Goal: Communication & Community: Answer question/provide support

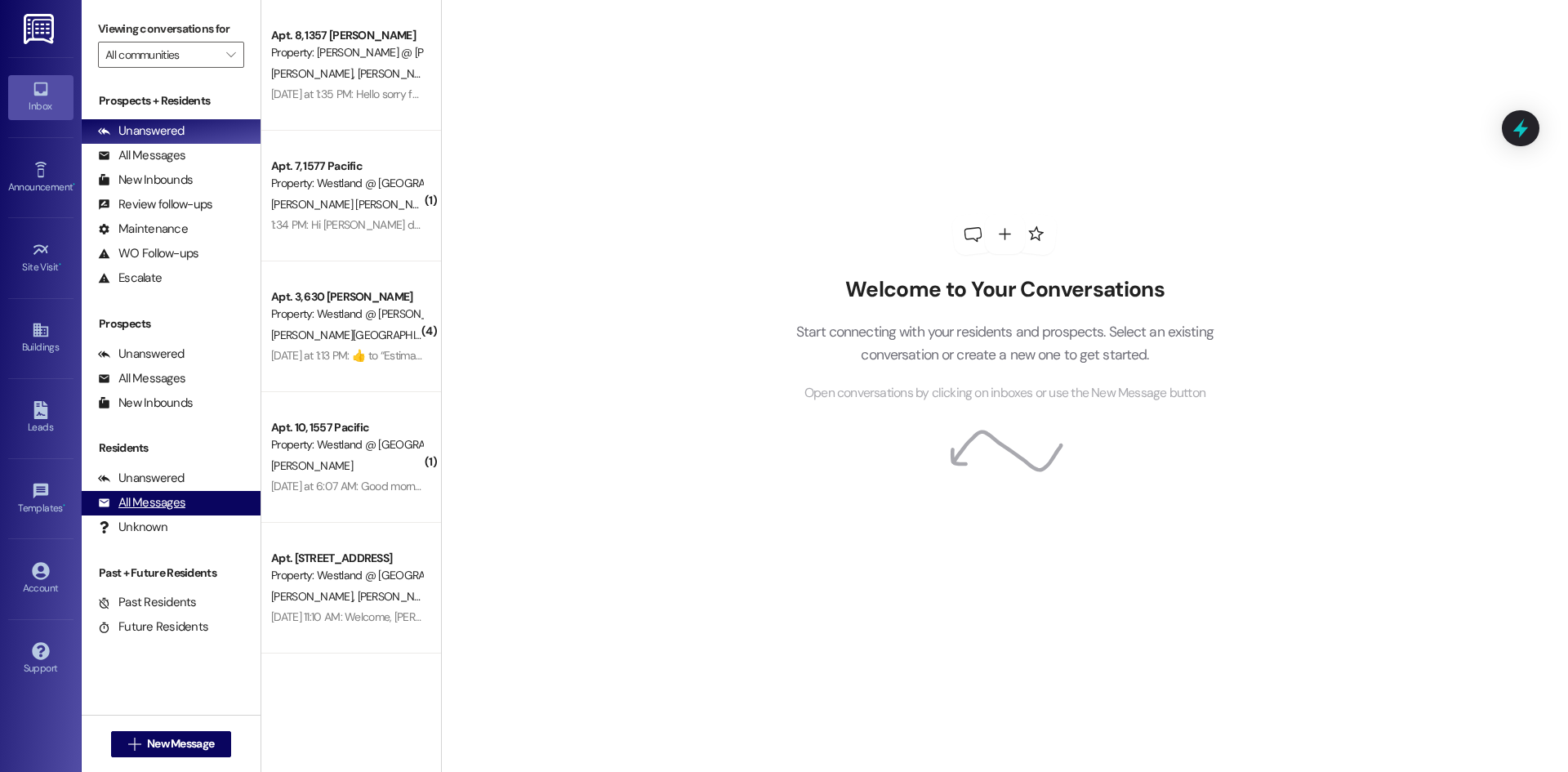
click at [133, 500] on div "All Messages" at bounding box center [142, 503] width 87 height 17
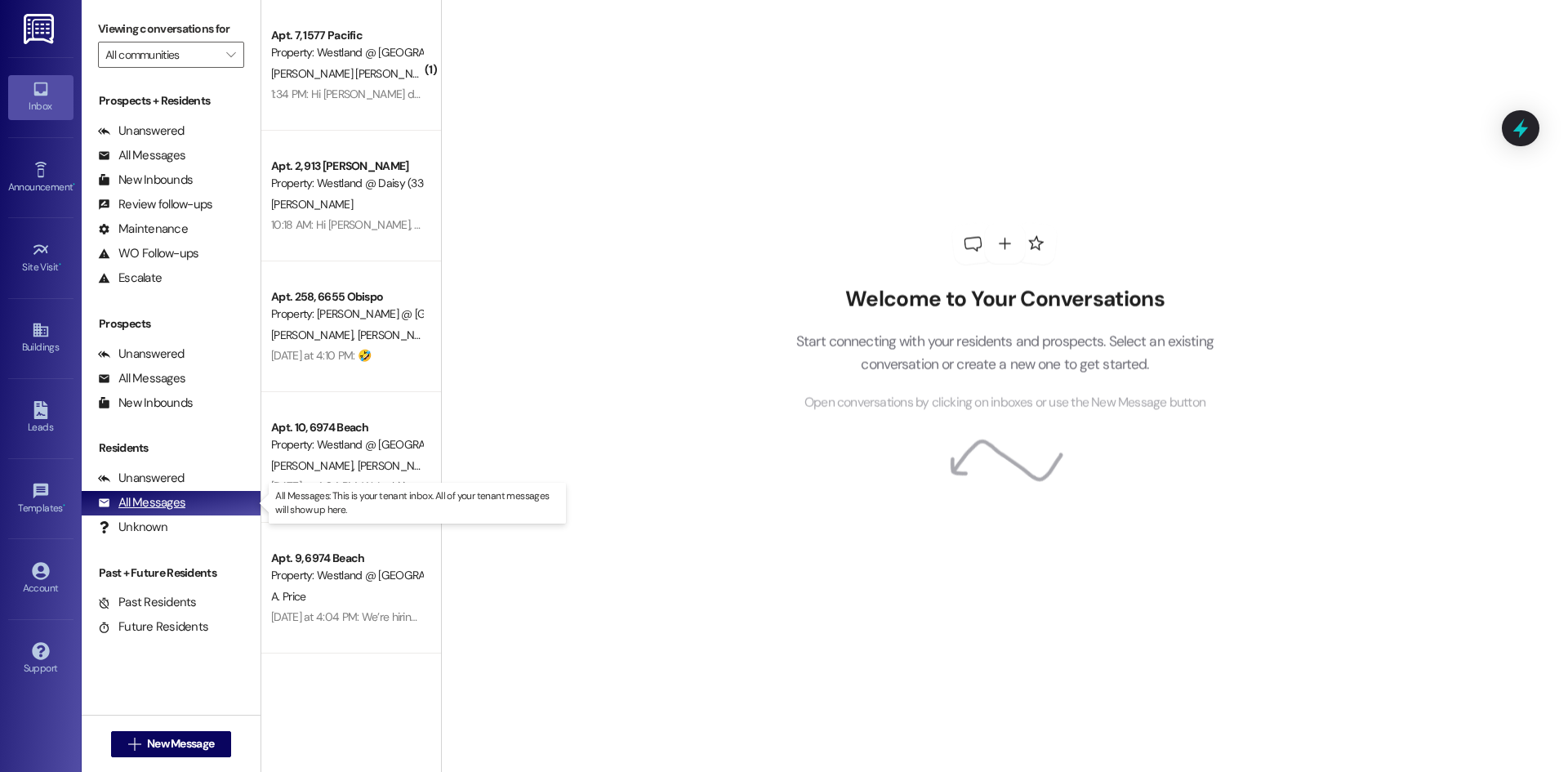
click at [138, 507] on div "All Messages" at bounding box center [142, 503] width 87 height 17
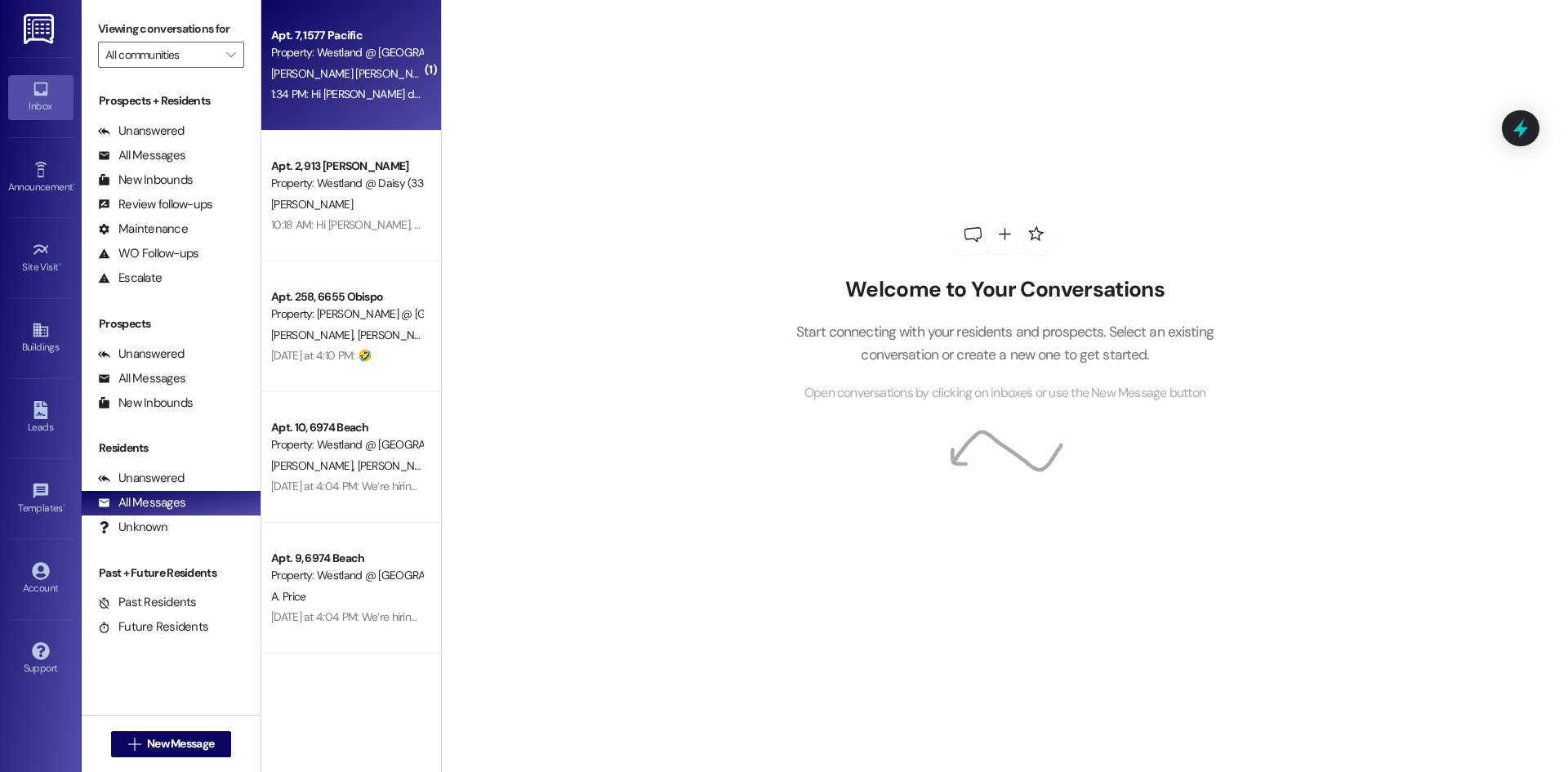
click at [342, 93] on div "1:34 PM: Hi [PERSON_NAME] do you know how long will they be working on the gara…" at bounding box center [695, 93] width 849 height 15
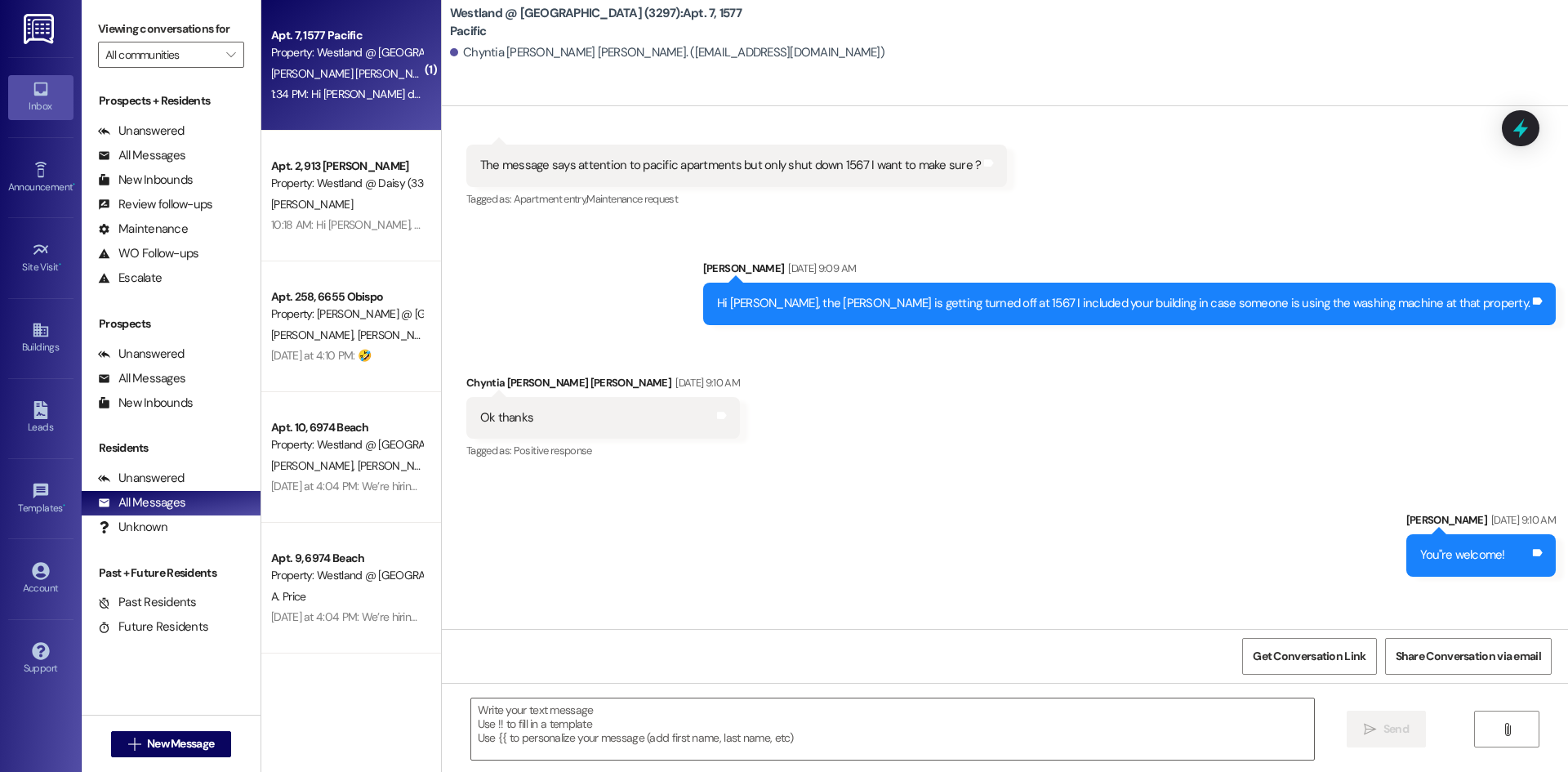
scroll to position [22905, 0]
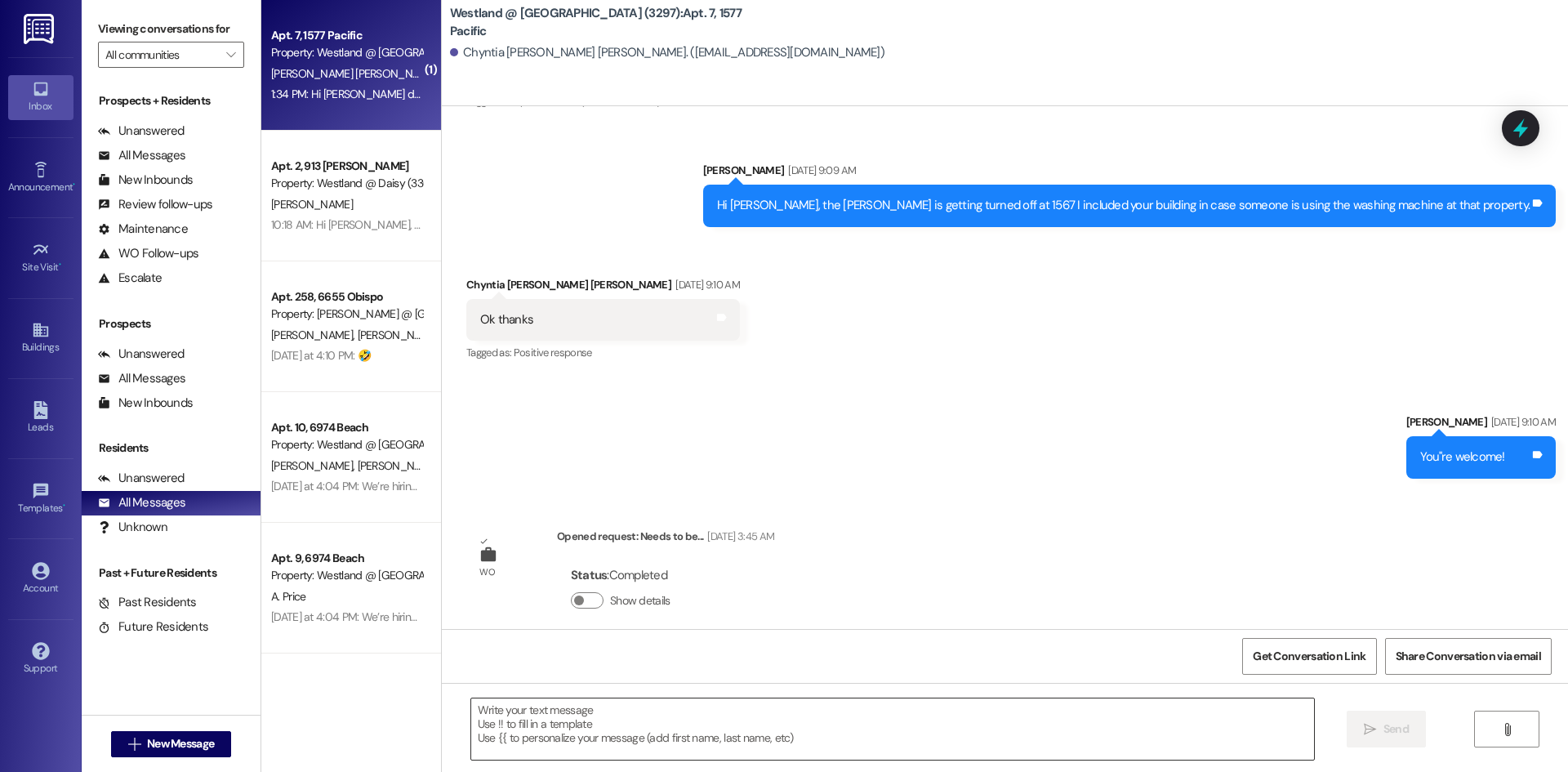
click at [653, 730] on textarea at bounding box center [892, 729] width 843 height 62
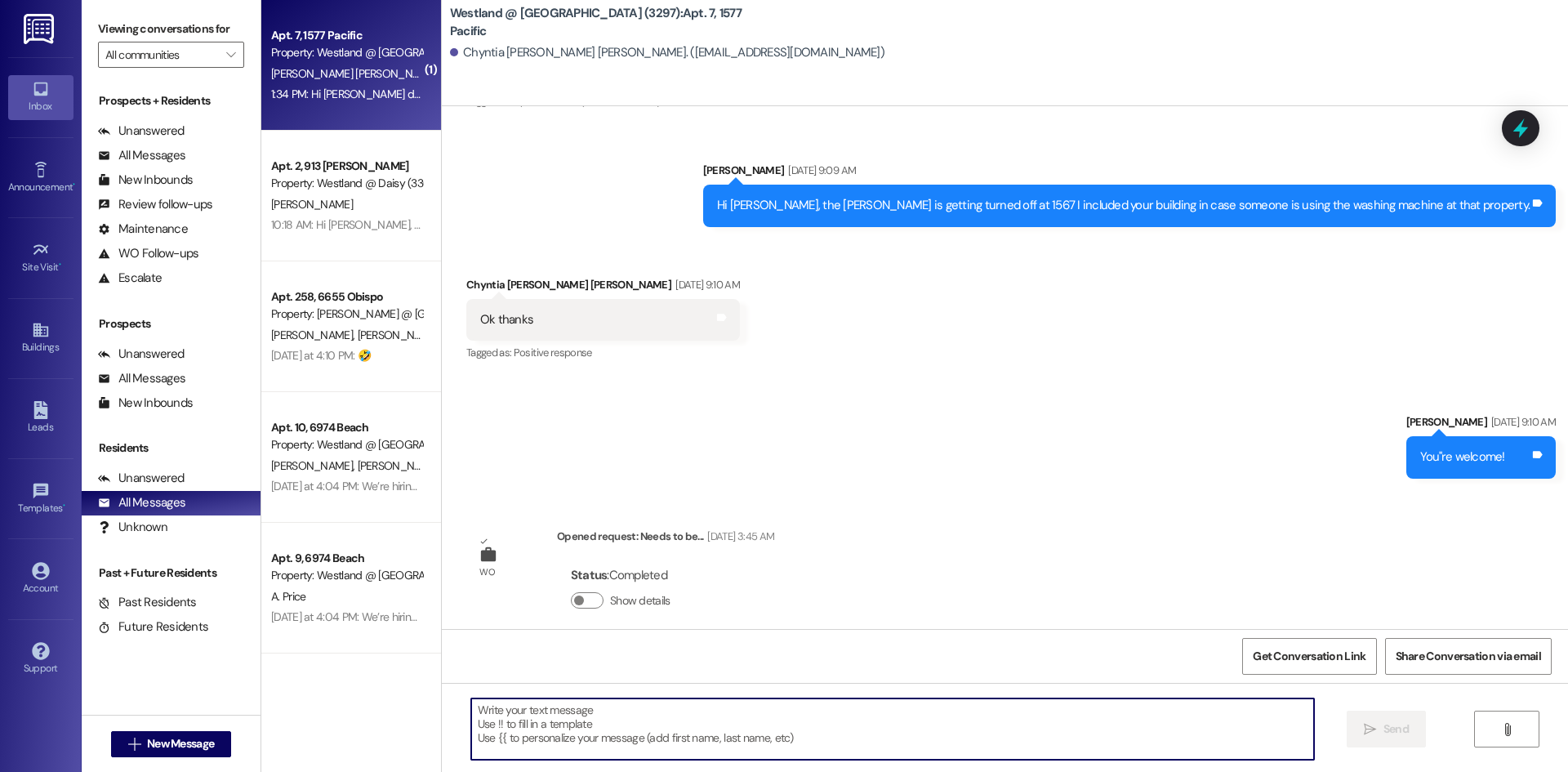
click at [618, 731] on textarea at bounding box center [892, 729] width 843 height 62
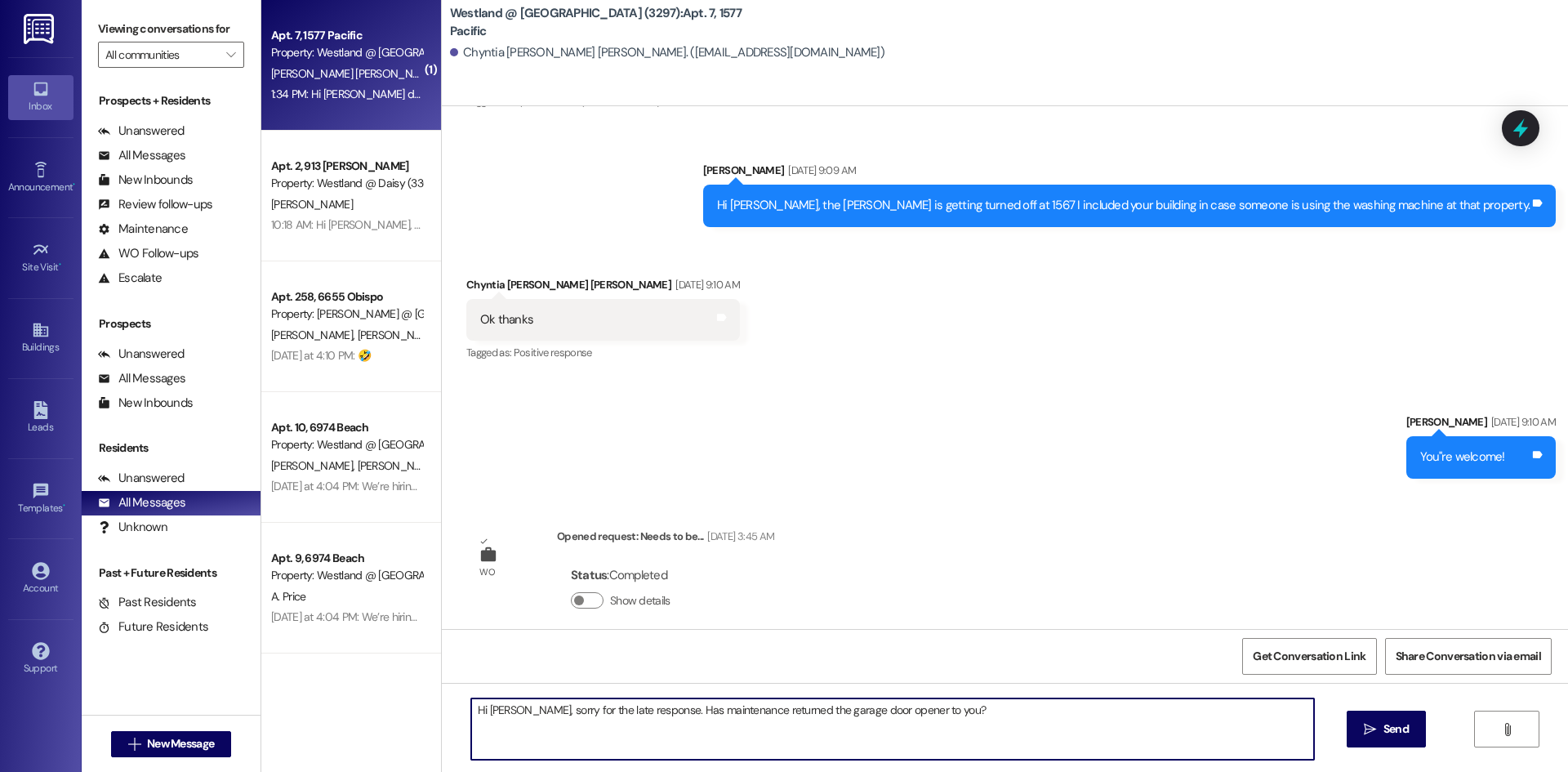
click at [788, 706] on textarea "Hi [PERSON_NAME], sorry for the late response. Has maintenance returned the gar…" at bounding box center [892, 729] width 843 height 62
click at [743, 711] on textarea "Hi [PERSON_NAME], sorry for the late response. Has maintenance returned the gar…" at bounding box center [892, 729] width 843 height 62
type textarea "Hi [PERSON_NAME], sorry for the late response. Has maintenance already returned…"
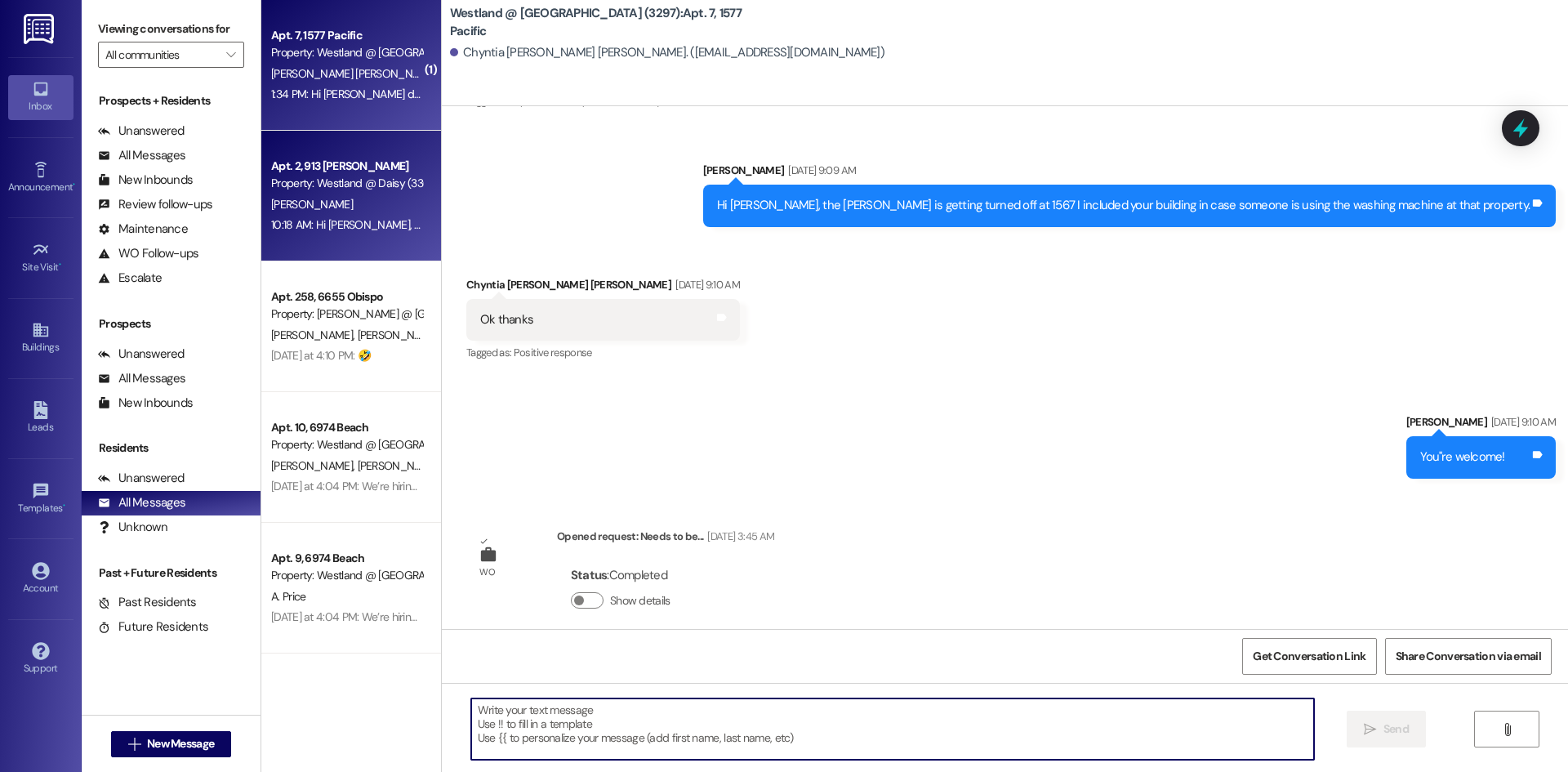
scroll to position [22904, 0]
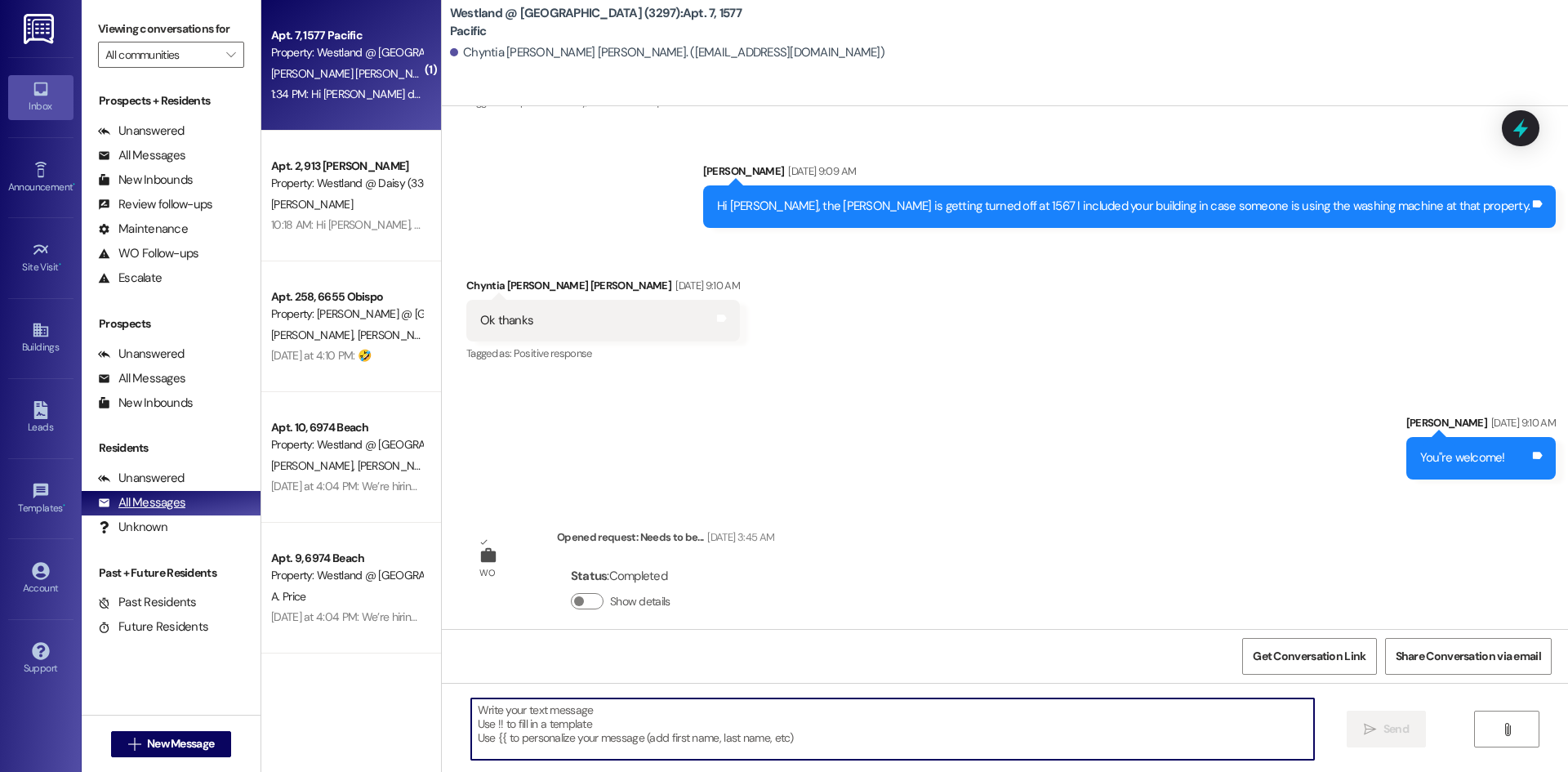
click at [163, 511] on div "All Messages (undefined)" at bounding box center [171, 503] width 179 height 25
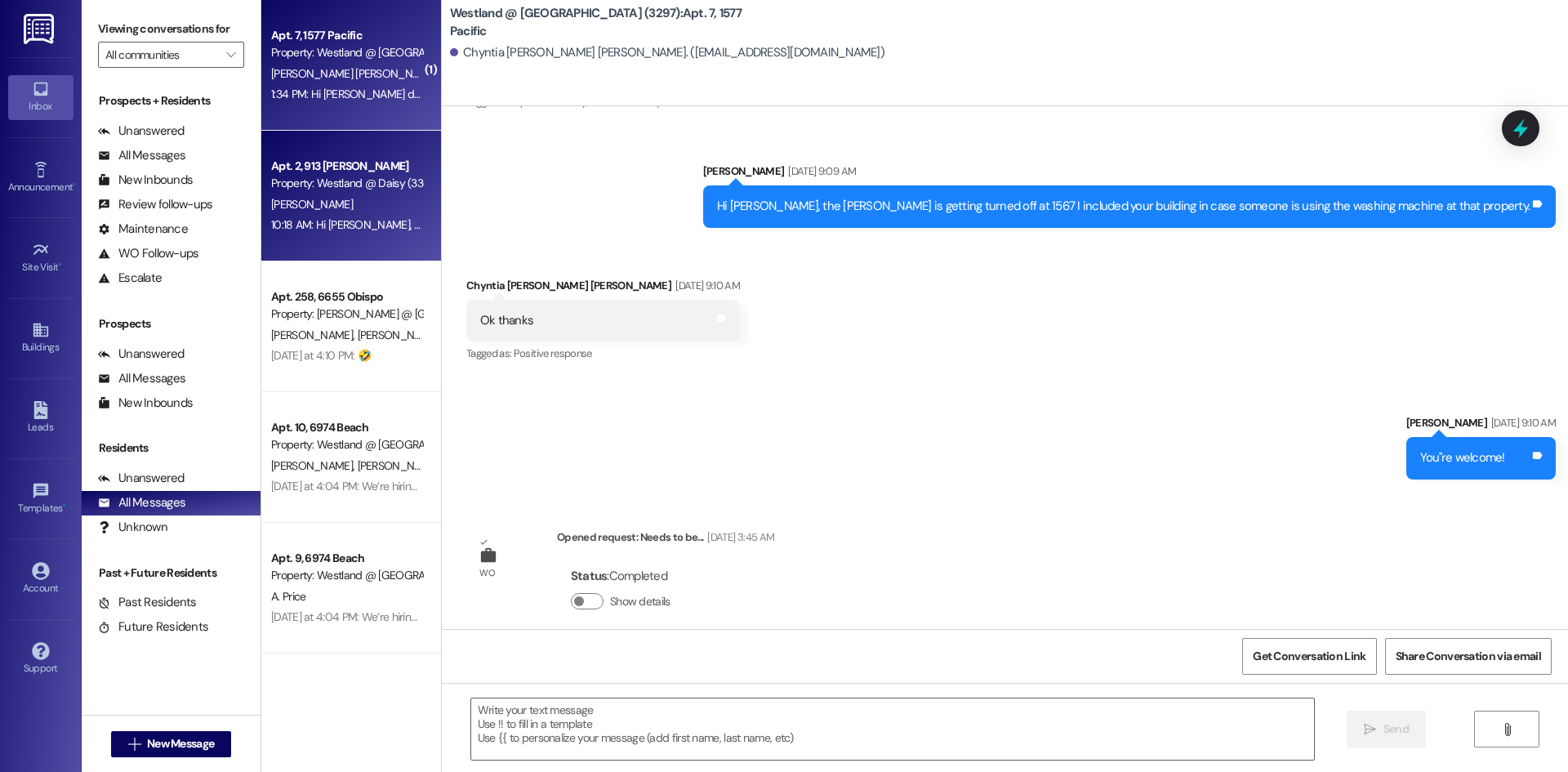
click at [356, 201] on div "[PERSON_NAME]" at bounding box center [346, 204] width 155 height 21
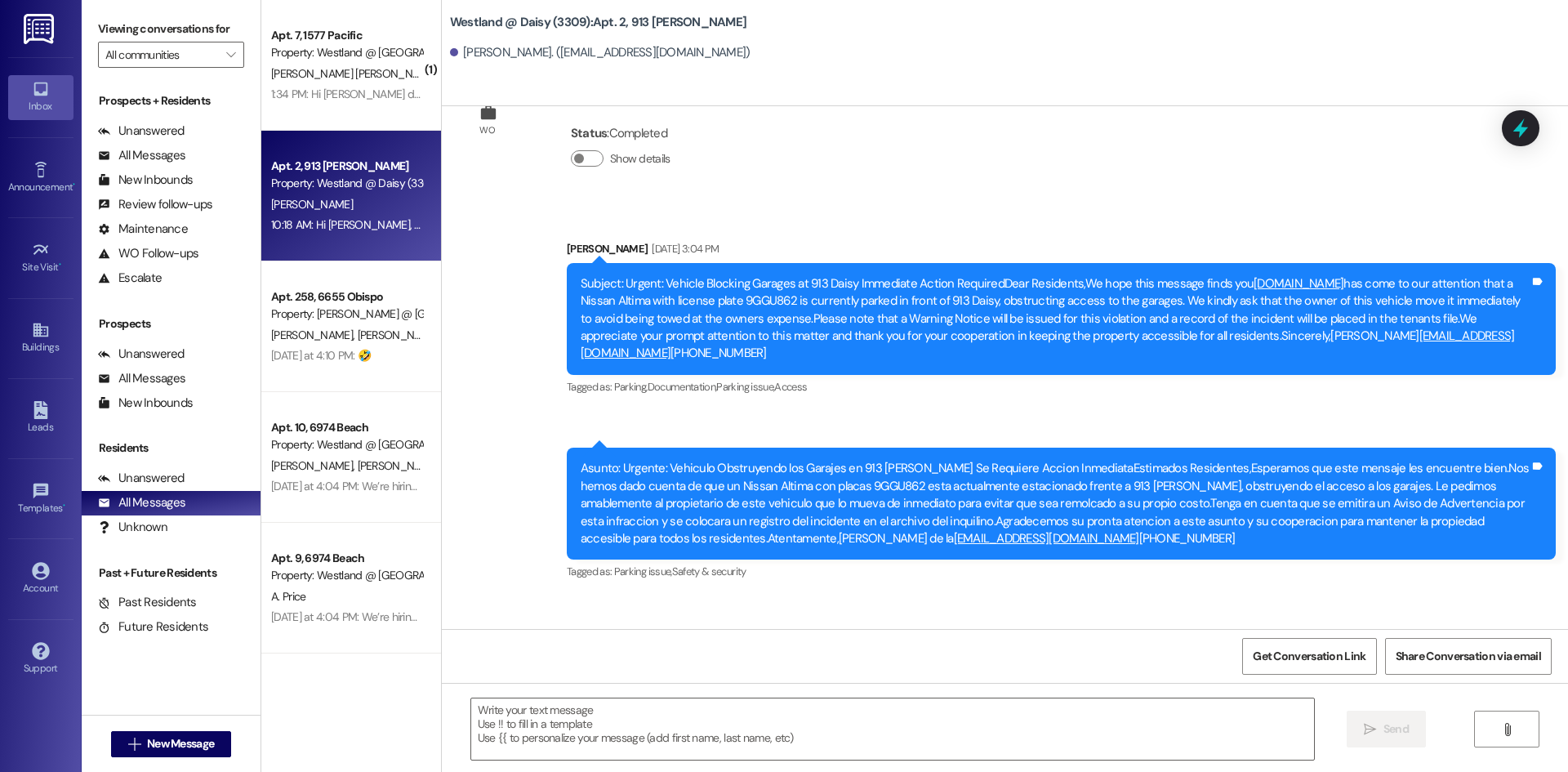
scroll to position [36484, 0]
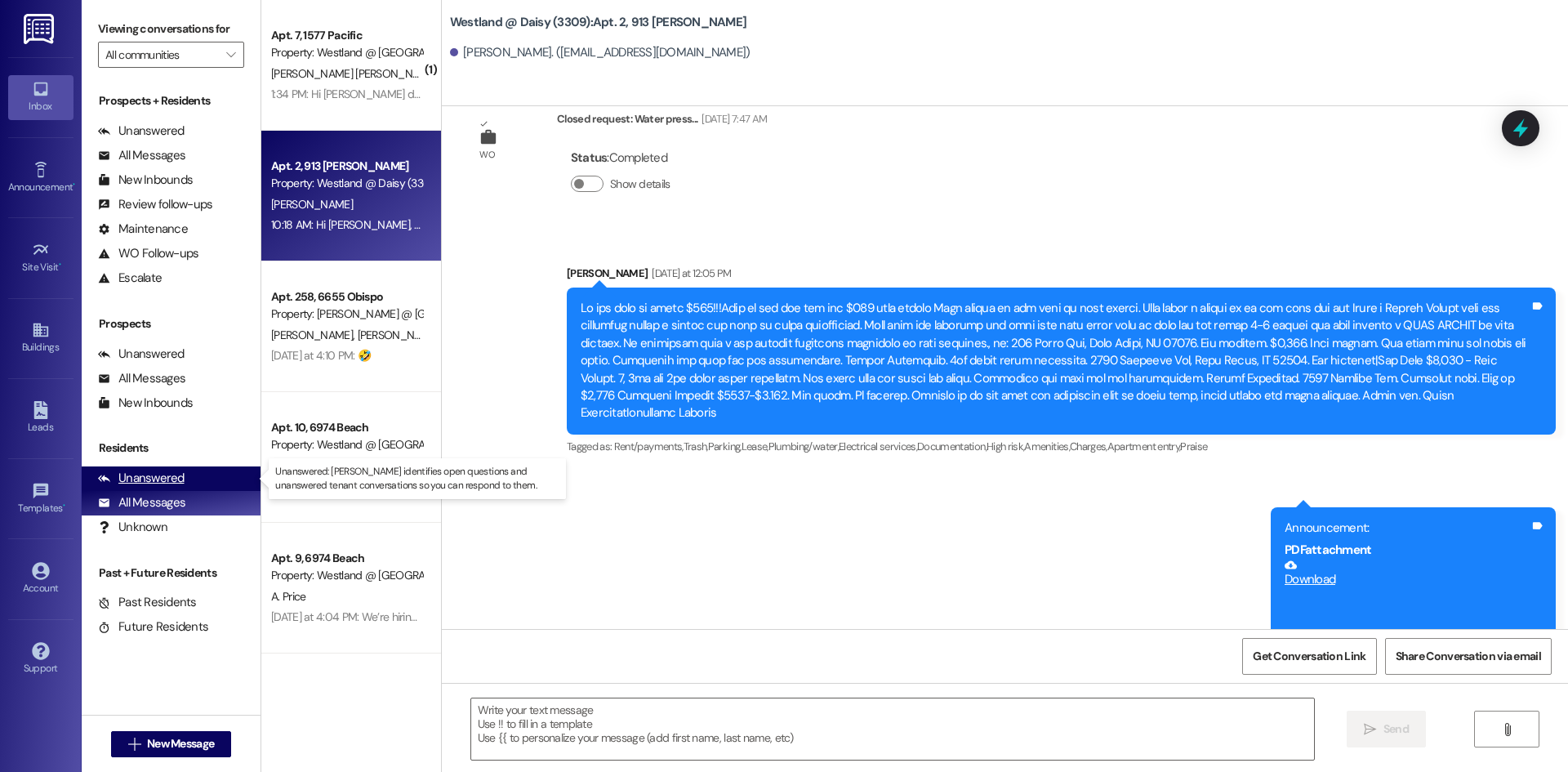
click at [140, 475] on div "Unanswered" at bounding box center [141, 479] width 86 height 17
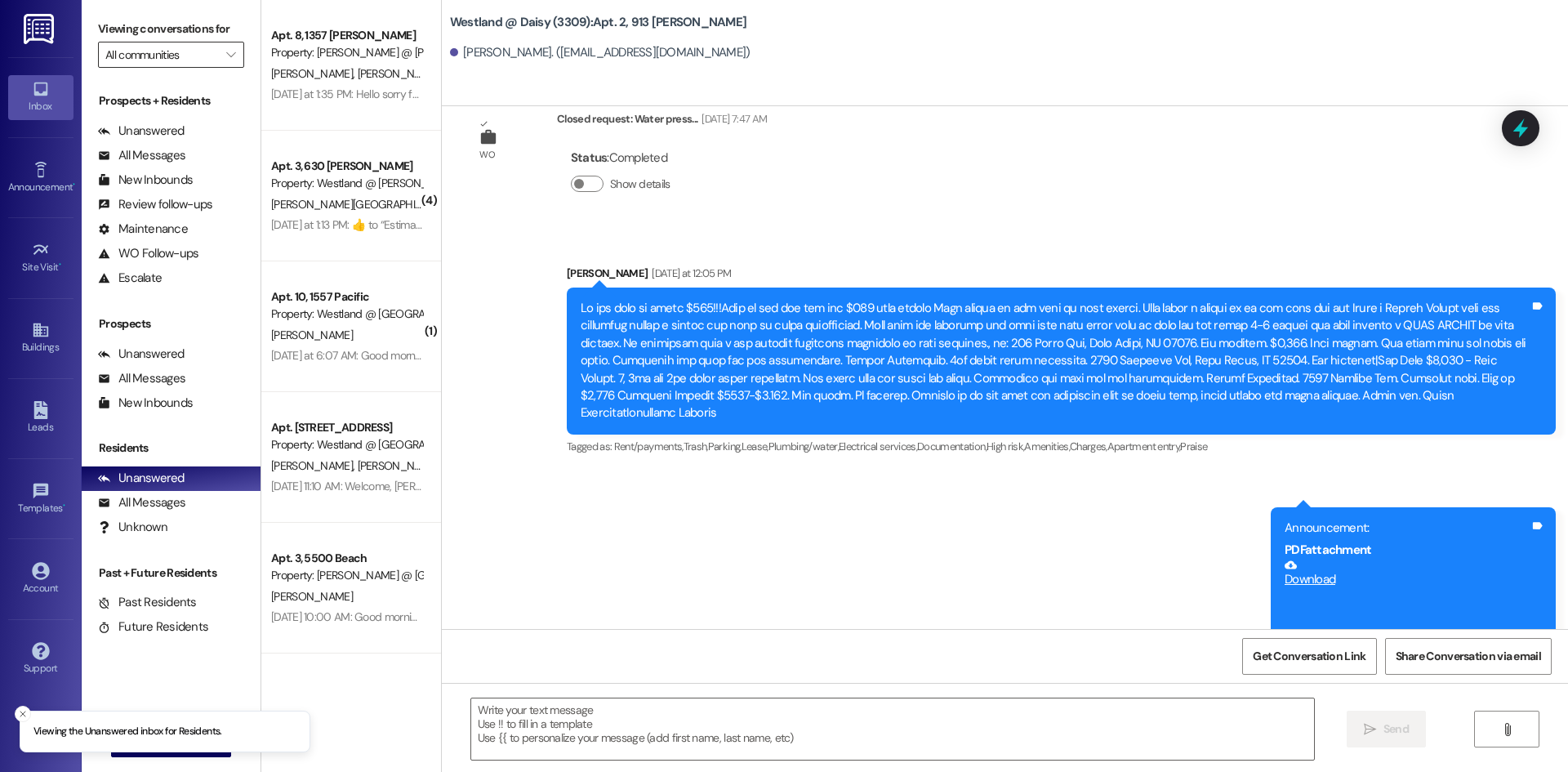
click at [196, 53] on input "All communities" at bounding box center [161, 55] width 113 height 27
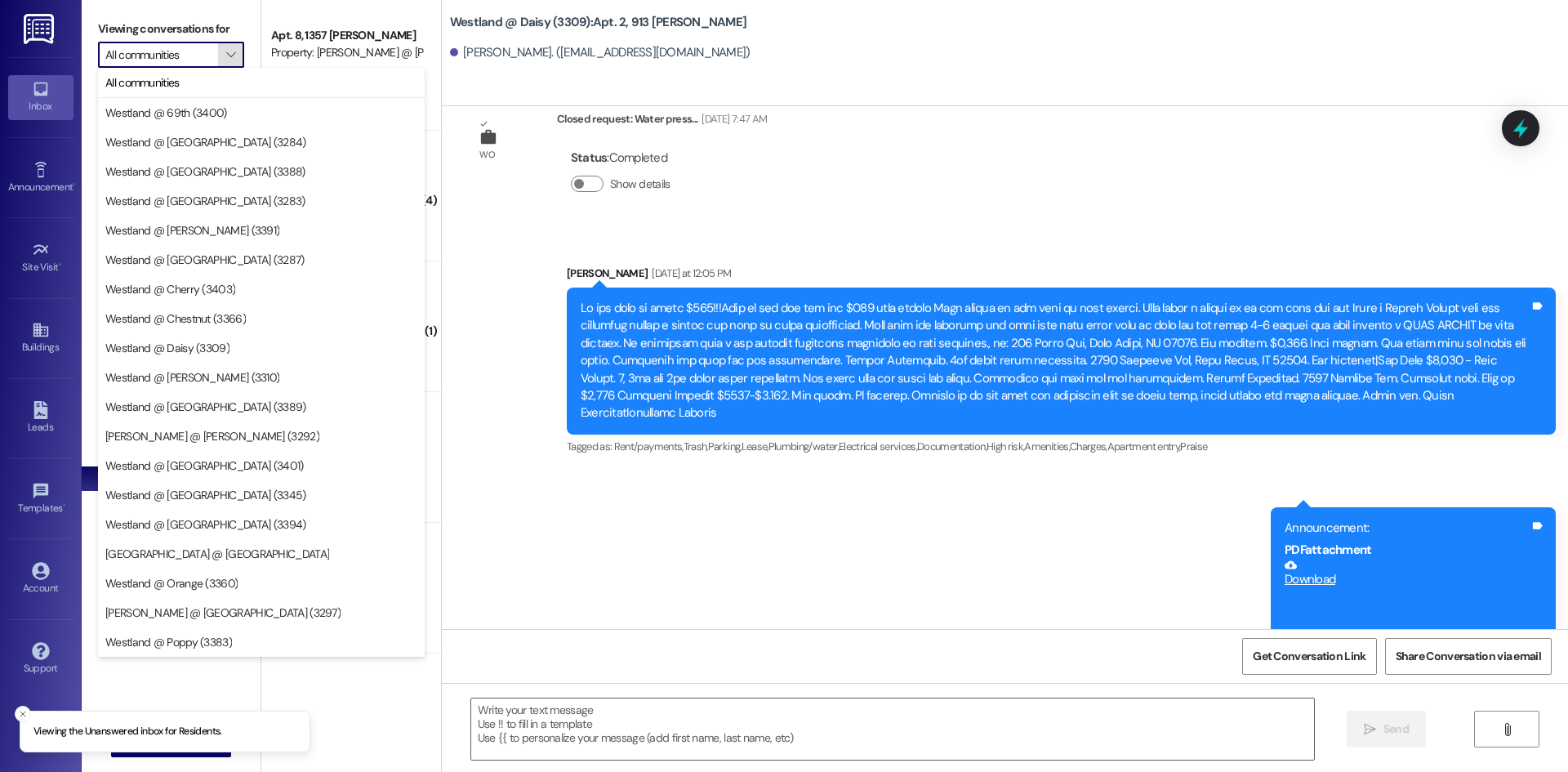
click at [242, 57] on button "" at bounding box center [231, 55] width 26 height 27
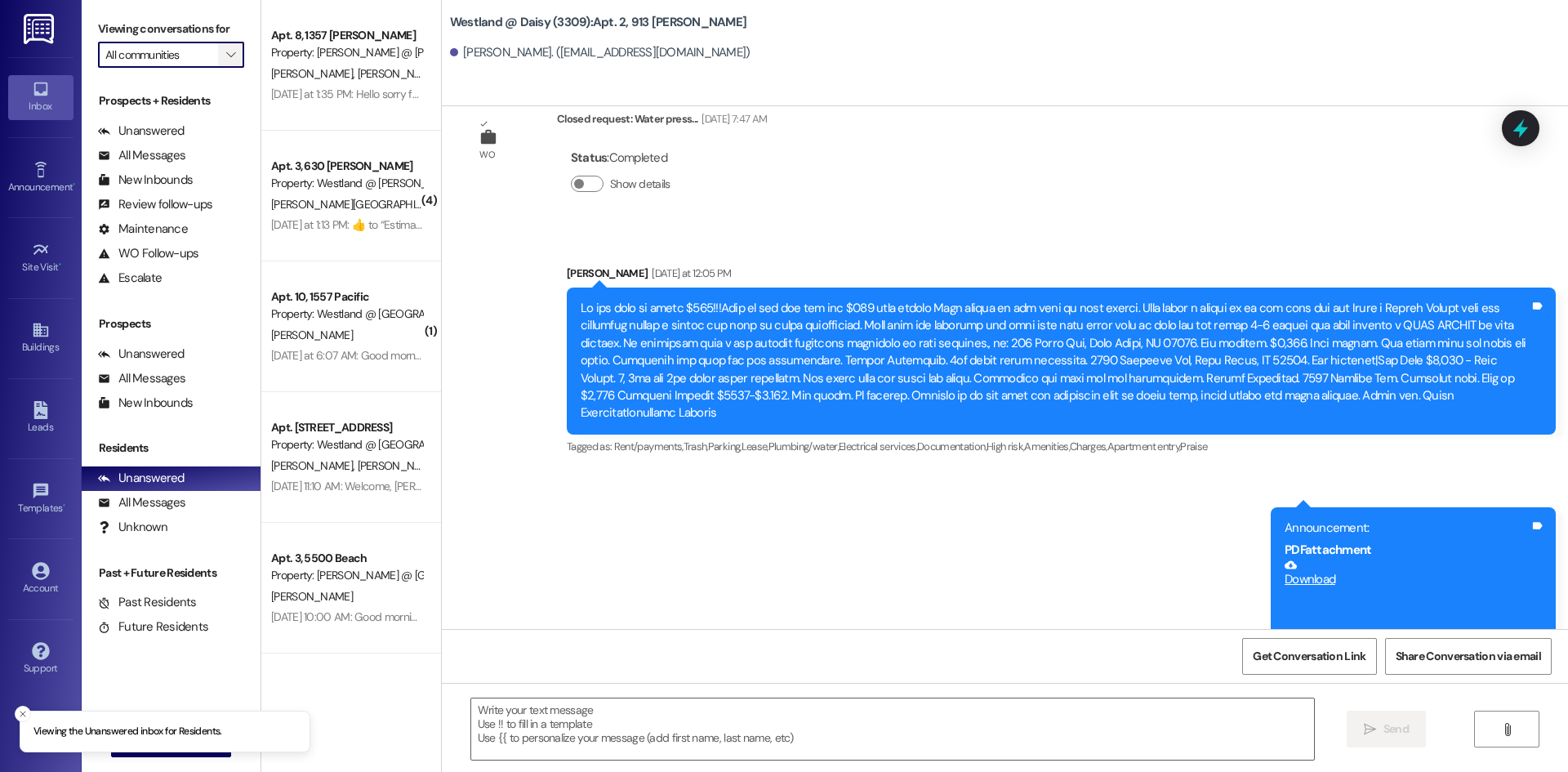
click at [232, 60] on icon "" at bounding box center [231, 54] width 9 height 13
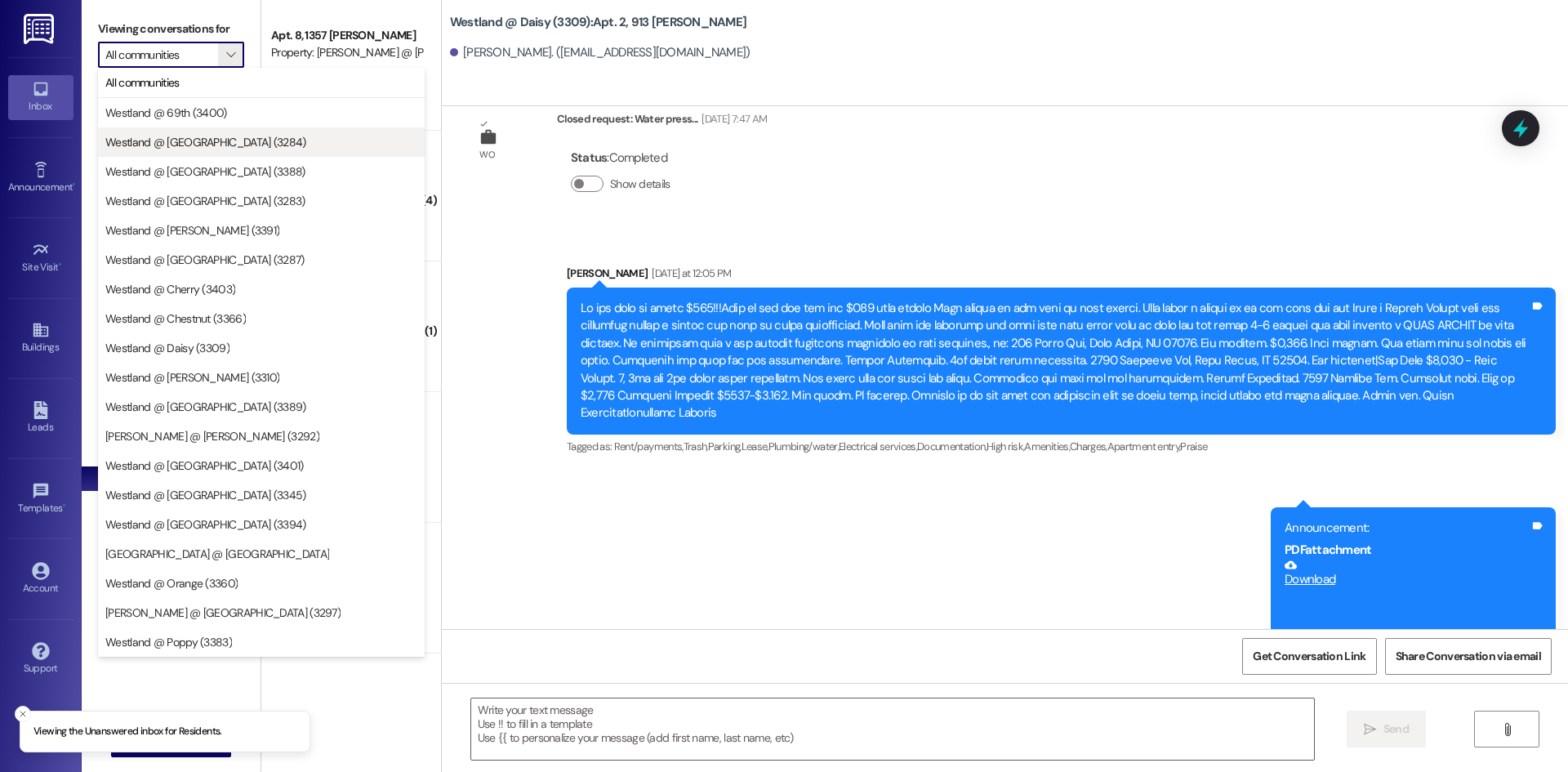
click at [202, 141] on span "Westland @ [GEOGRAPHIC_DATA] (3284)" at bounding box center [205, 142] width 201 height 16
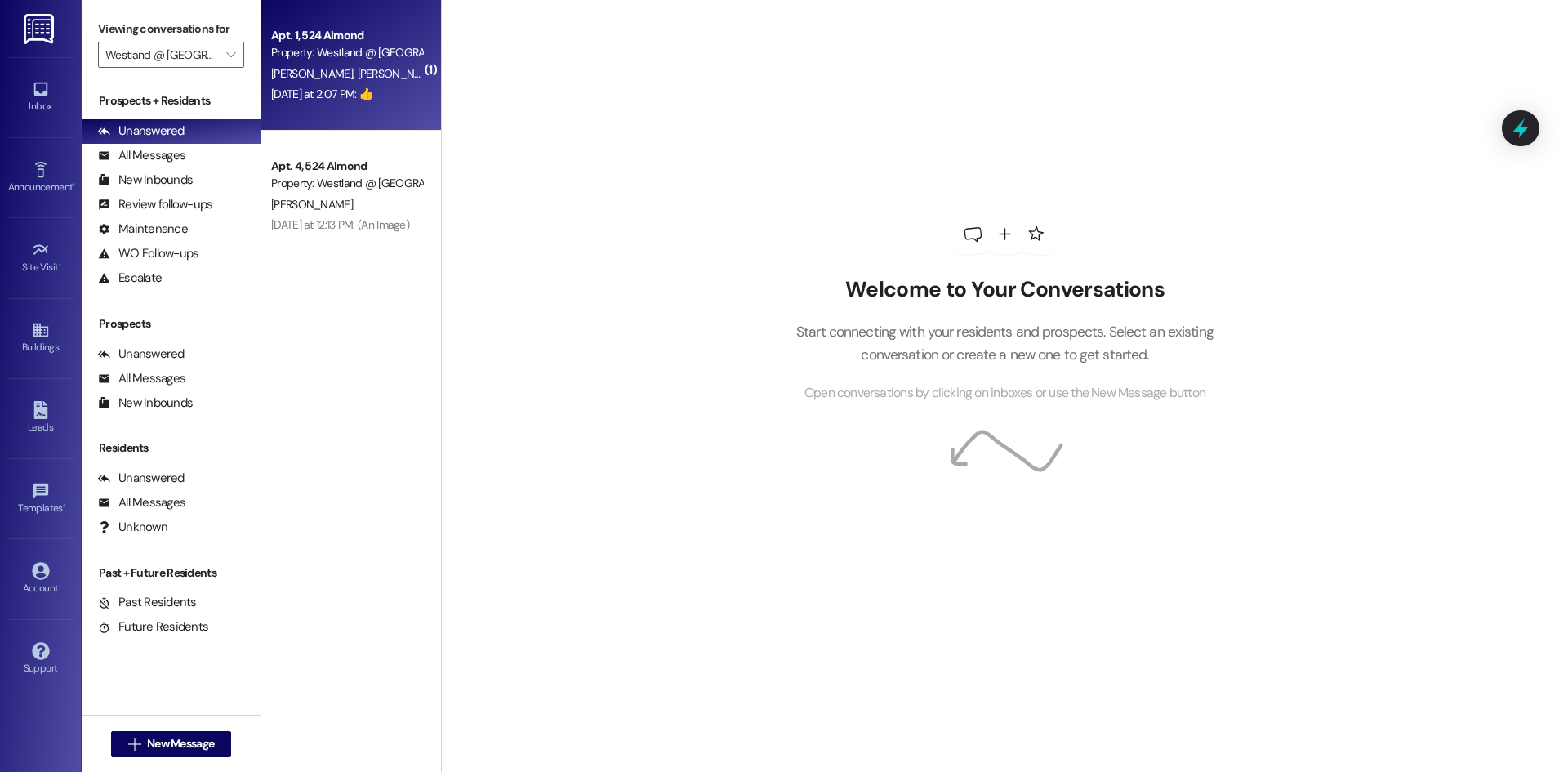
click at [375, 103] on div "[DATE] at 2:07 PM: 👍 [DATE] at 2:07 PM: 👍" at bounding box center [346, 94] width 155 height 21
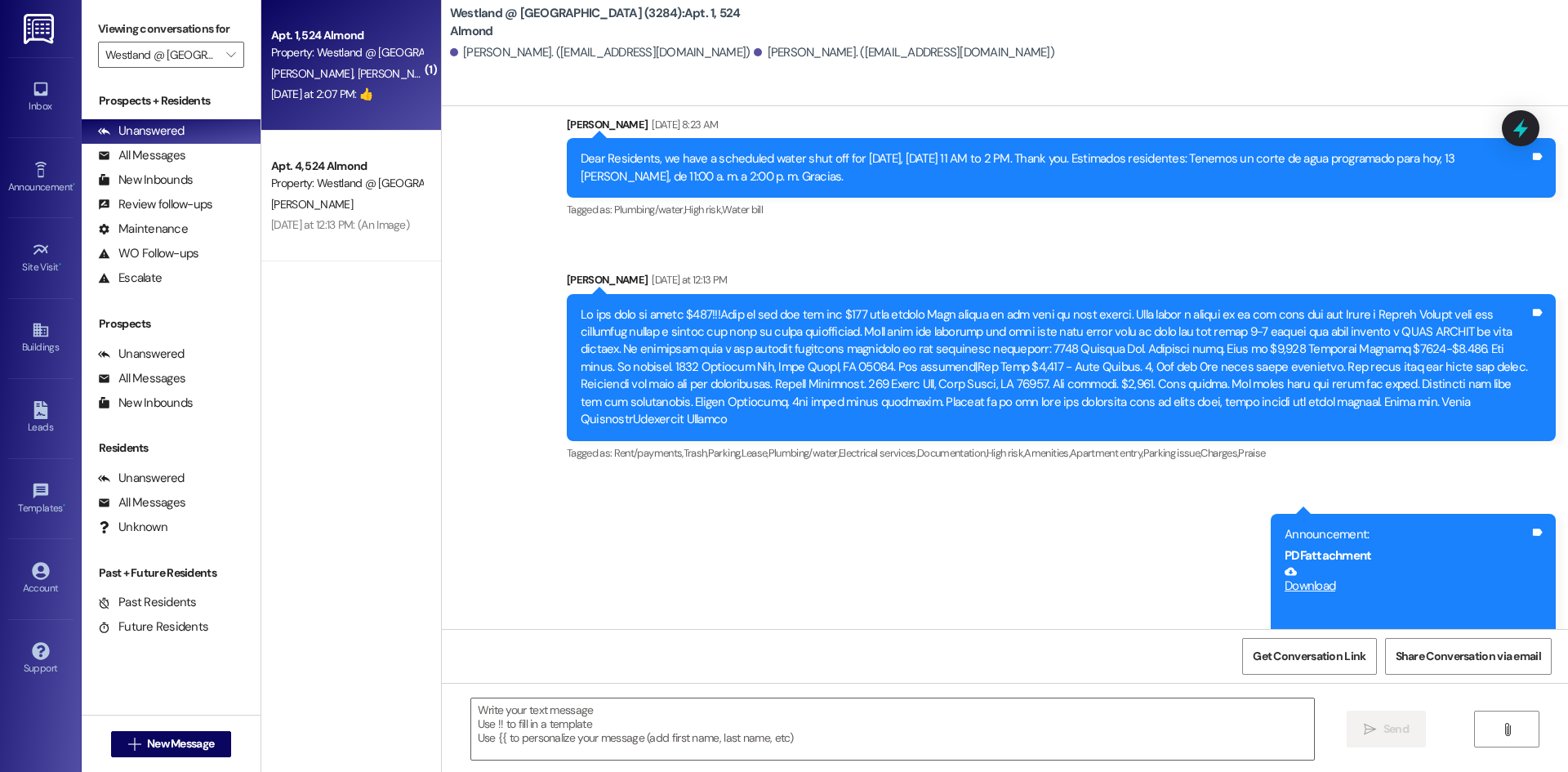
scroll to position [22818, 0]
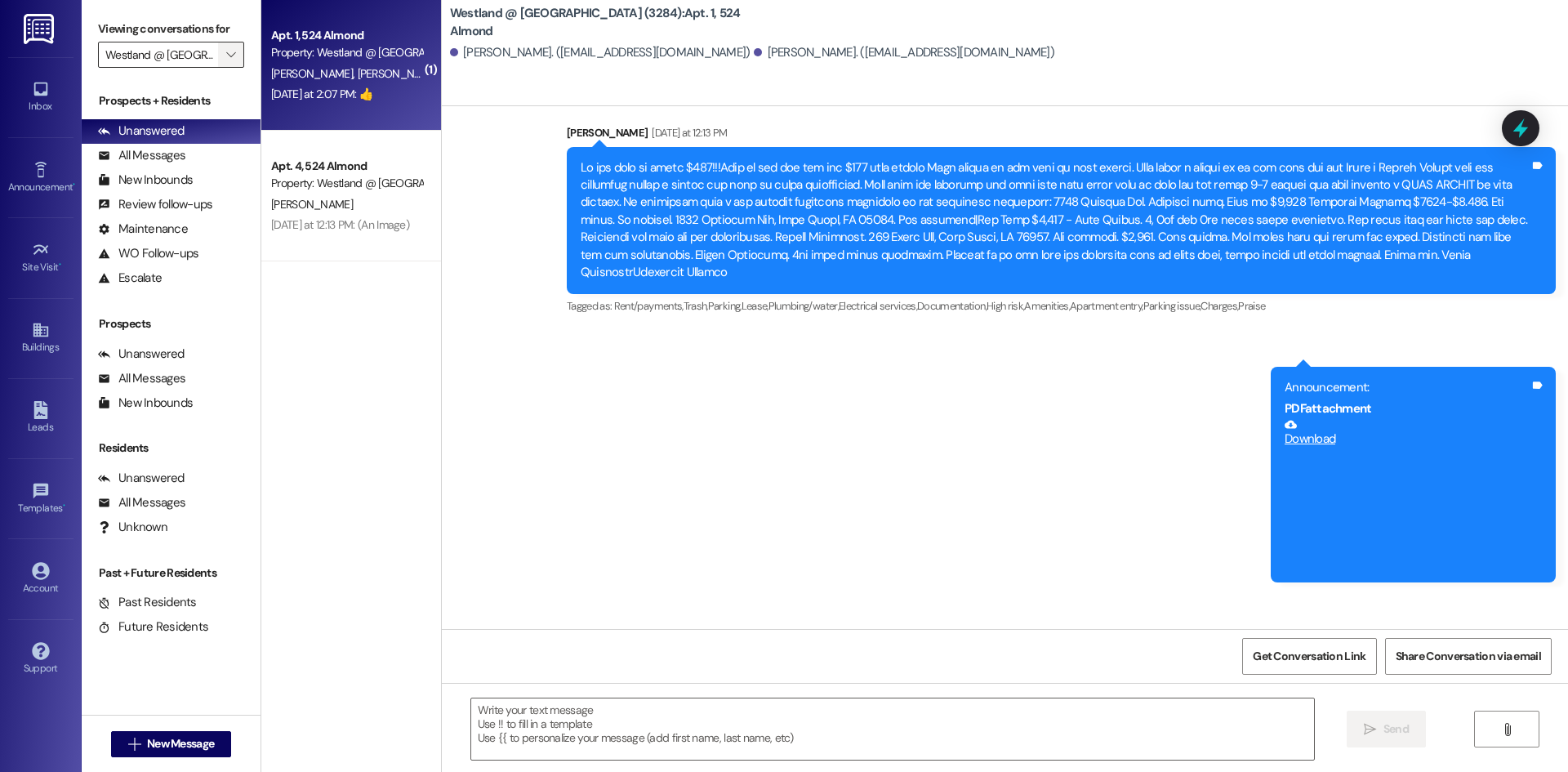
click at [236, 61] on span "" at bounding box center [231, 55] width 15 height 27
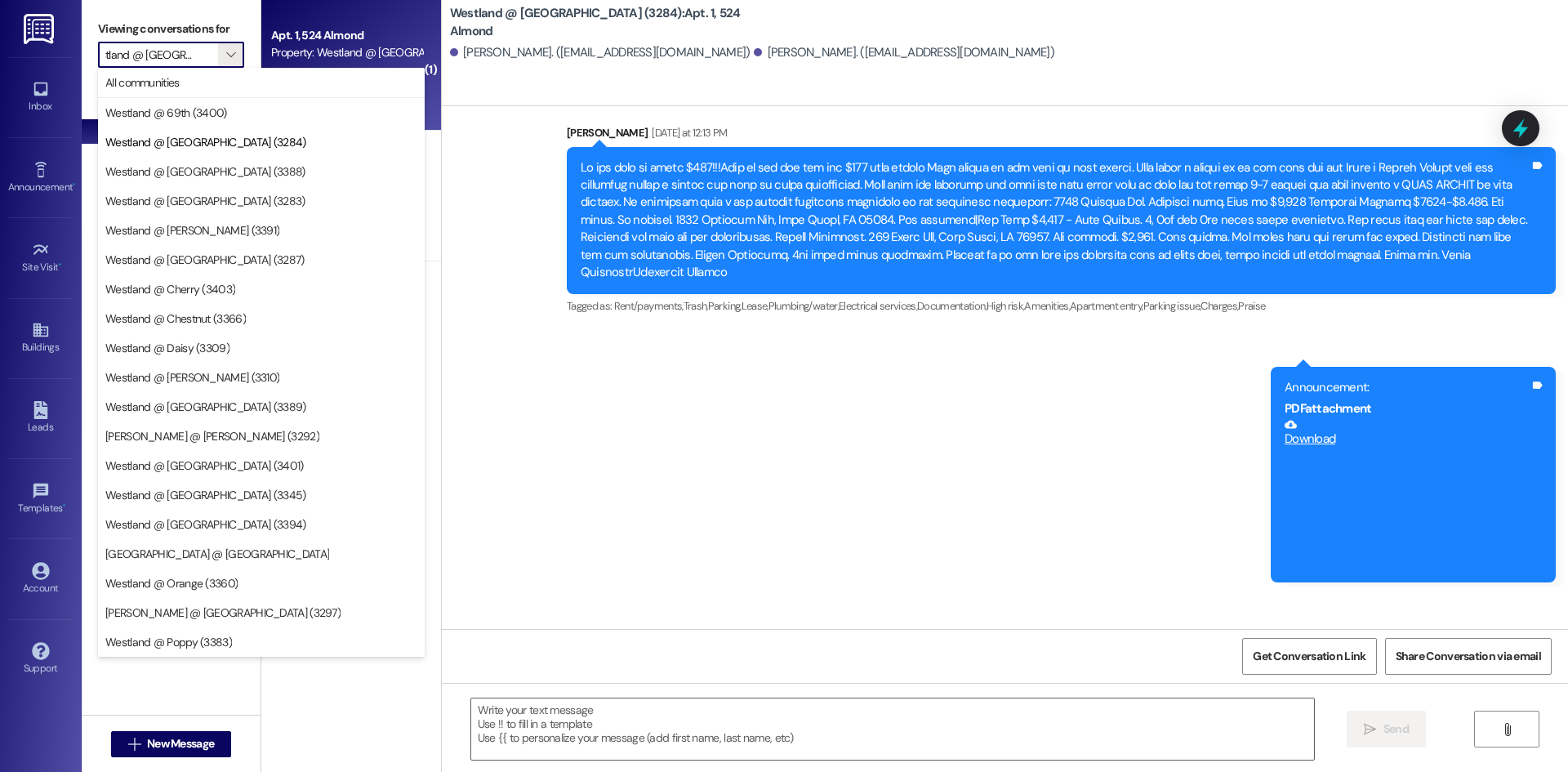
scroll to position [0, 0]
drag, startPoint x: 344, startPoint y: 38, endPoint x: 432, endPoint y: 58, distance: 90.2
click at [344, 38] on div "Apt. 1, 524 Almond" at bounding box center [346, 36] width 151 height 17
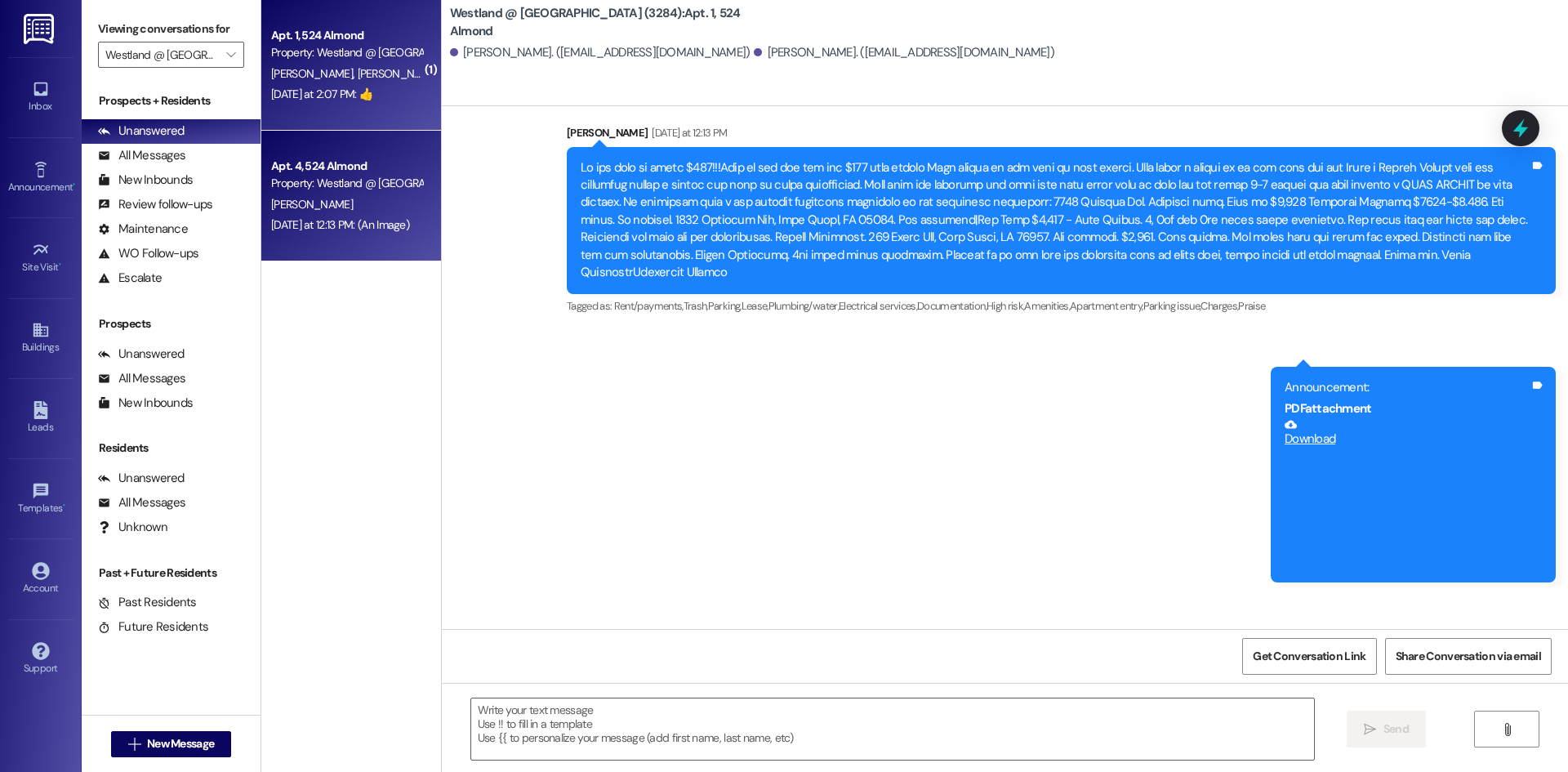
click at [353, 183] on div "Property: Westland @ [GEOGRAPHIC_DATA] (3284)" at bounding box center [346, 184] width 151 height 17
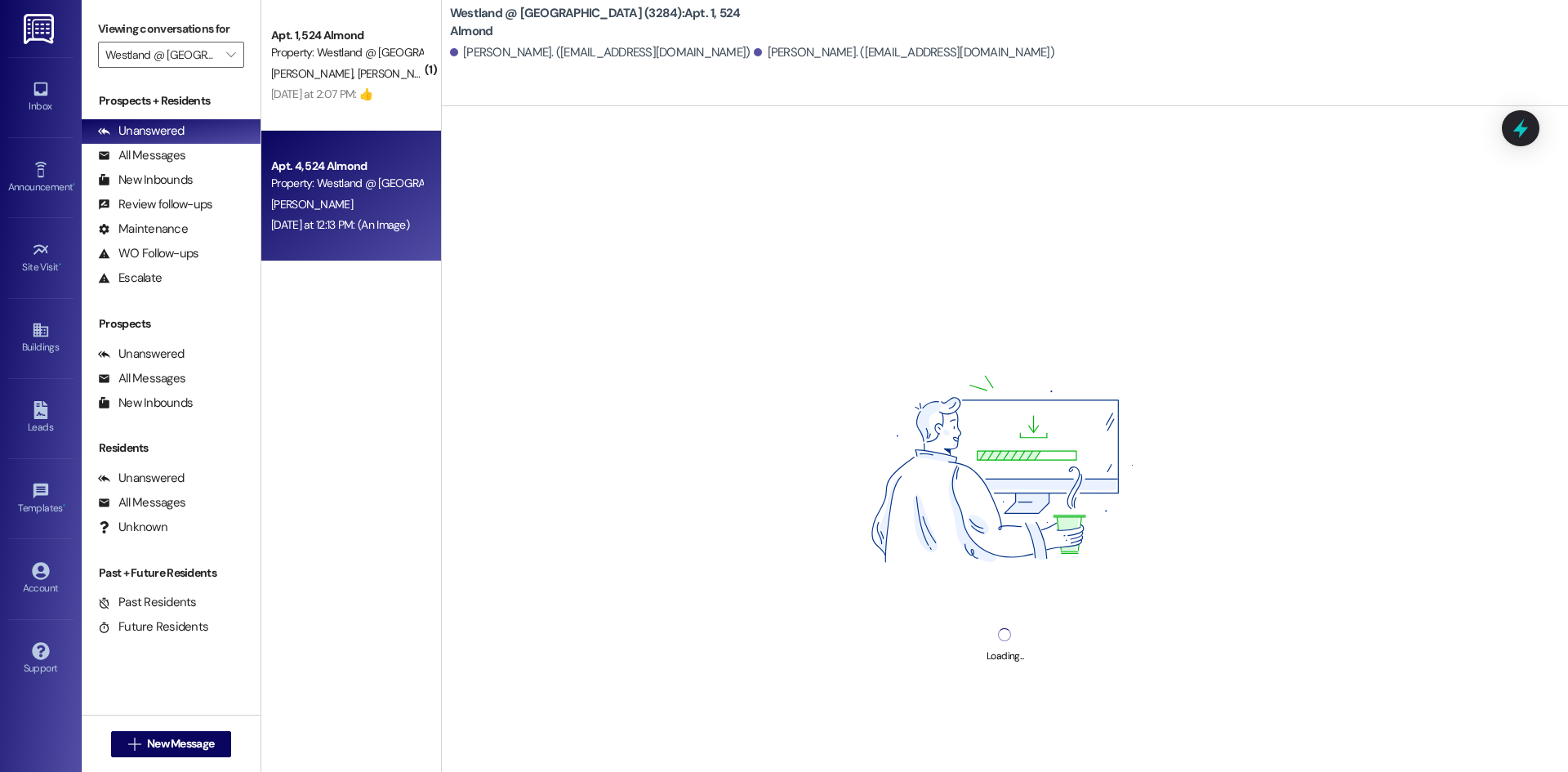
click at [227, 69] on div "Viewing conversations for Westland @ [GEOGRAPHIC_DATA] (3284) " at bounding box center [171, 42] width 179 height 84
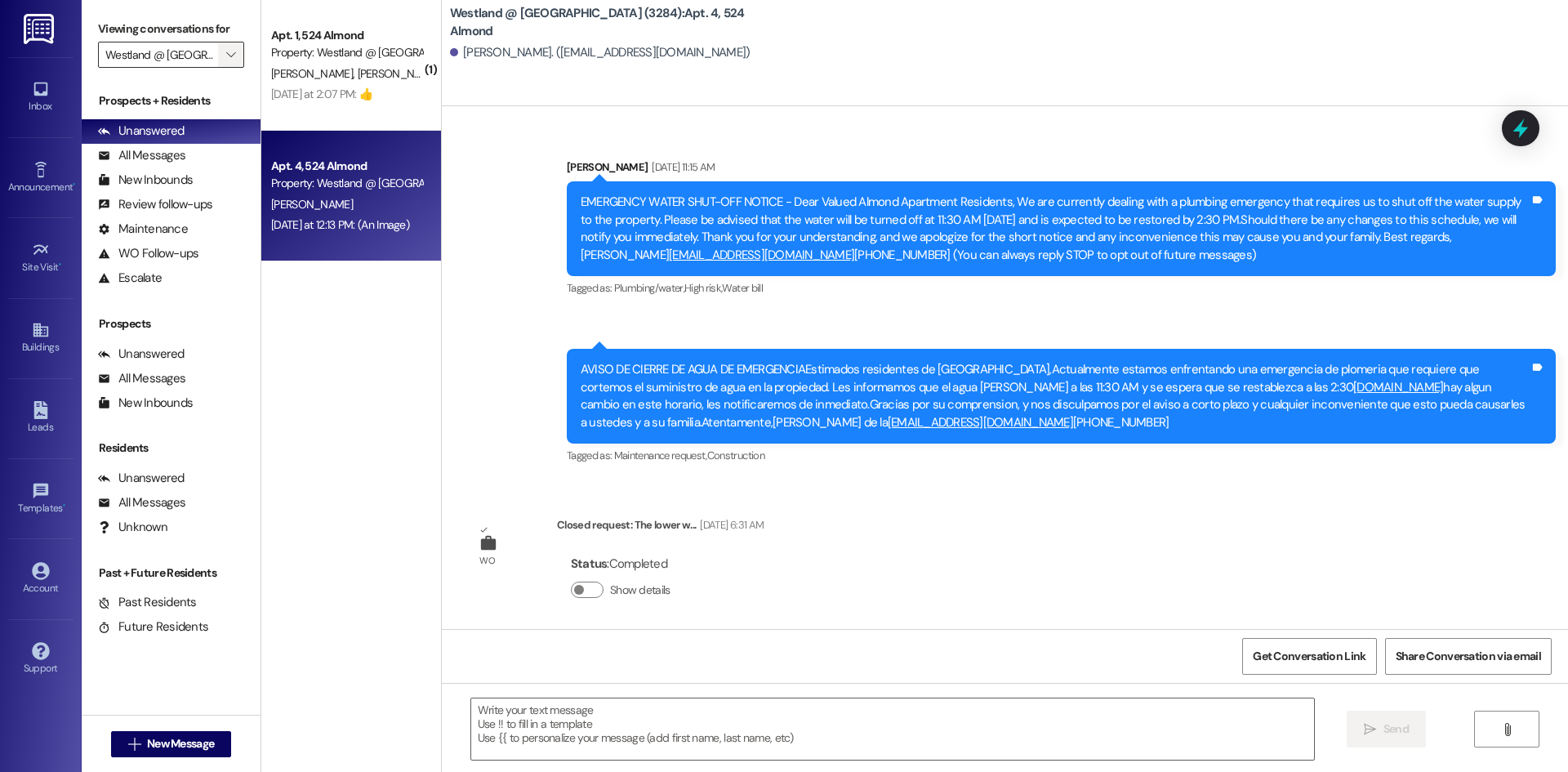
scroll to position [3723, 0]
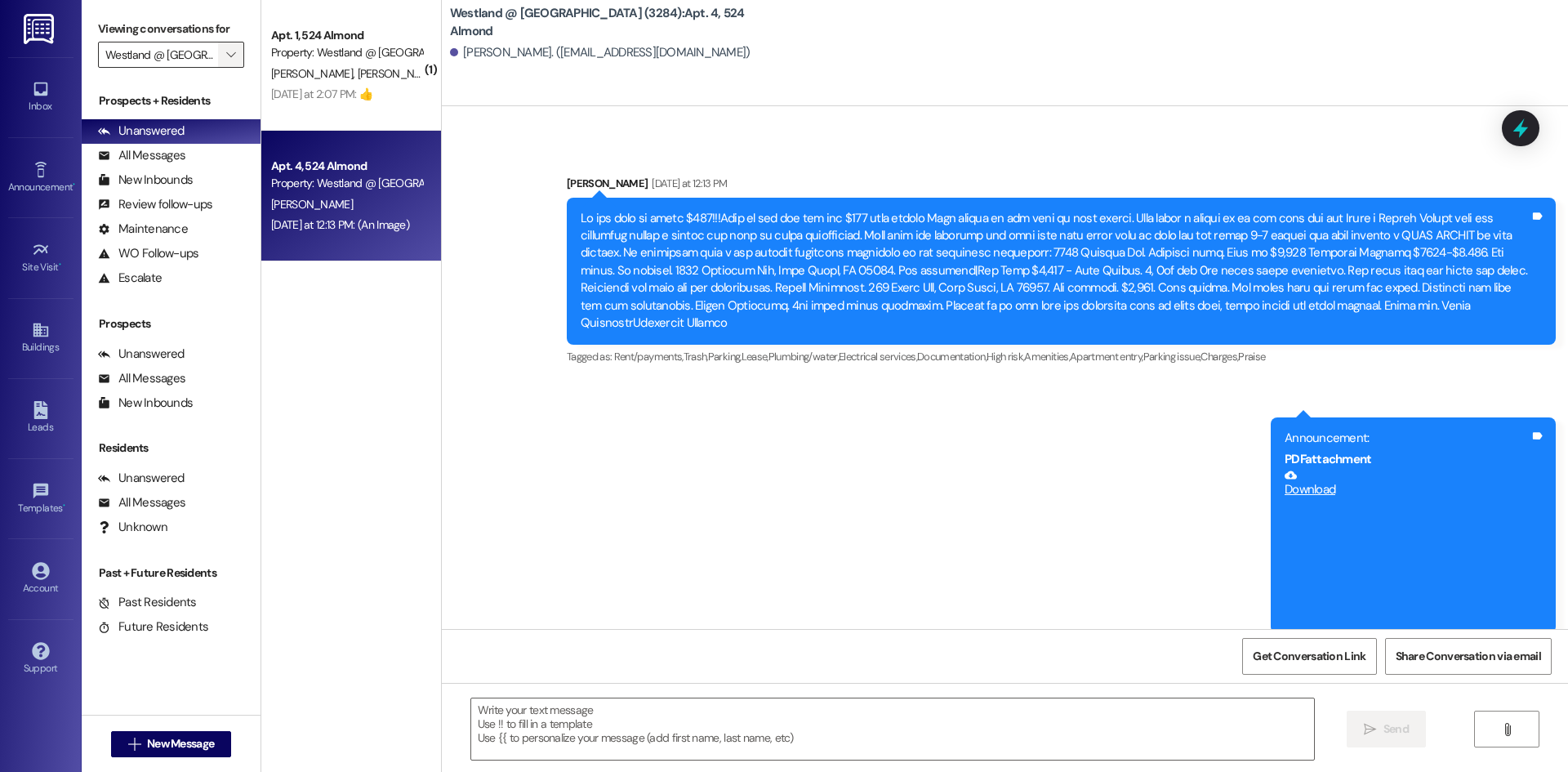
click at [235, 56] on span "" at bounding box center [231, 55] width 15 height 27
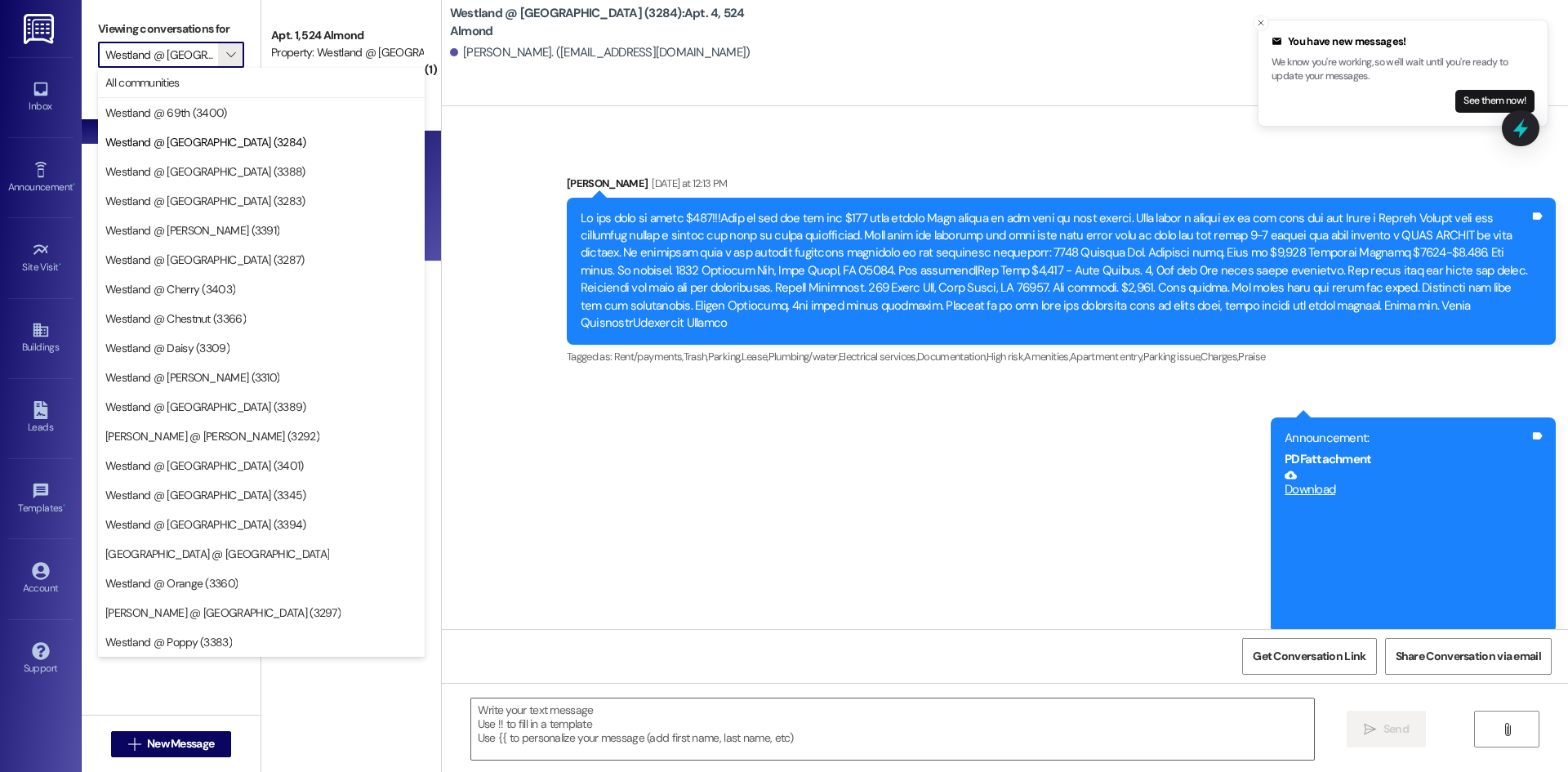
click at [208, 319] on span "Westland @ Chestnut (3366)" at bounding box center [175, 318] width 140 height 16
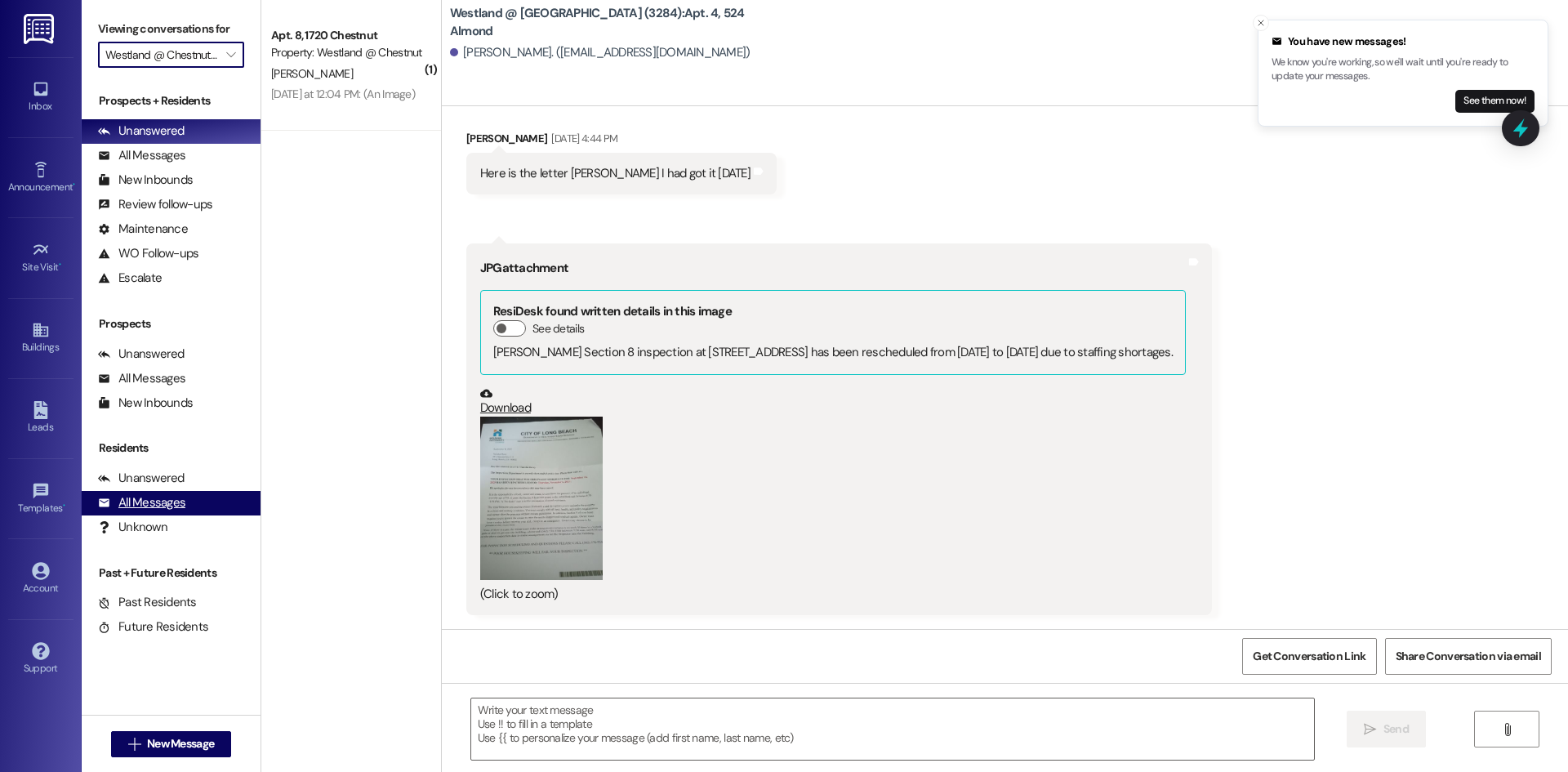
scroll to position [3078, 0]
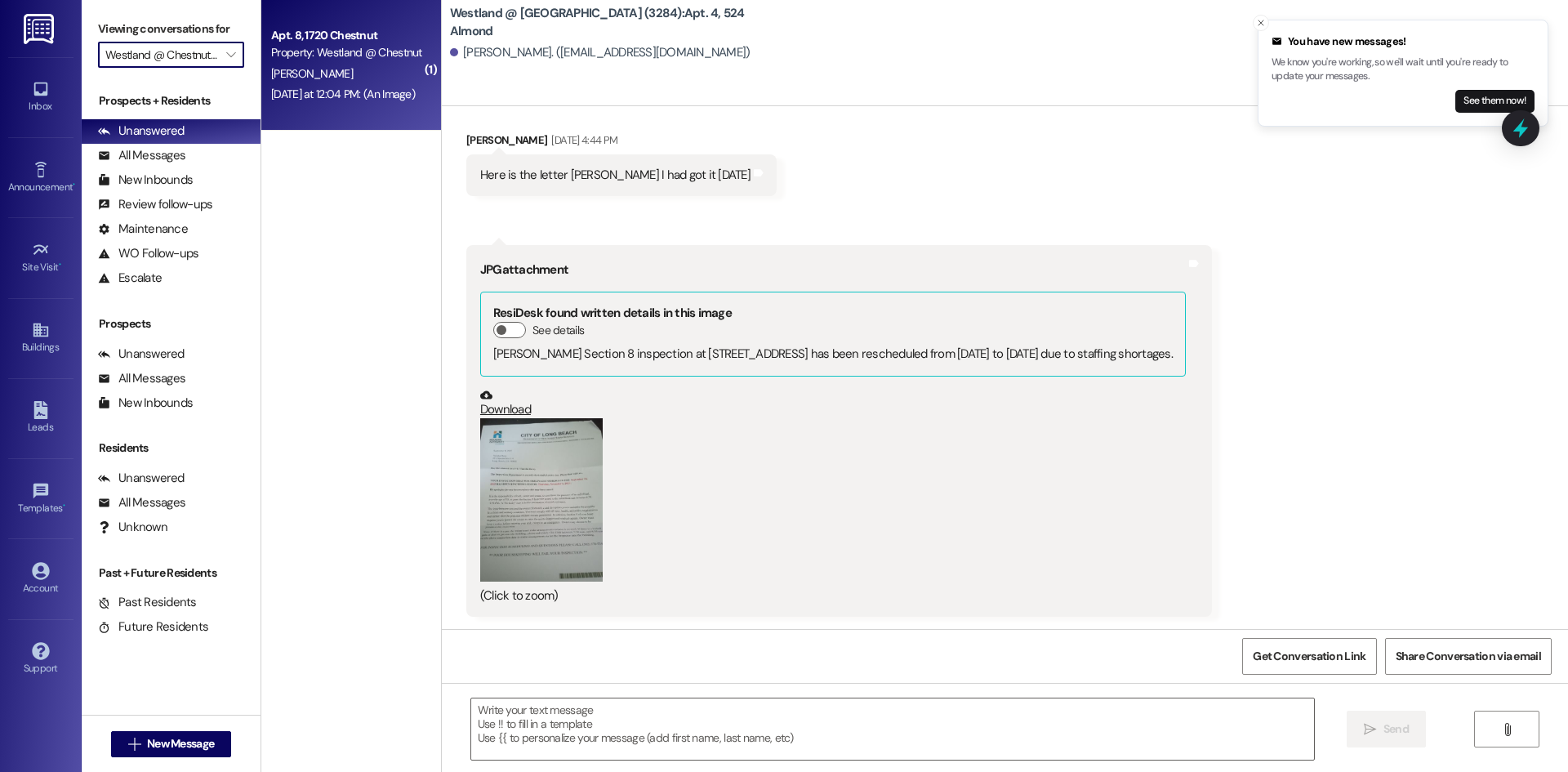
click at [312, 93] on div "[DATE] at 12:04 PM: (An Image) [DATE] at 12:04 PM: (An Image)" at bounding box center [343, 93] width 144 height 15
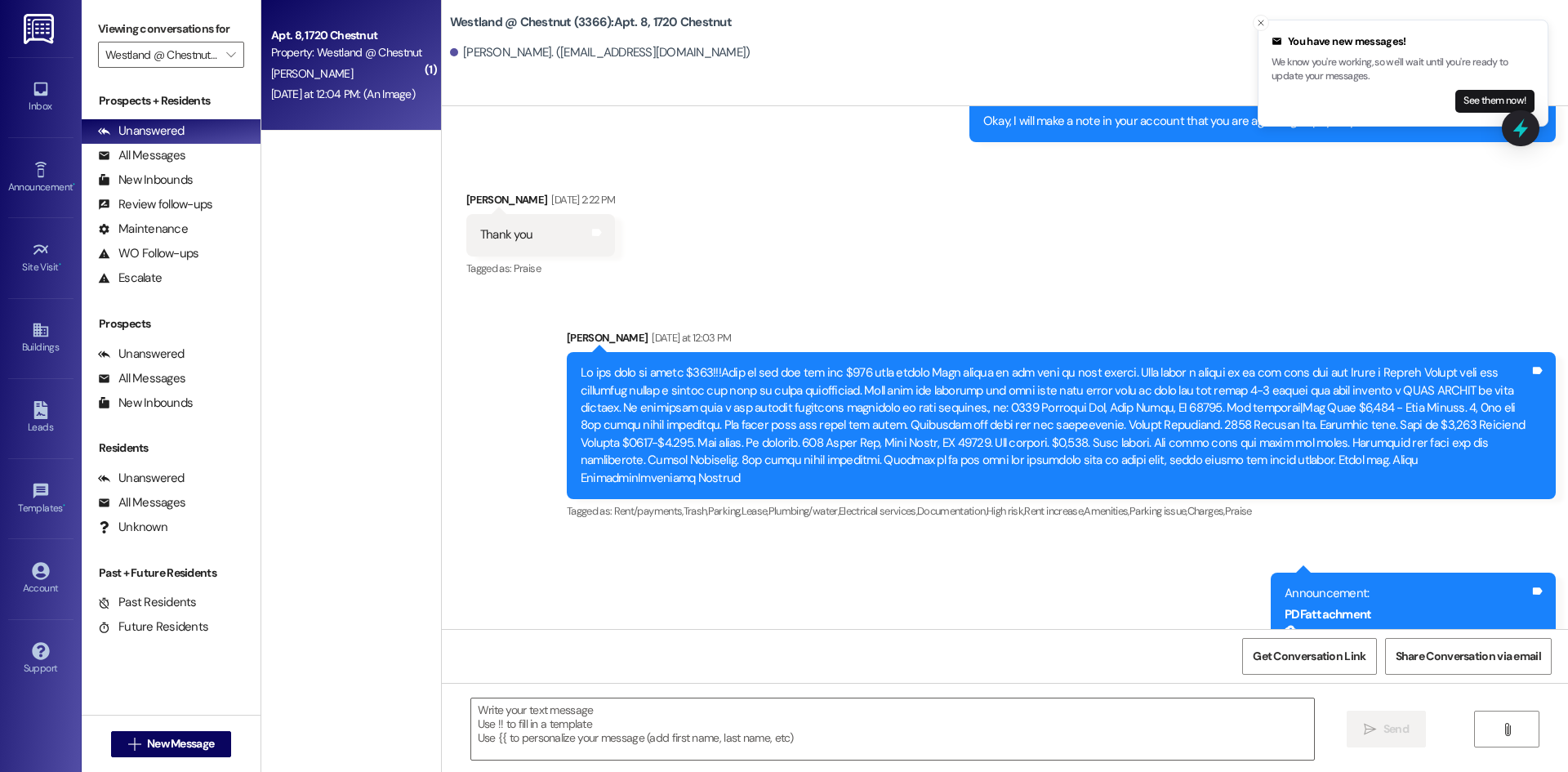
scroll to position [32262, 0]
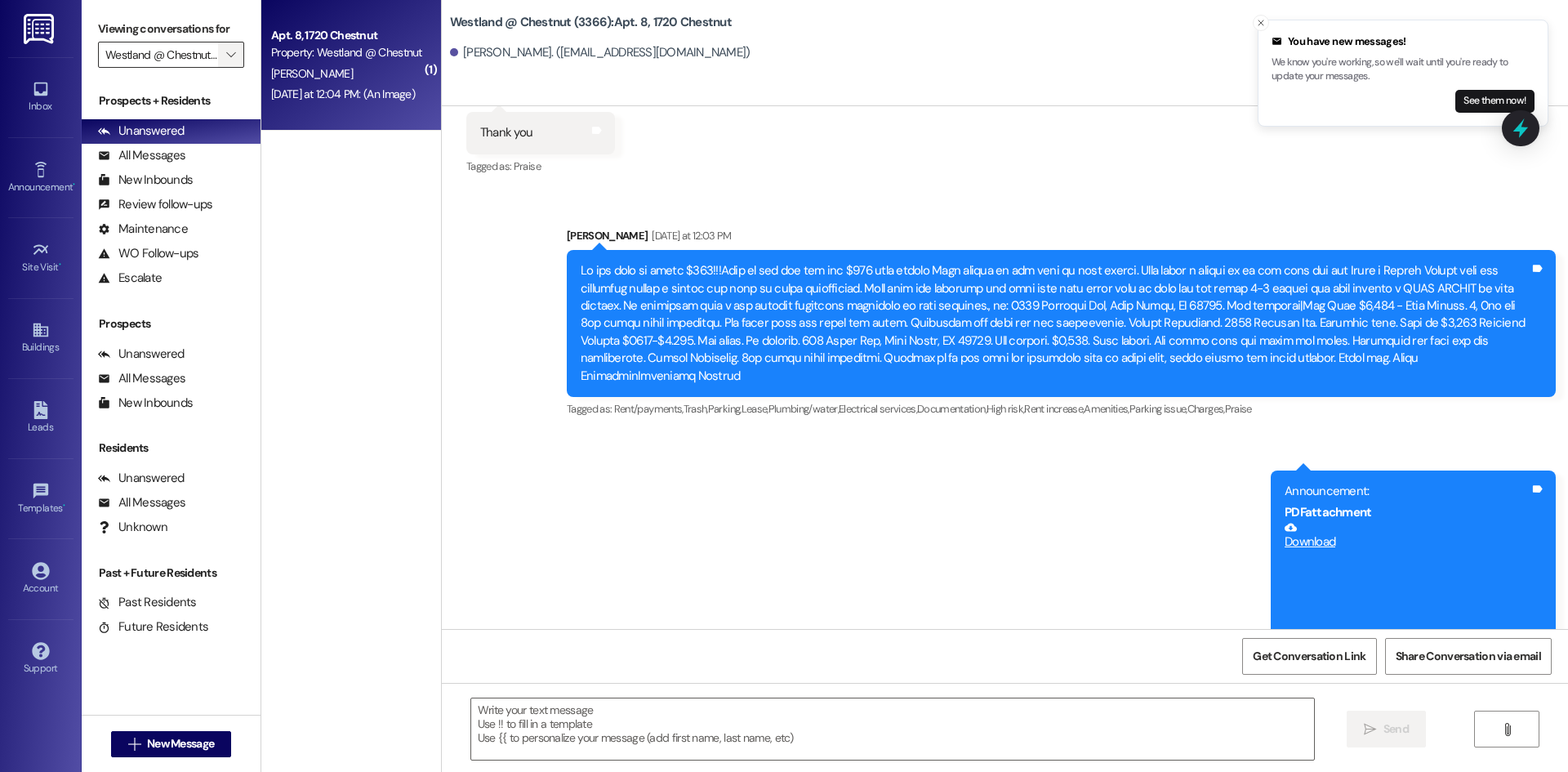
click at [223, 44] on span "" at bounding box center [231, 55] width 15 height 27
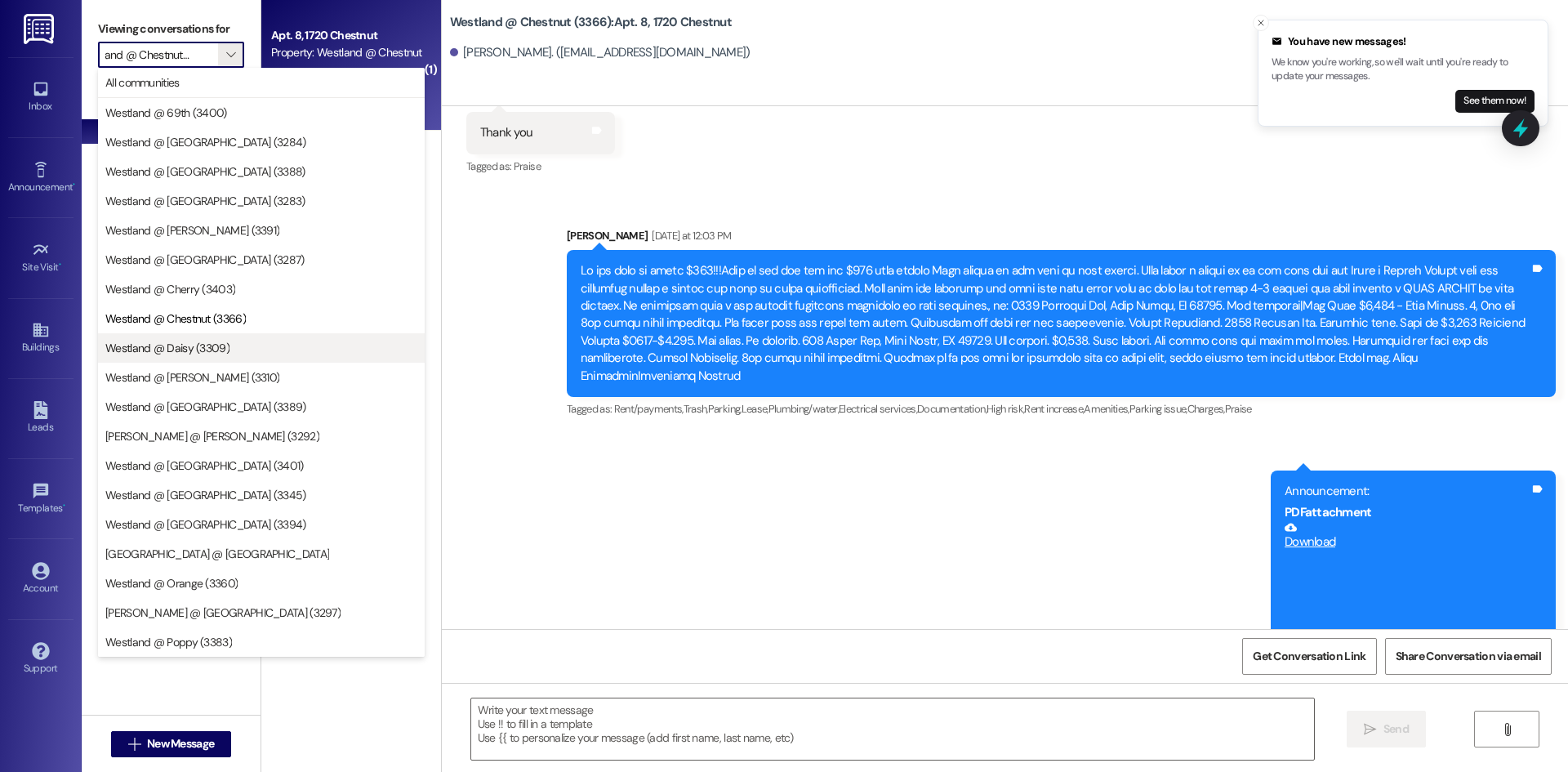
click at [191, 350] on span "Westland @ Daisy (3309)" at bounding box center [167, 348] width 124 height 16
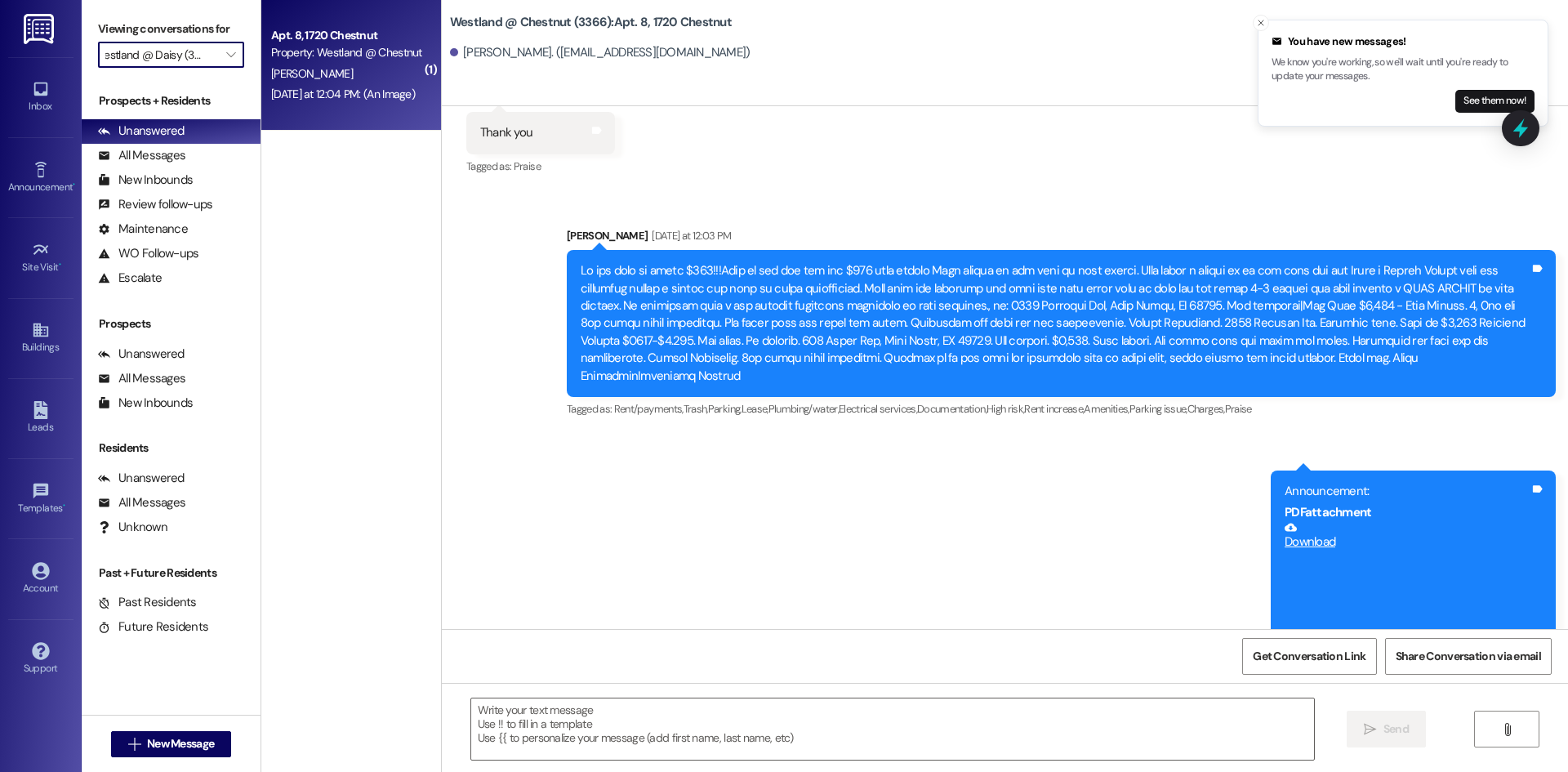
scroll to position [0, 10]
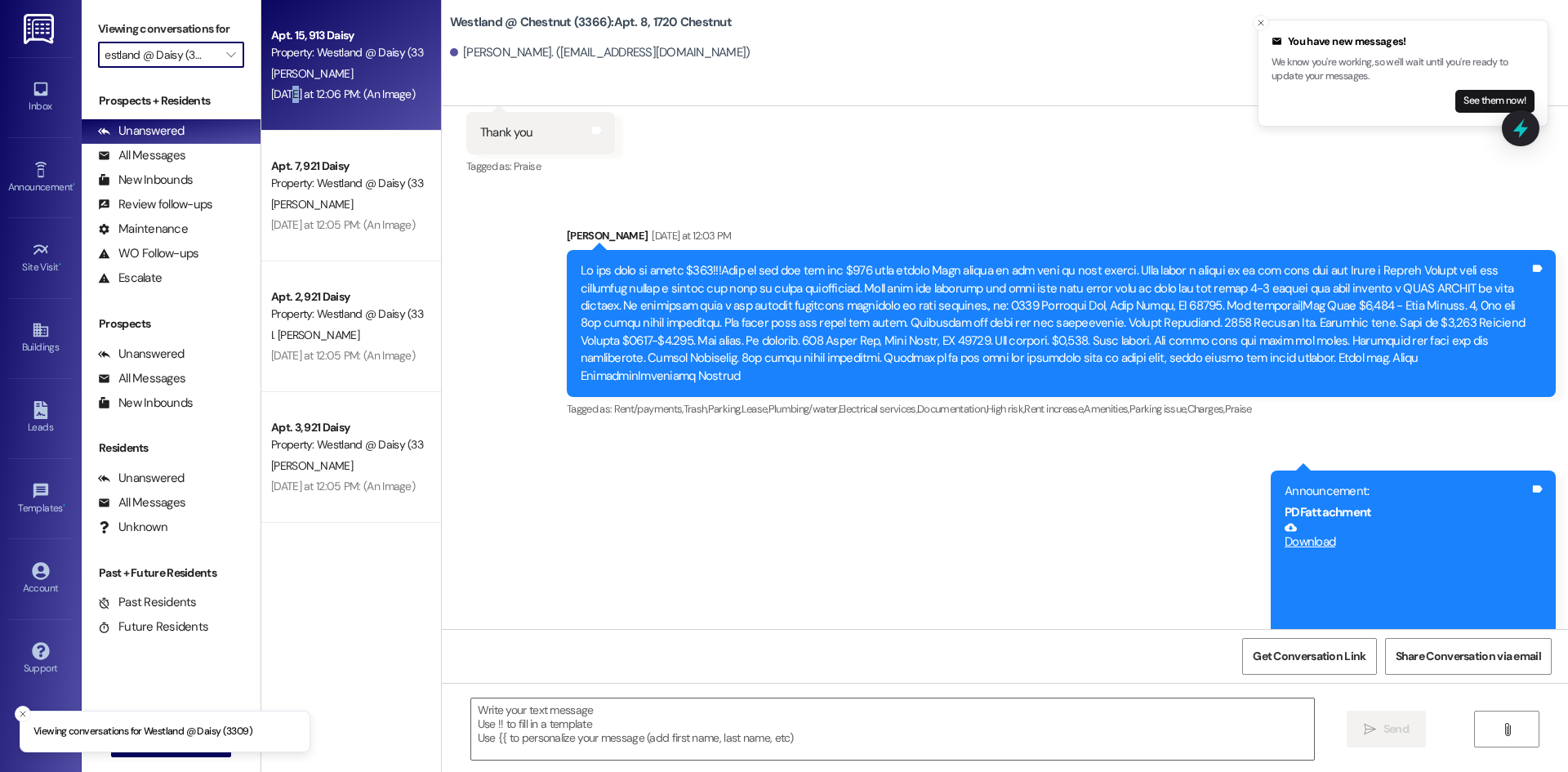
click at [279, 85] on div "[DATE] at 12:06 PM: (An Image) [DATE] at 12:06 PM: (An Image)" at bounding box center [346, 94] width 155 height 21
click at [328, 75] on div "[PERSON_NAME]" at bounding box center [346, 74] width 155 height 21
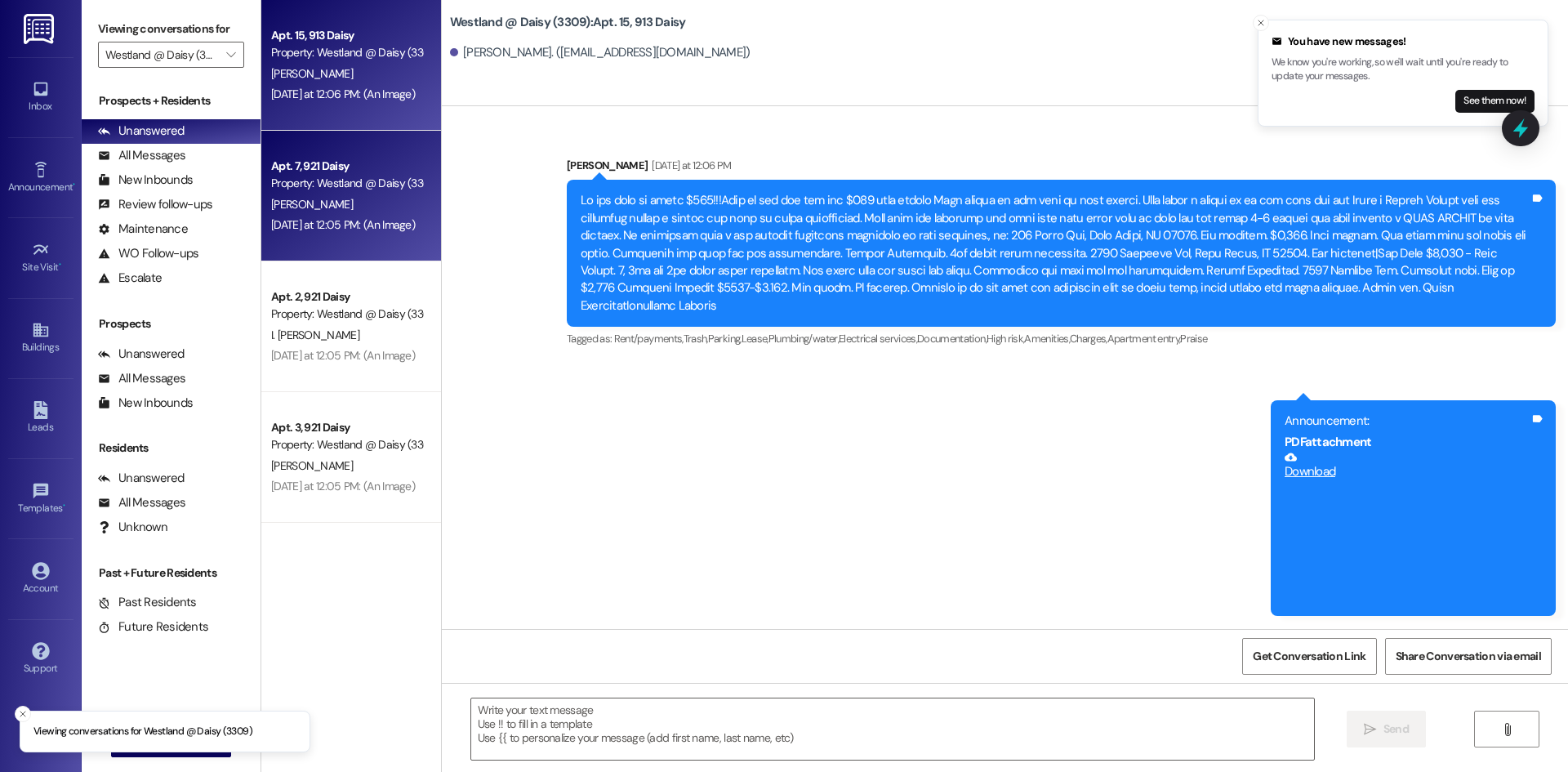
scroll to position [4239, 0]
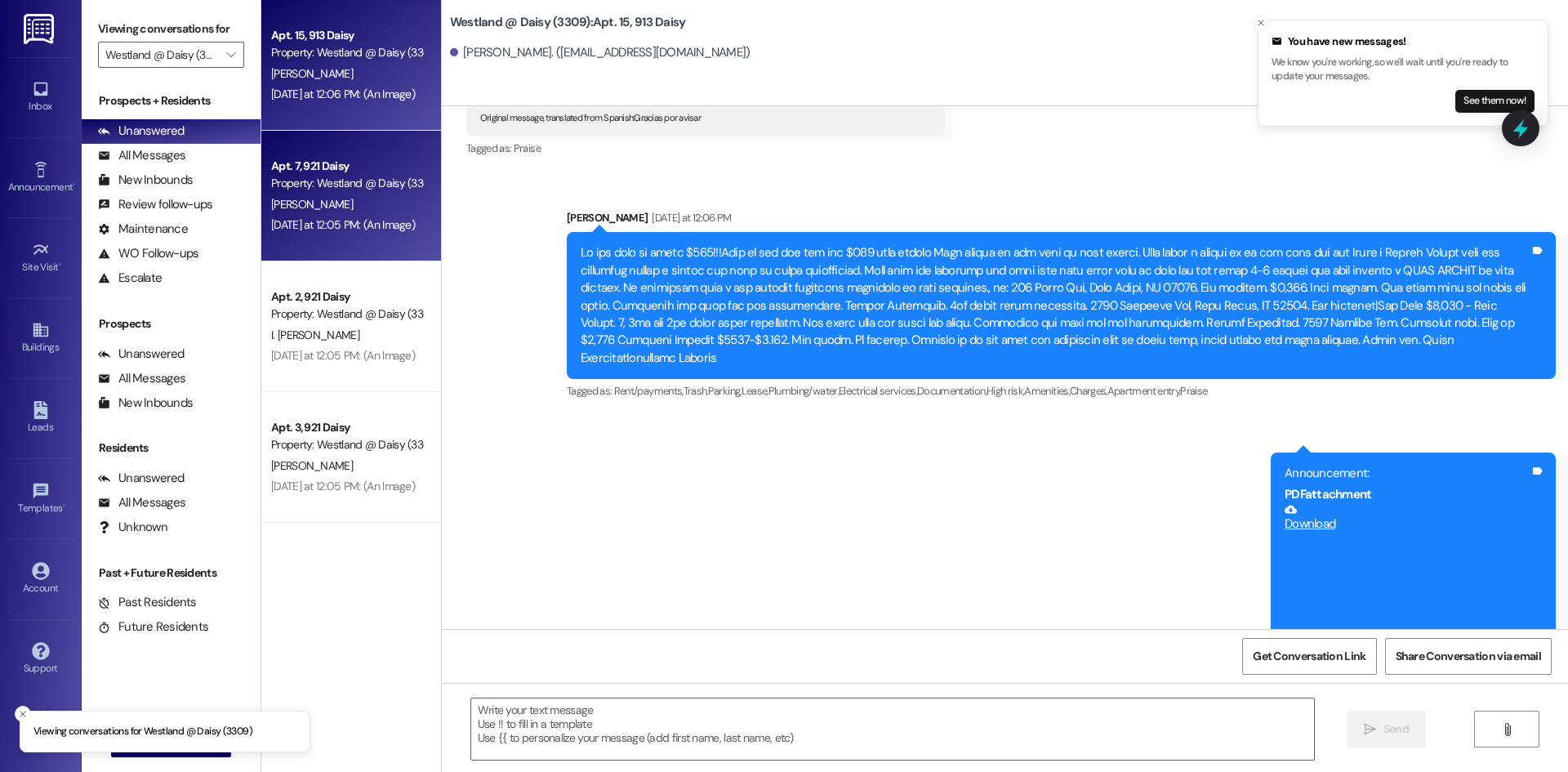
click at [360, 215] on div "[DATE] at 12:05 PM: (An Image) [DATE] at 12:05 PM: (An Image)" at bounding box center [346, 225] width 155 height 21
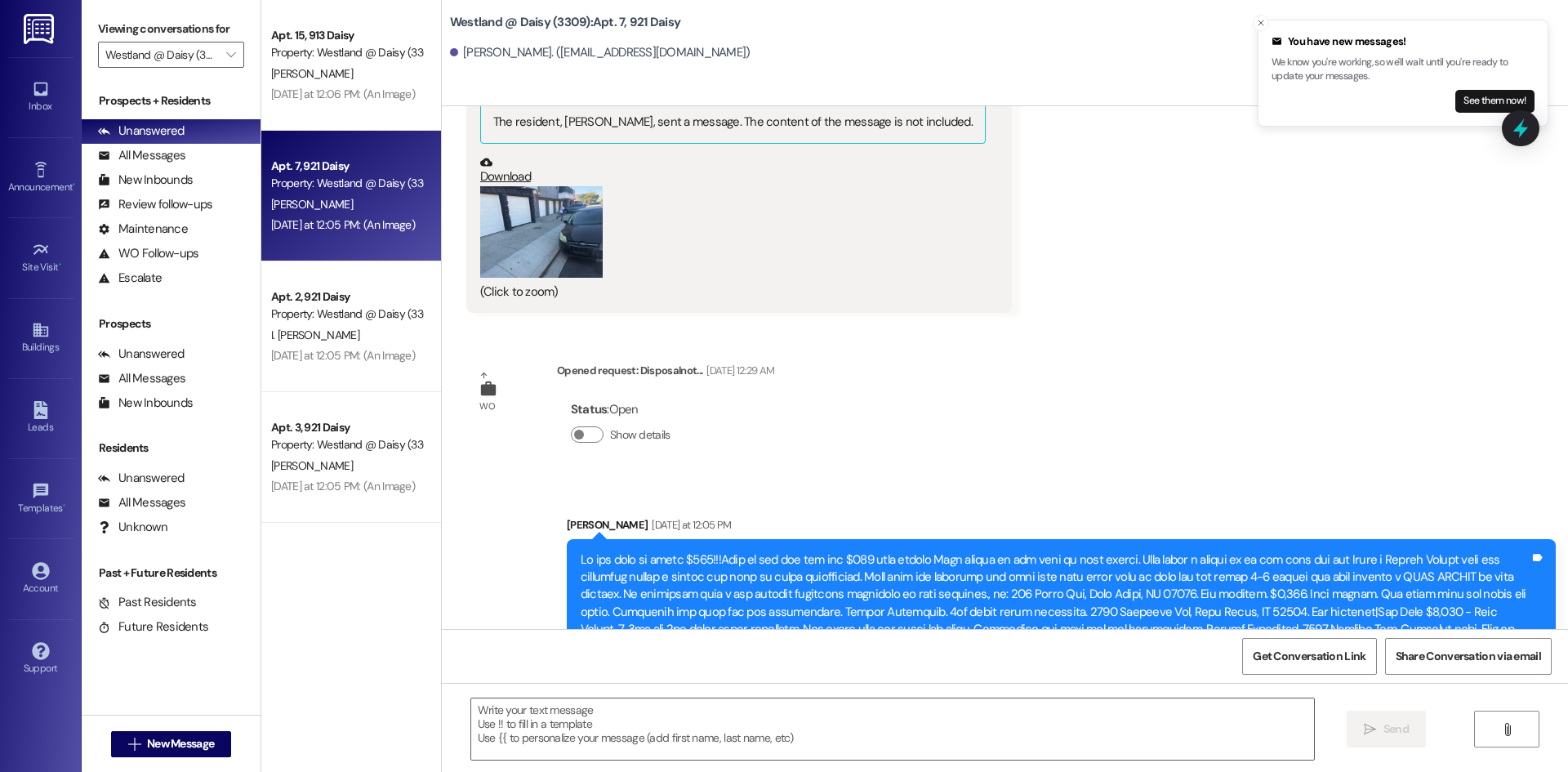
scroll to position [15190, 0]
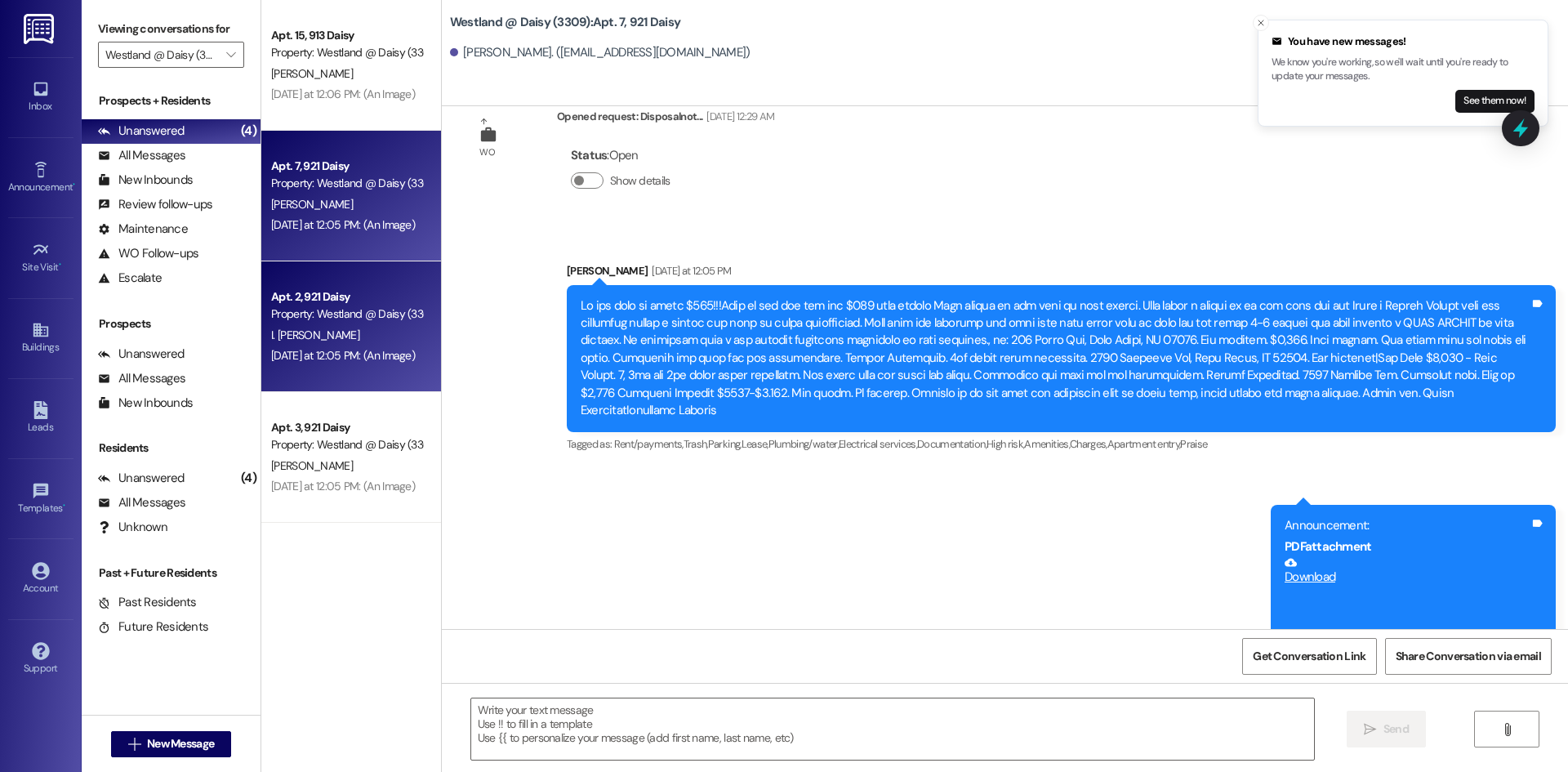
click at [332, 326] on div "I. [PERSON_NAME]" at bounding box center [346, 335] width 155 height 21
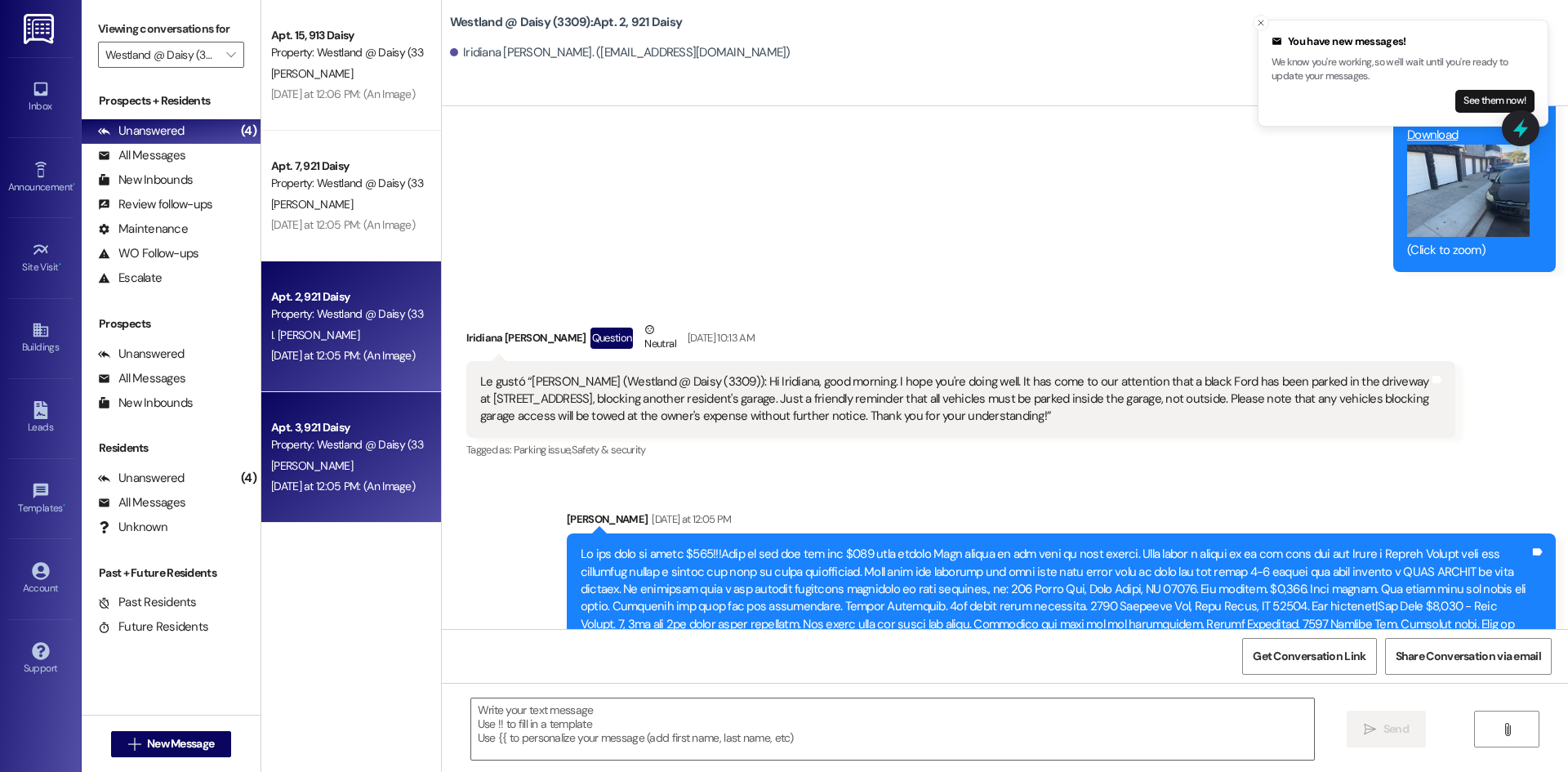
scroll to position [13929, 0]
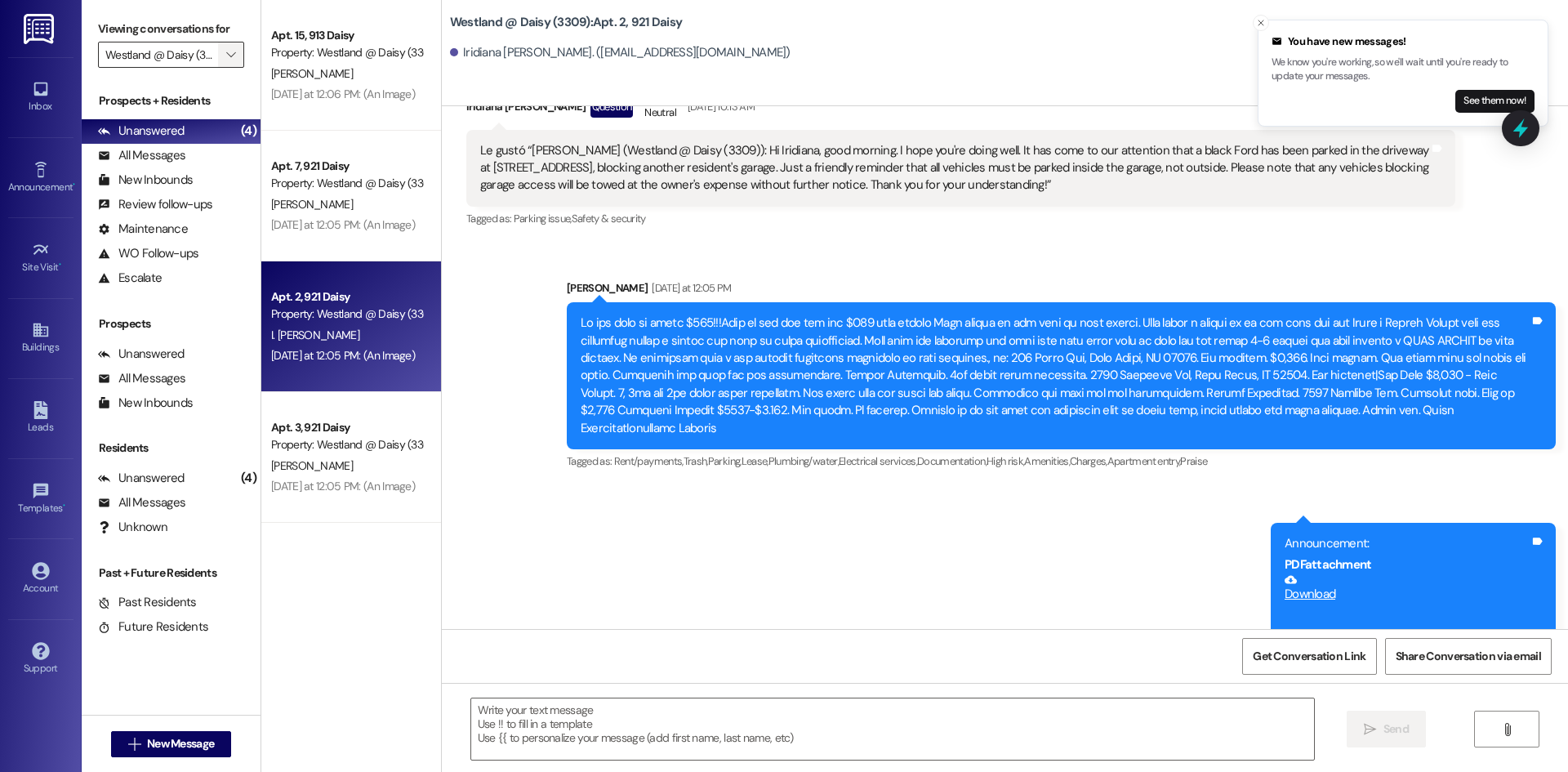
click at [223, 64] on span "" at bounding box center [231, 55] width 15 height 27
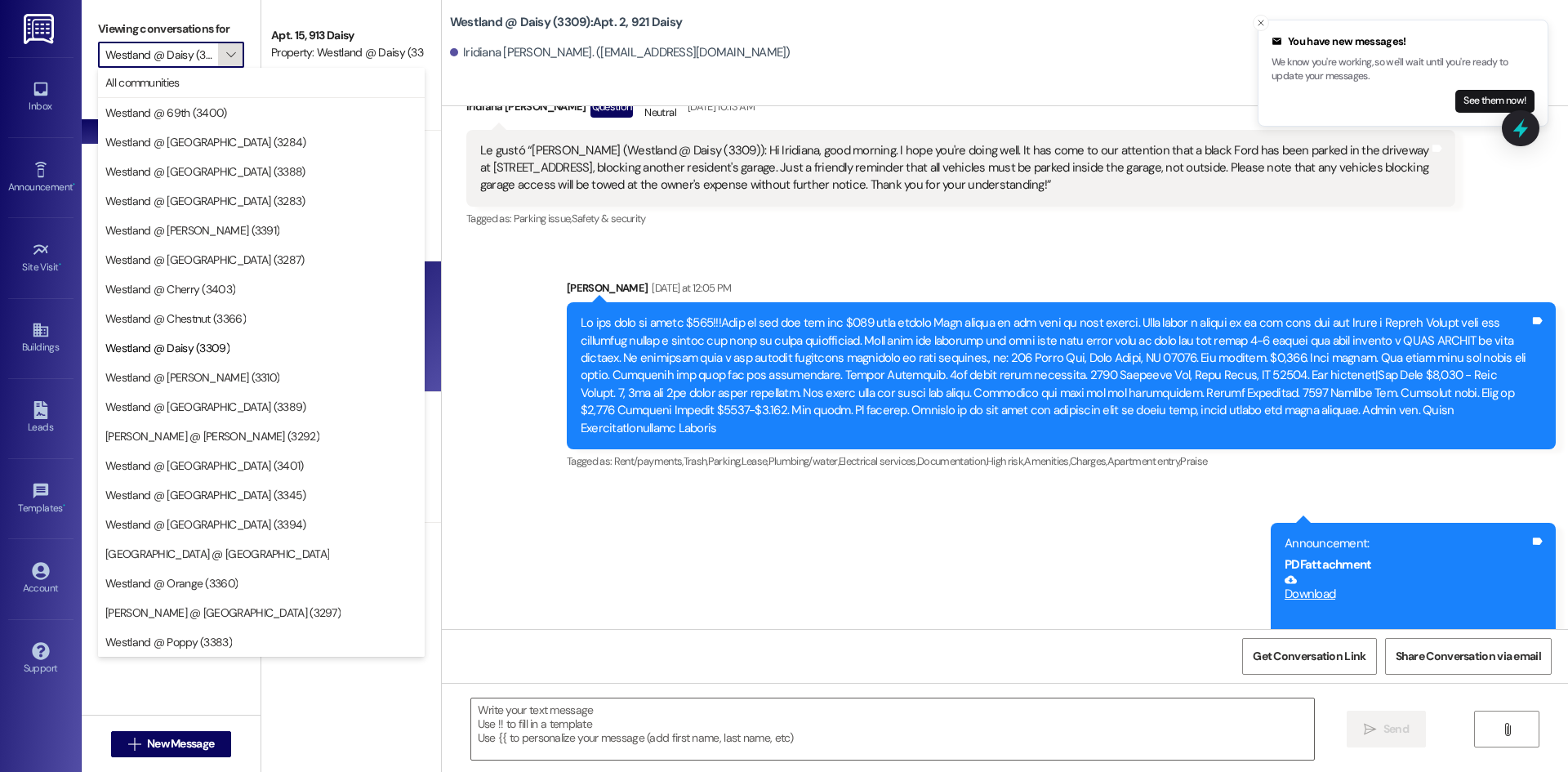
scroll to position [0, 10]
click at [207, 384] on span "Westland @ [PERSON_NAME] (3310)" at bounding box center [192, 377] width 174 height 16
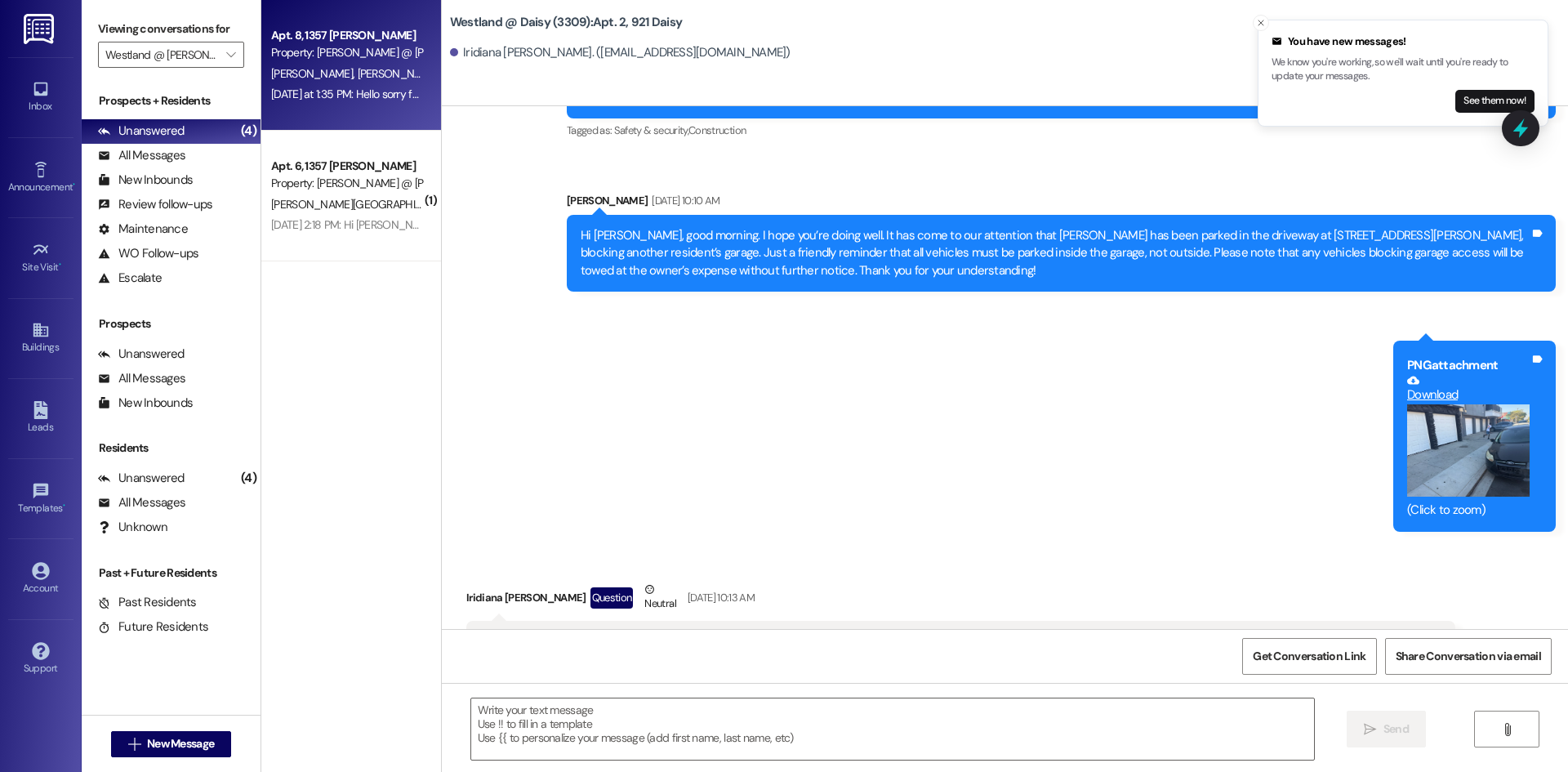
click at [357, 80] on span "[PERSON_NAME]" at bounding box center [398, 73] width 82 height 15
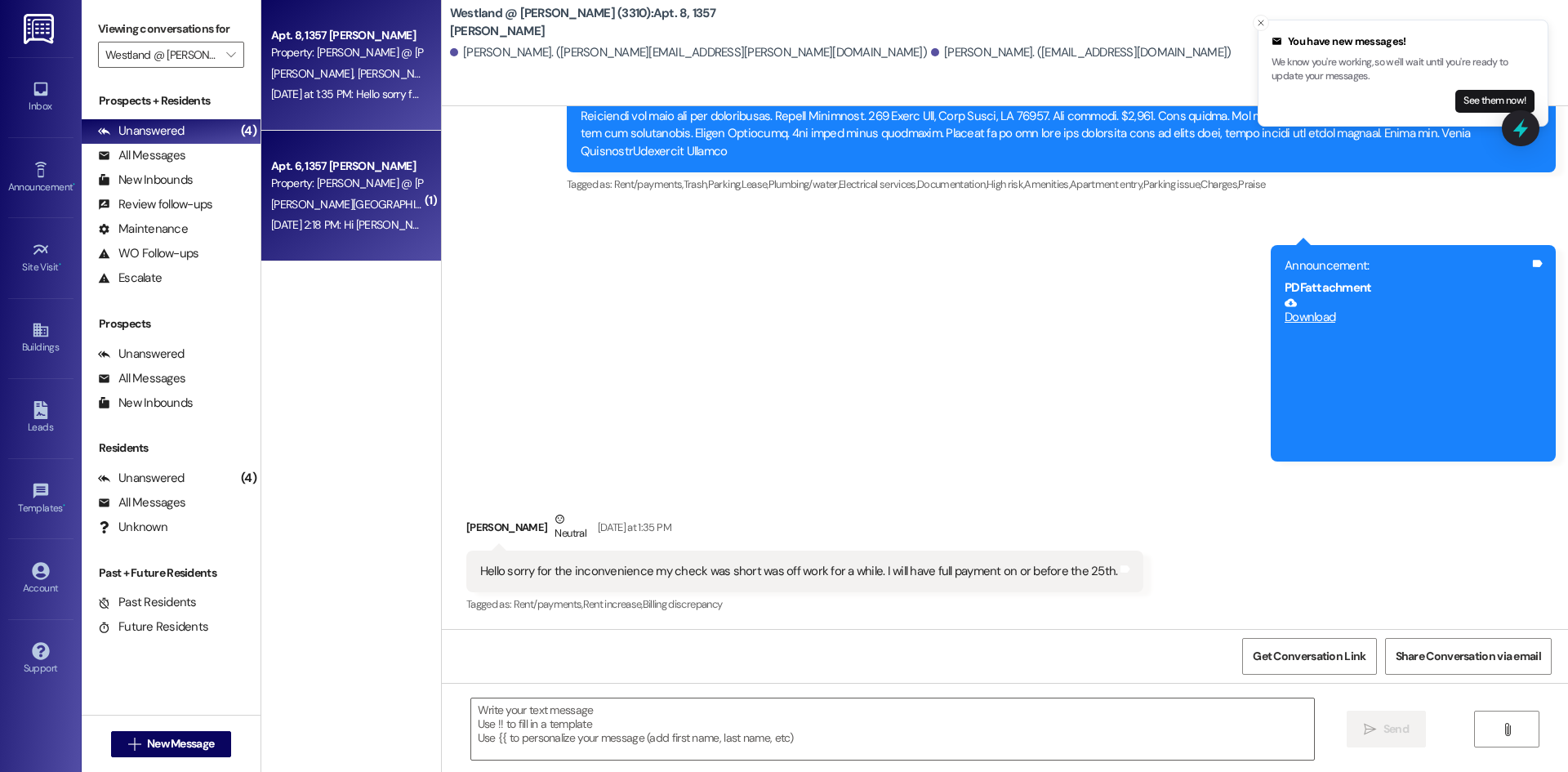
scroll to position [2307, 0]
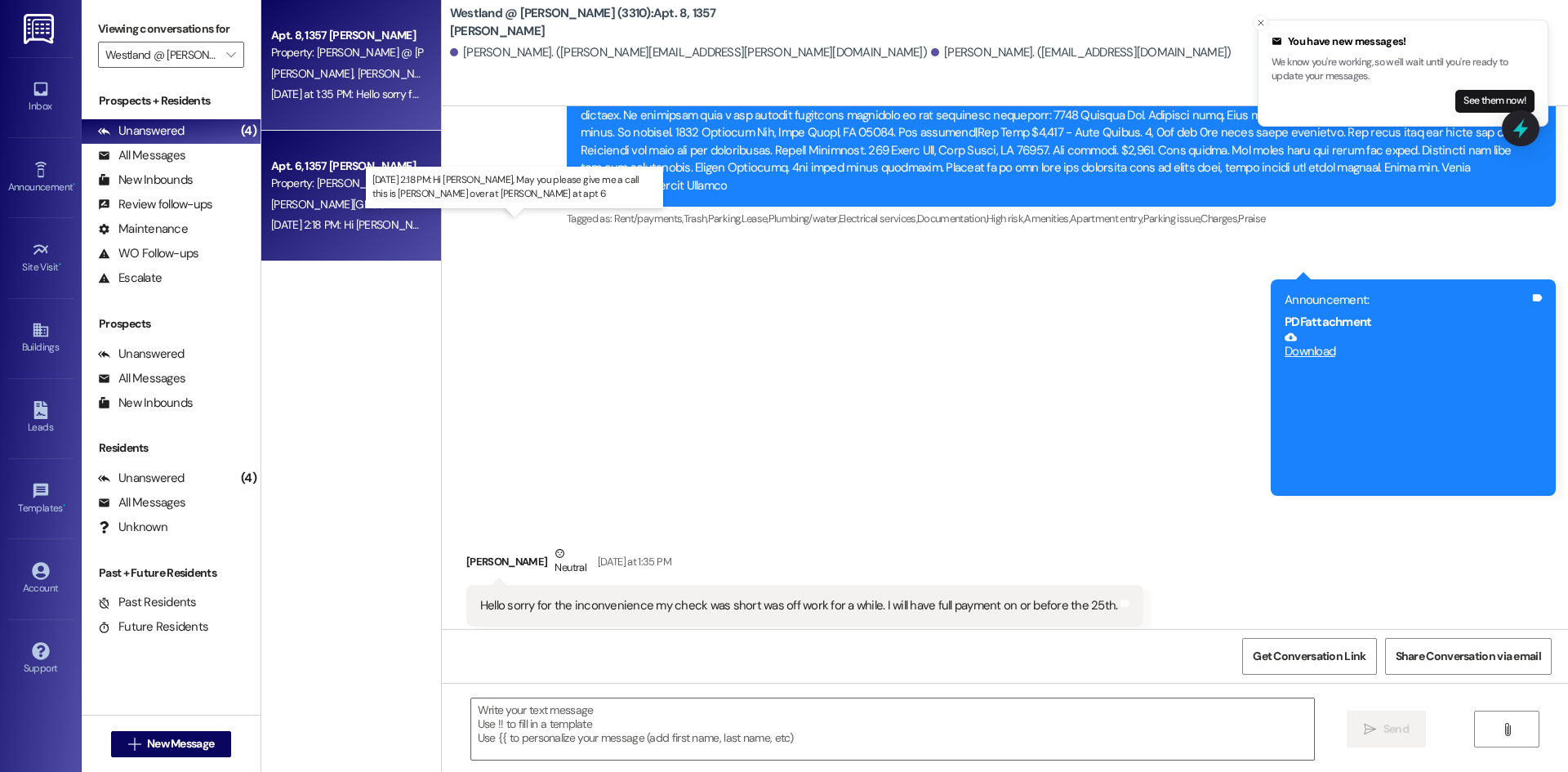
click at [326, 227] on div "[DATE] 2:18 PM: Hi [PERSON_NAME], May you please give me a call this is [PERSON…" at bounding box center [564, 224] width 586 height 15
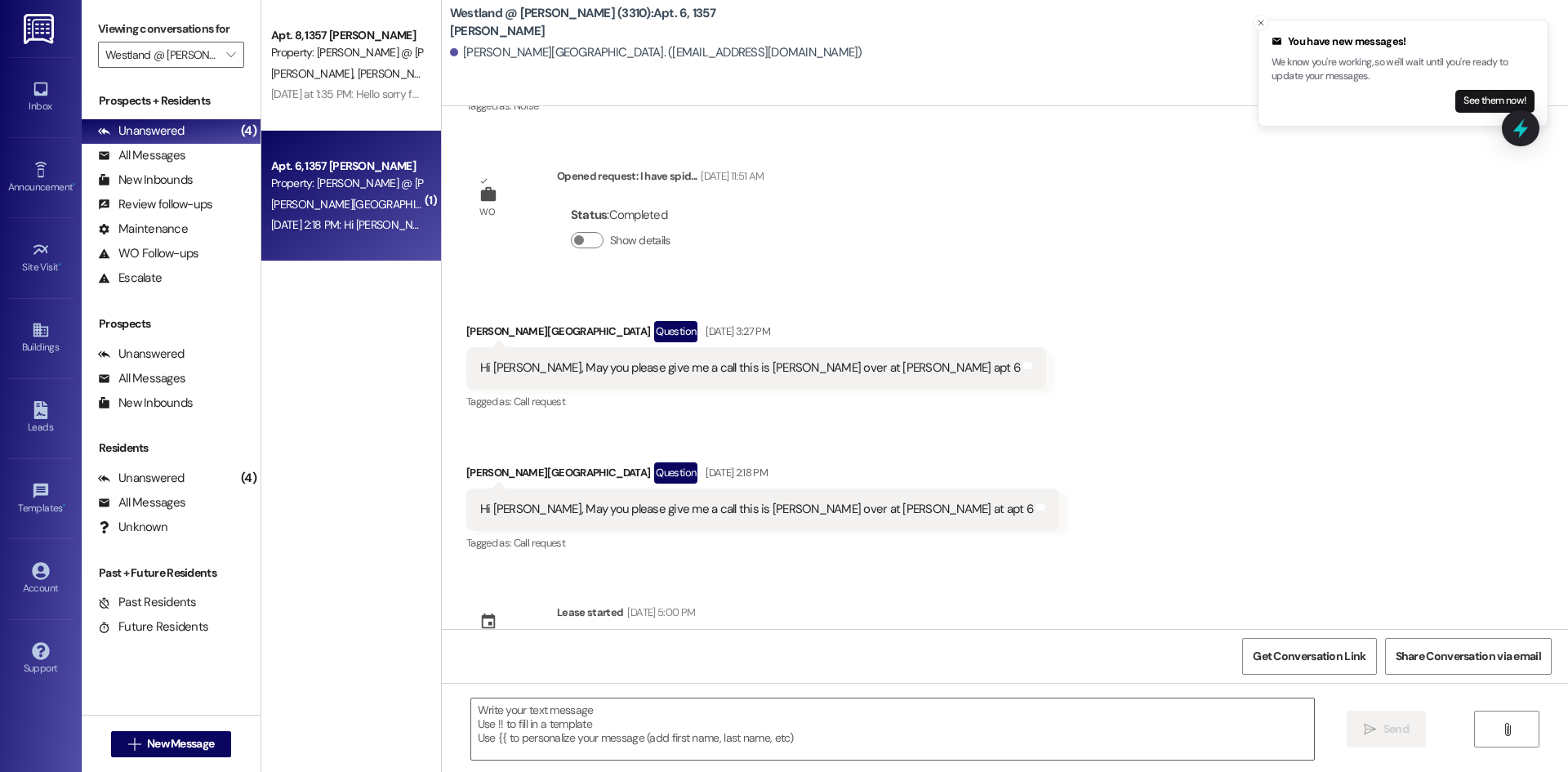
scroll to position [5496, 0]
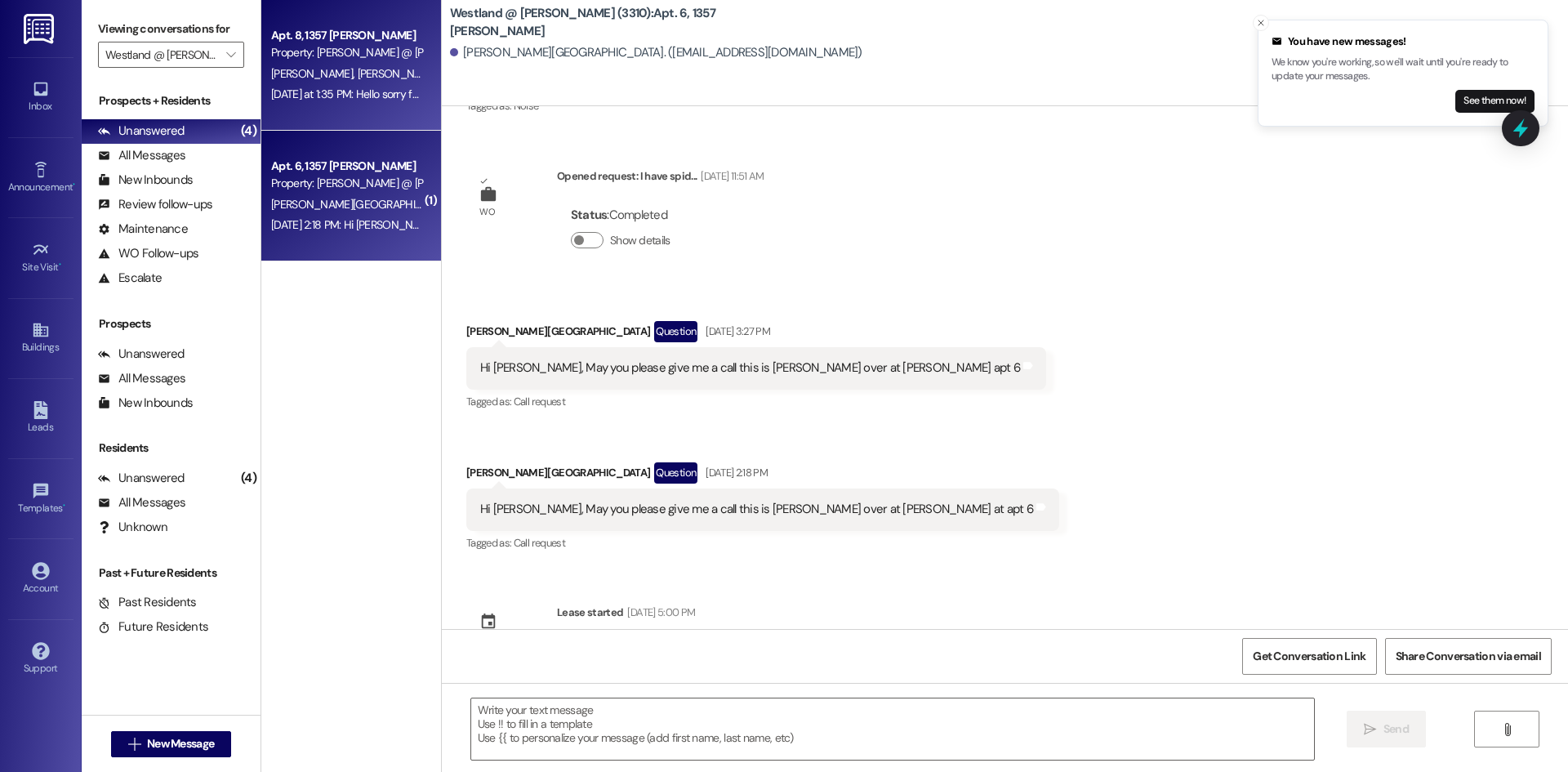
click at [349, 104] on div "Apt. 8, 1357 [PERSON_NAME] Property: Westland @ [GEOGRAPHIC_DATA] (3310) [PERSO…" at bounding box center [351, 65] width 179 height 131
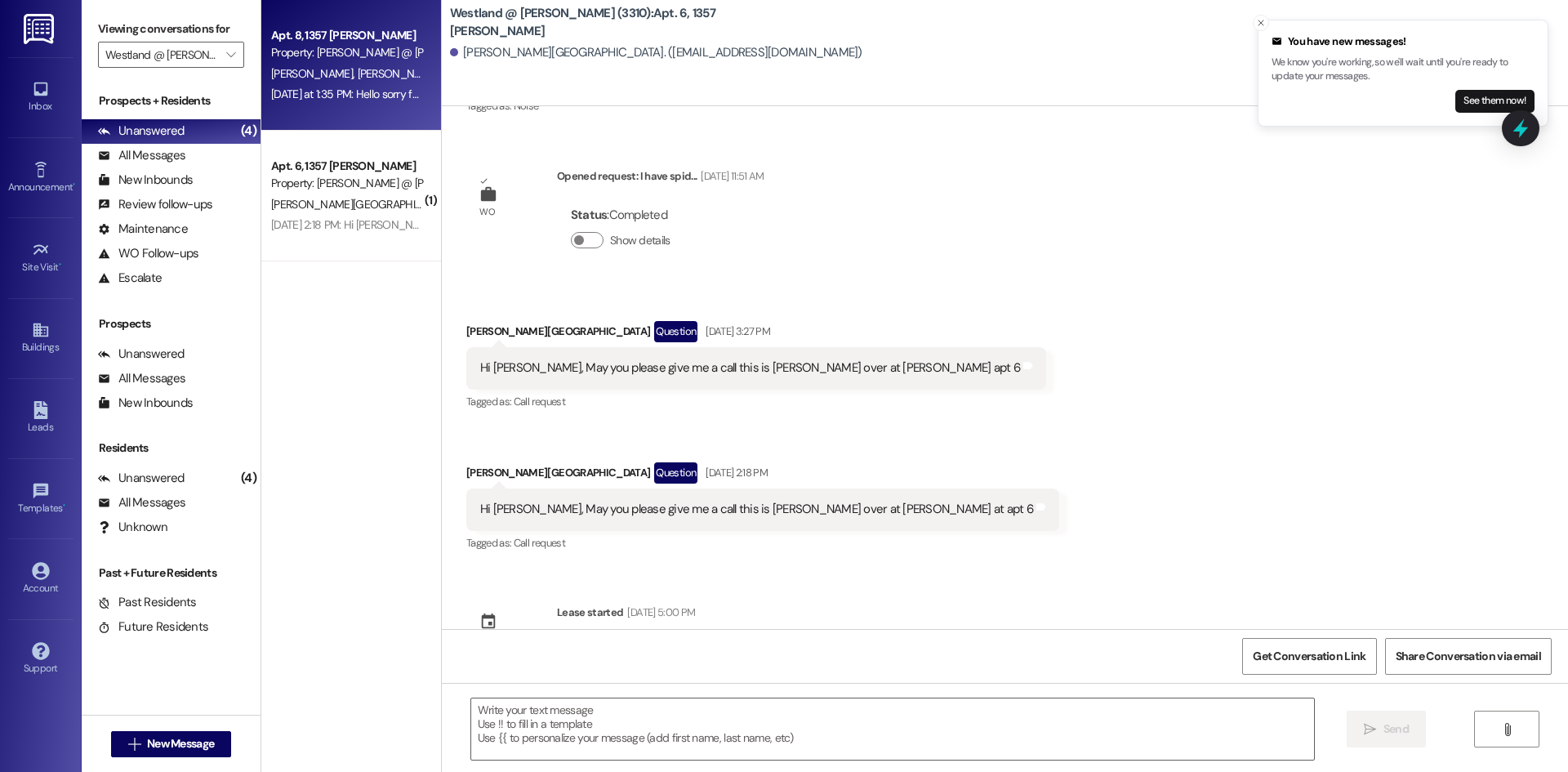
scroll to position [2307, 0]
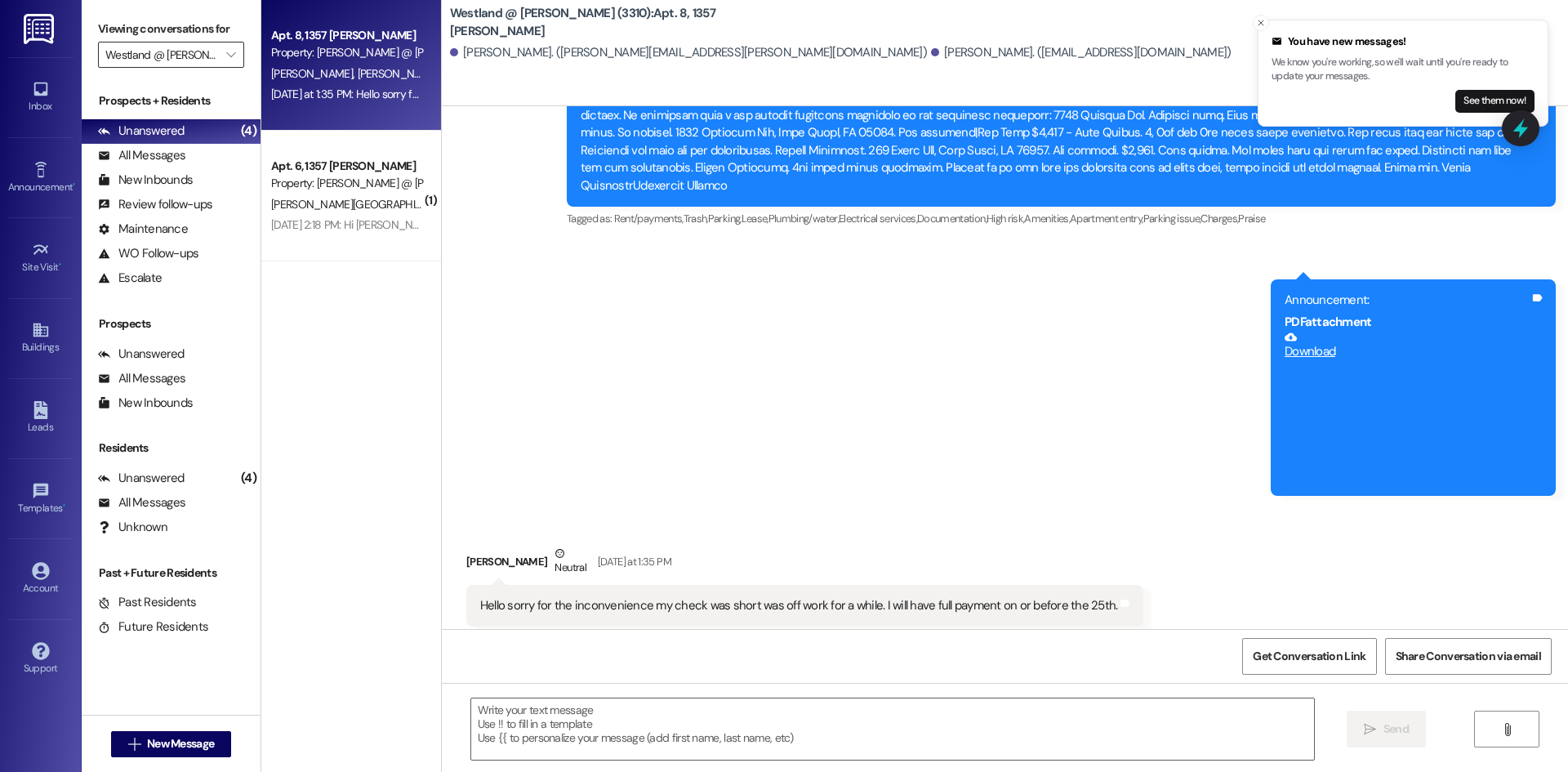
click at [214, 60] on input "Westland @ [PERSON_NAME] (3310)" at bounding box center [161, 55] width 113 height 27
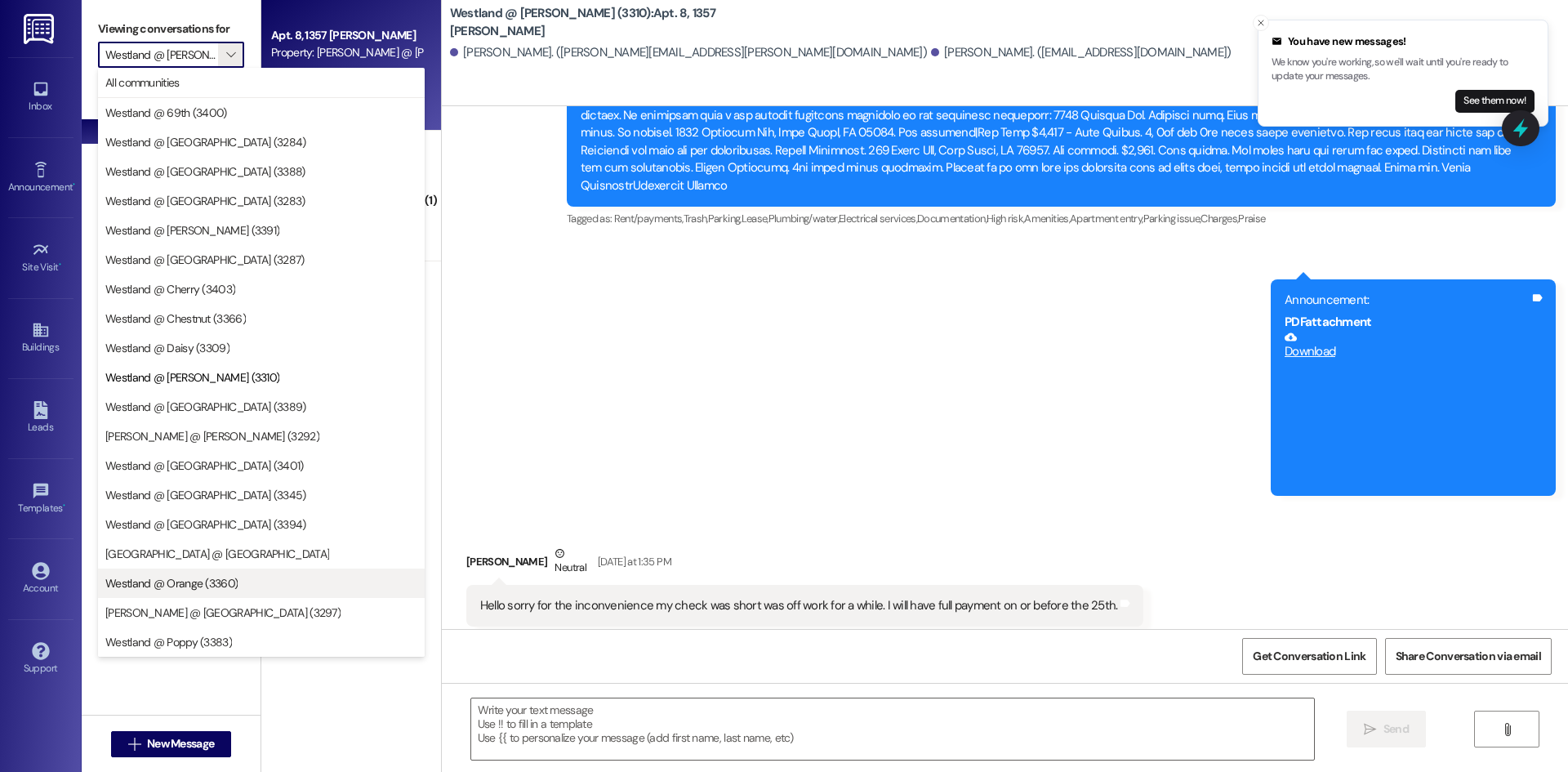
click at [175, 583] on span "Westland @ Orange (3360)" at bounding box center [171, 583] width 132 height 16
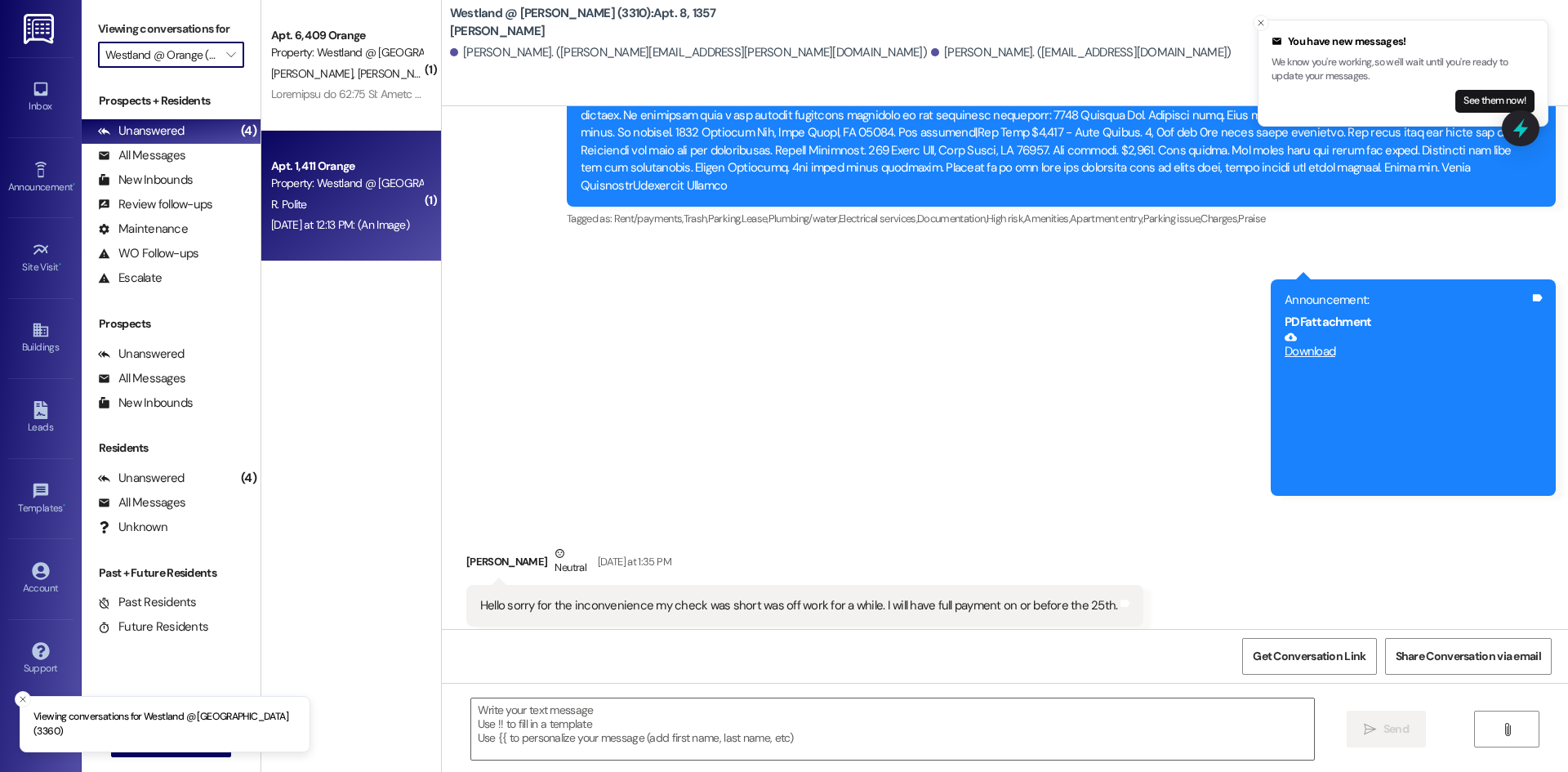
click at [379, 208] on div "R. Polite" at bounding box center [346, 204] width 155 height 21
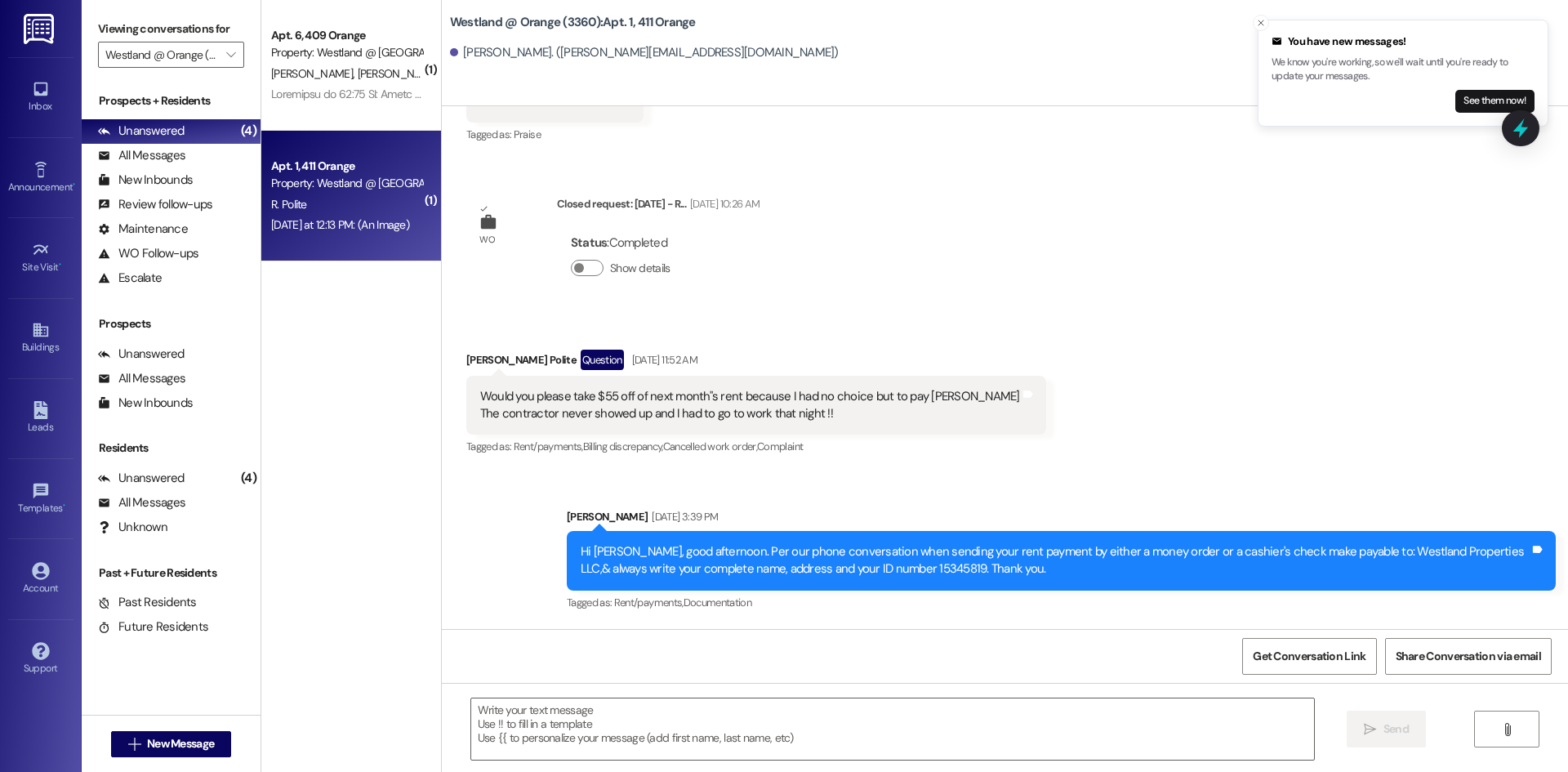
scroll to position [56064, 0]
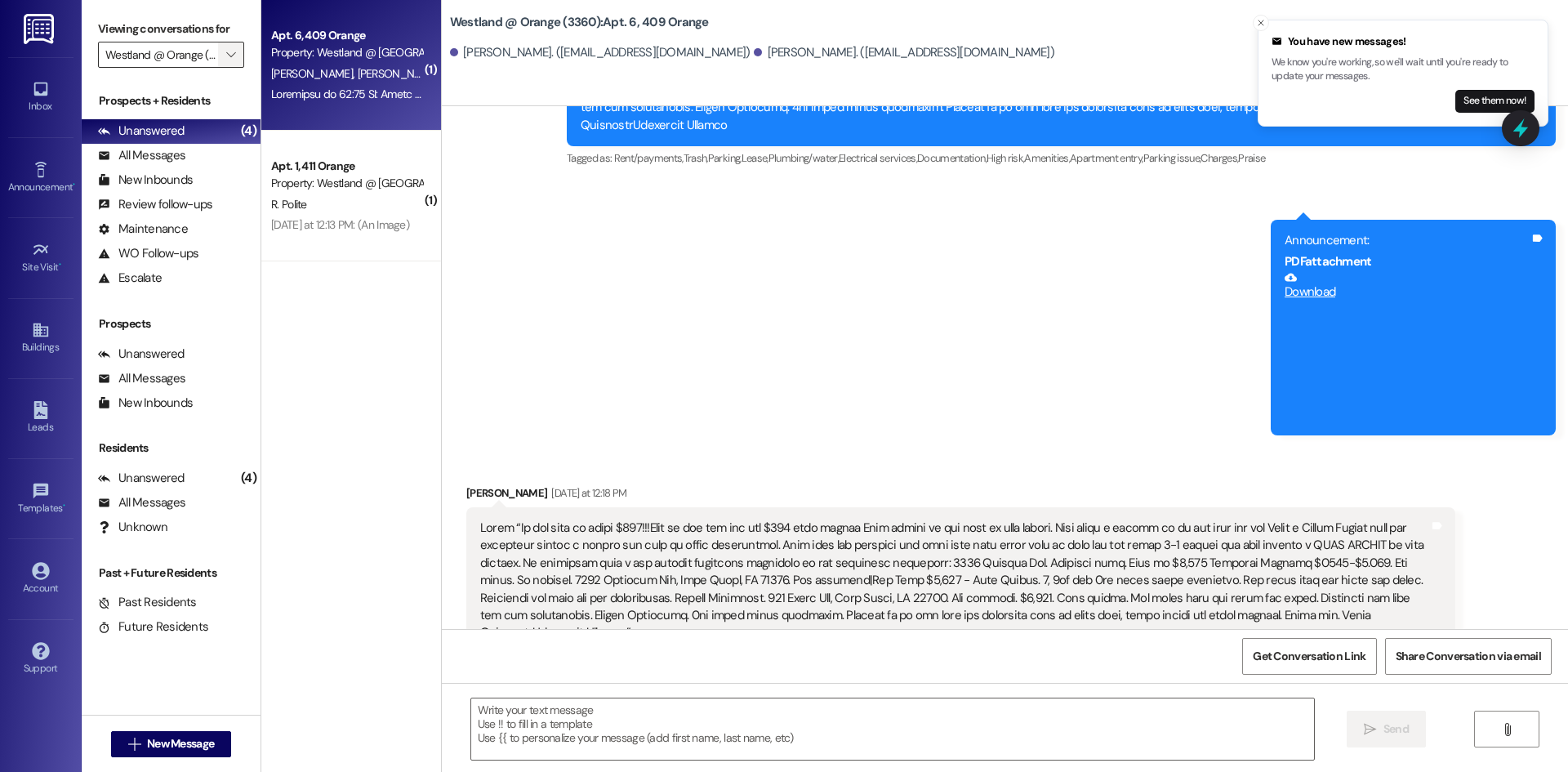
scroll to position [4565, 0]
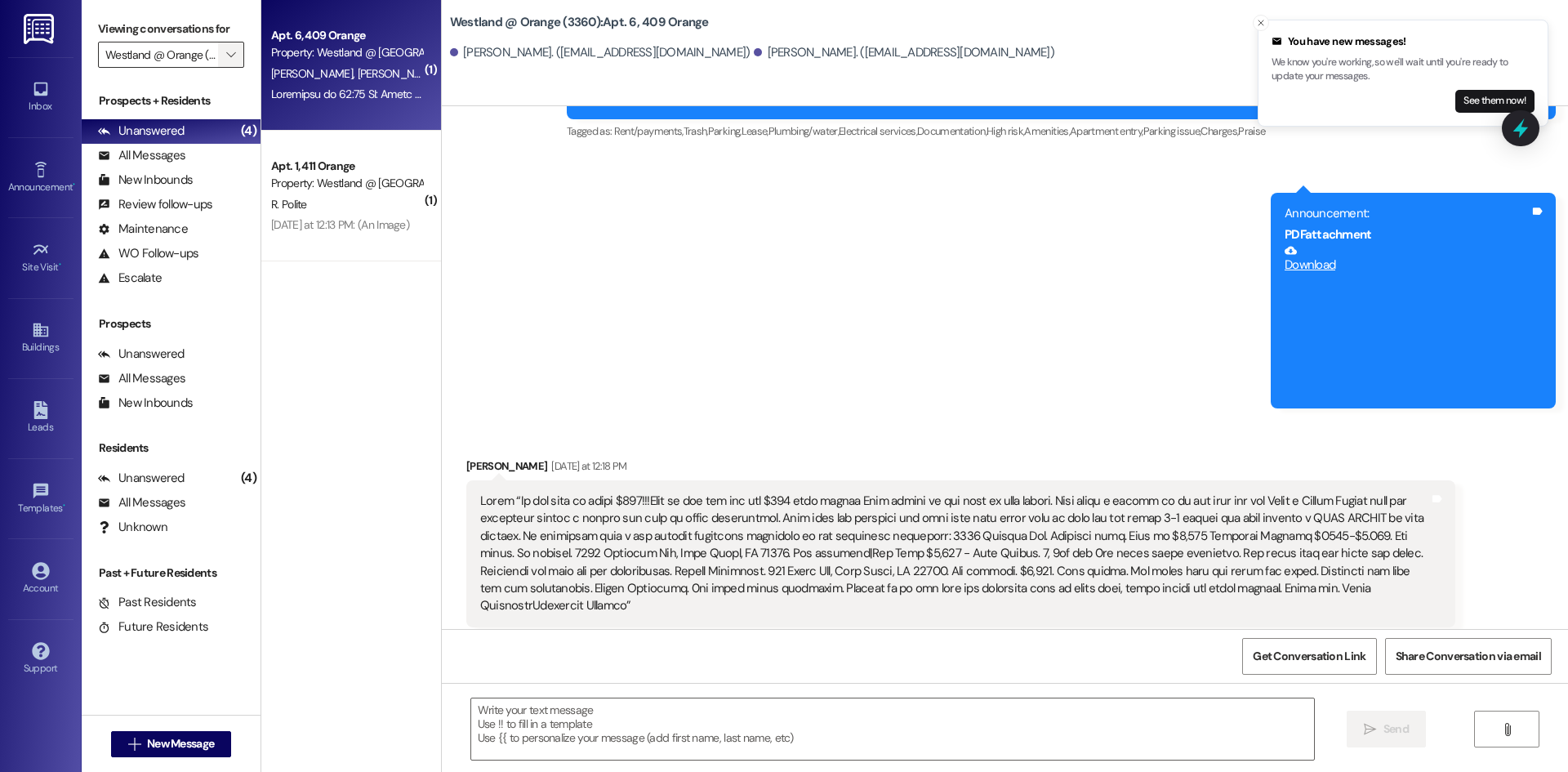
click at [218, 56] on button "" at bounding box center [231, 55] width 26 height 27
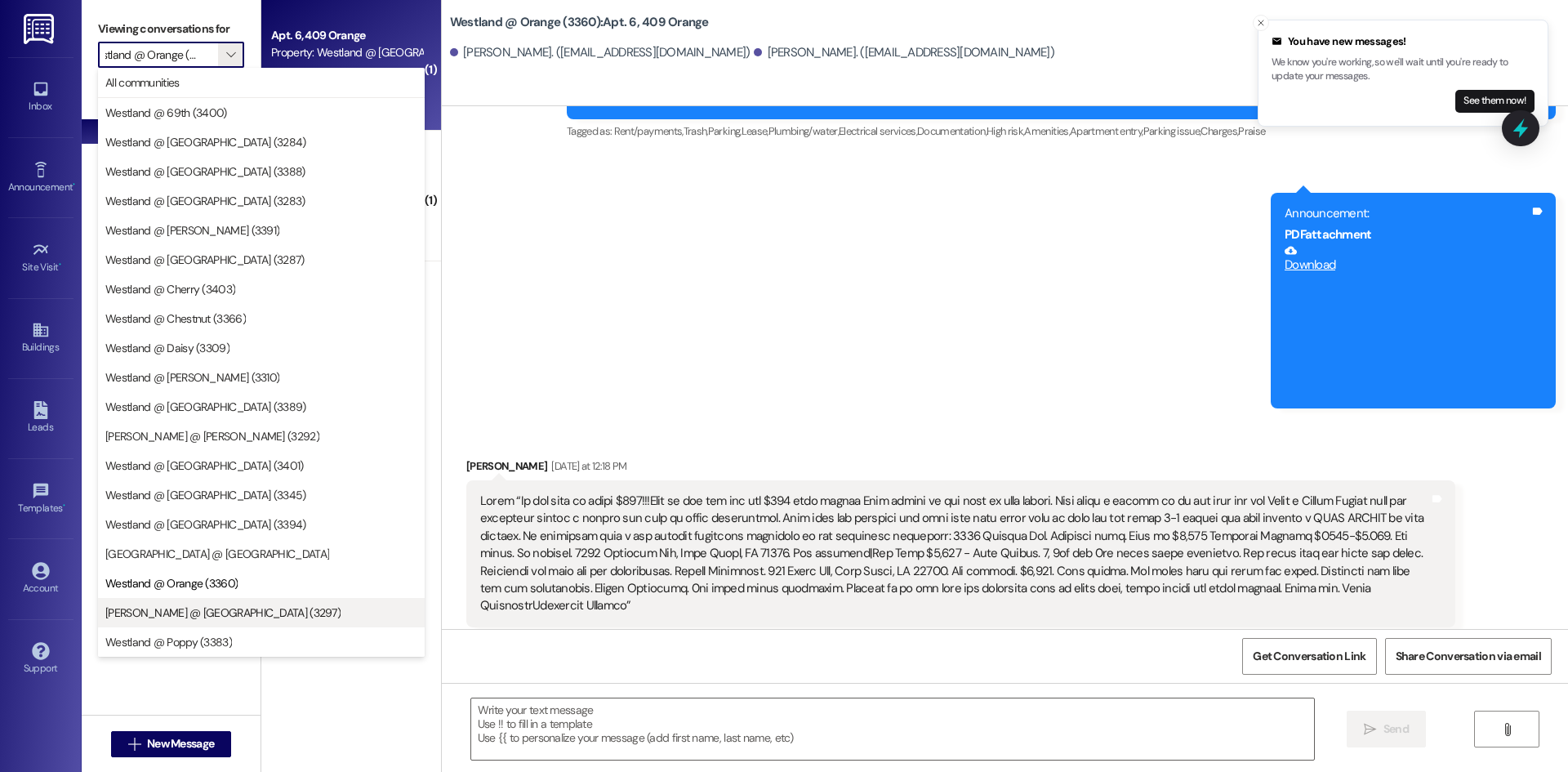
click at [201, 613] on span "[PERSON_NAME] @ [GEOGRAPHIC_DATA] (3297)" at bounding box center [222, 612] width 235 height 16
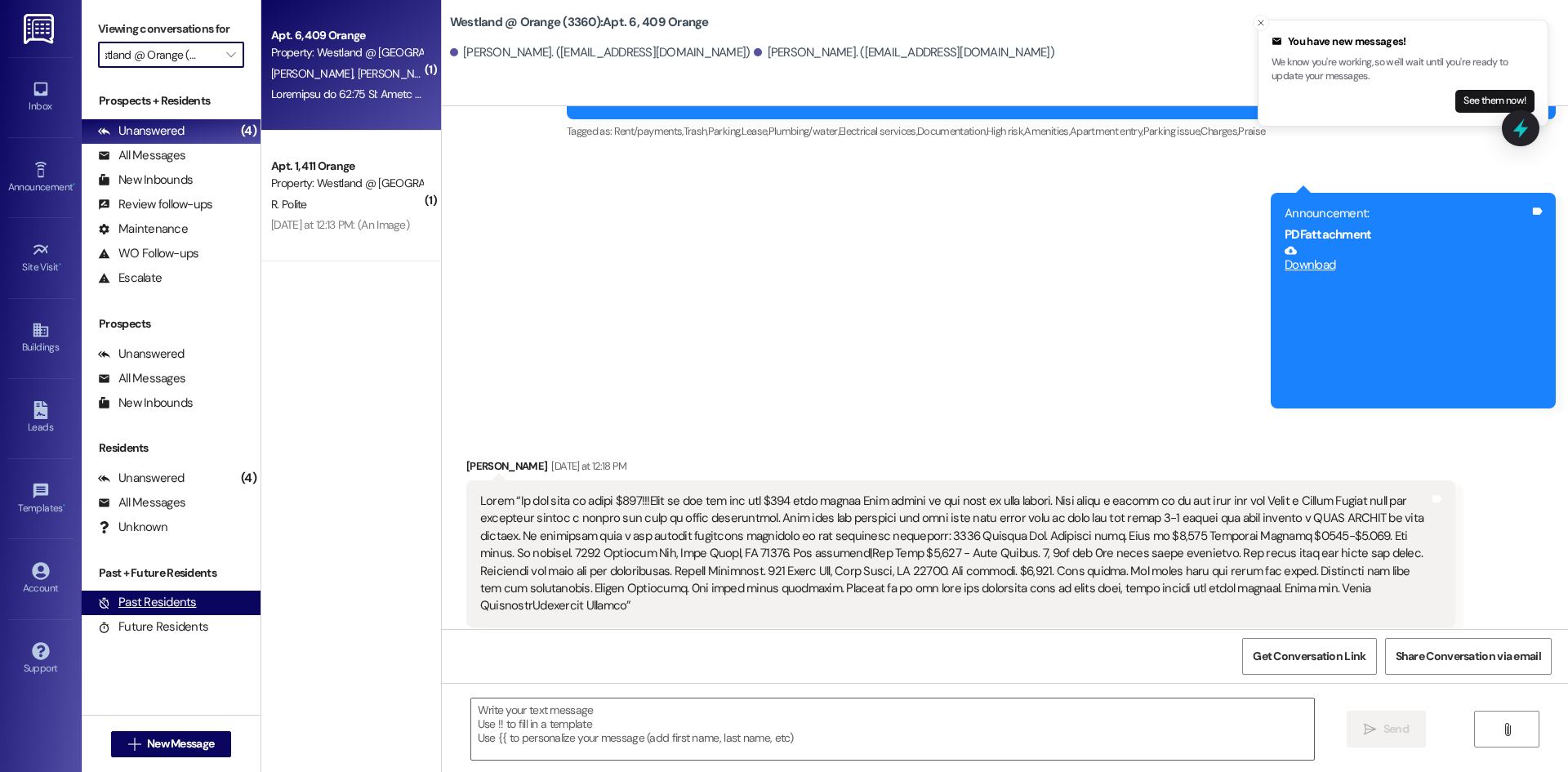
type input "[PERSON_NAME] @ [GEOGRAPHIC_DATA] (3297)"
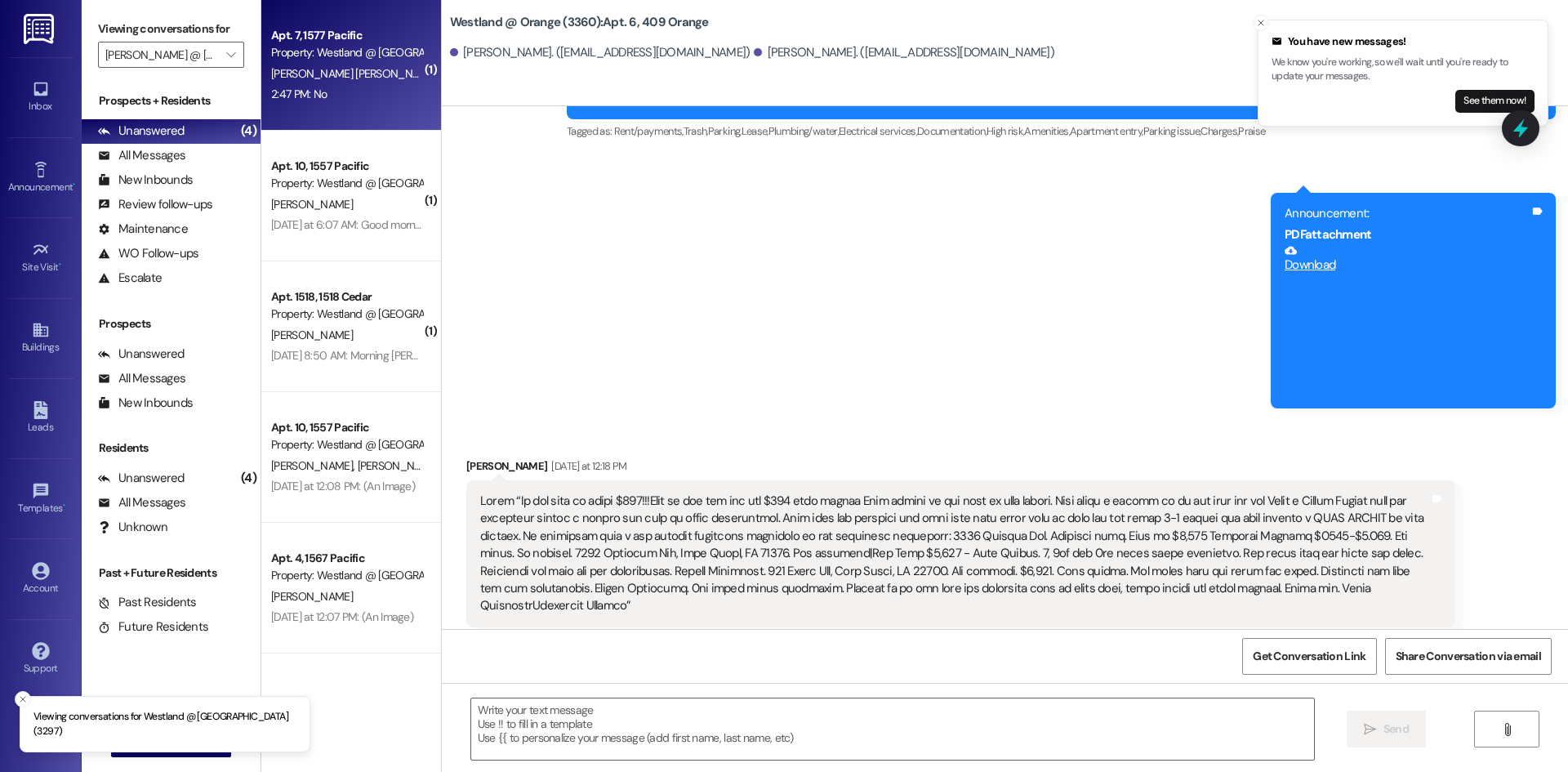
click at [338, 90] on div "2:47 PM: No 2:47 PM: No" at bounding box center [346, 94] width 155 height 21
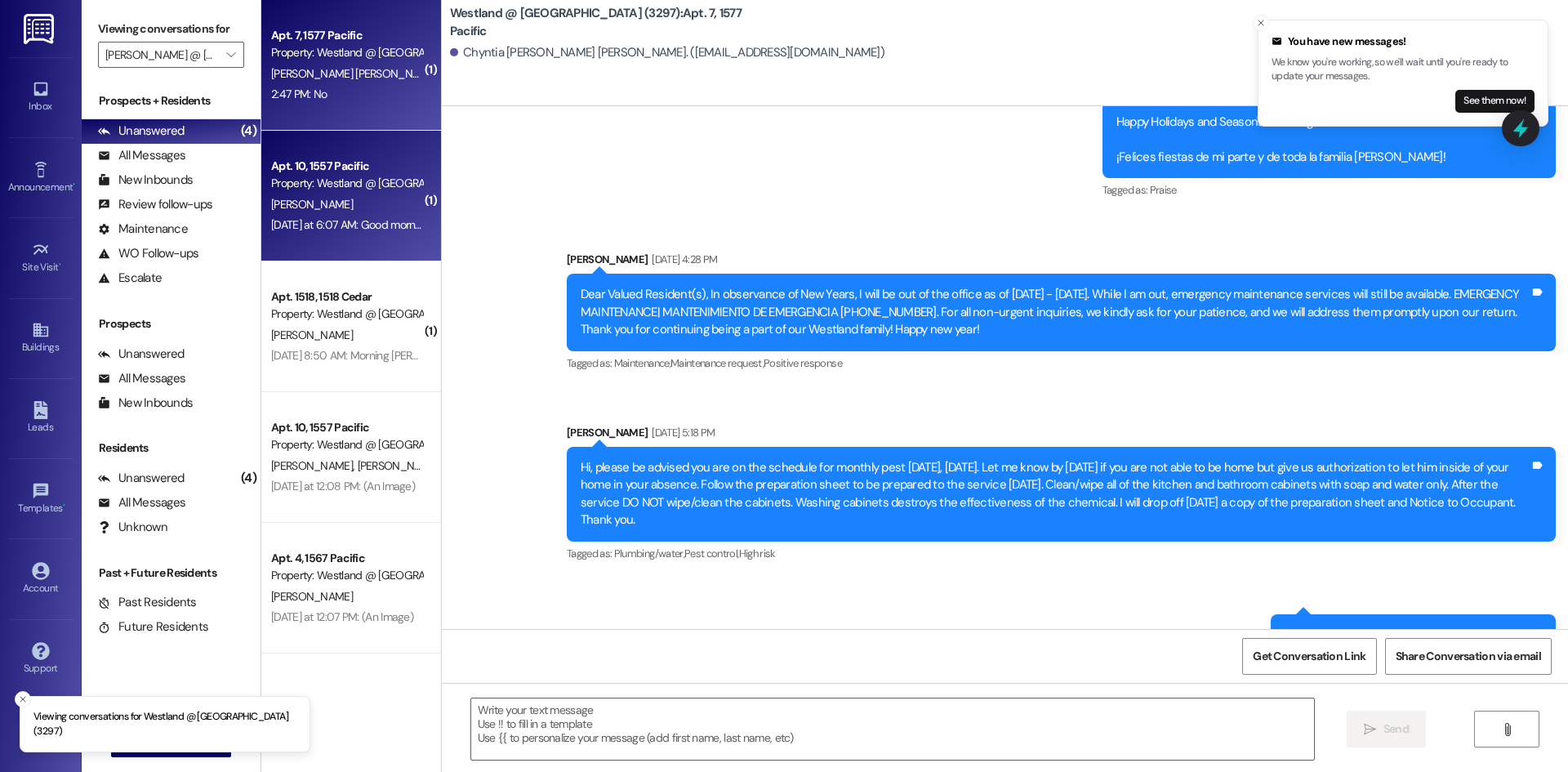
scroll to position [23181, 0]
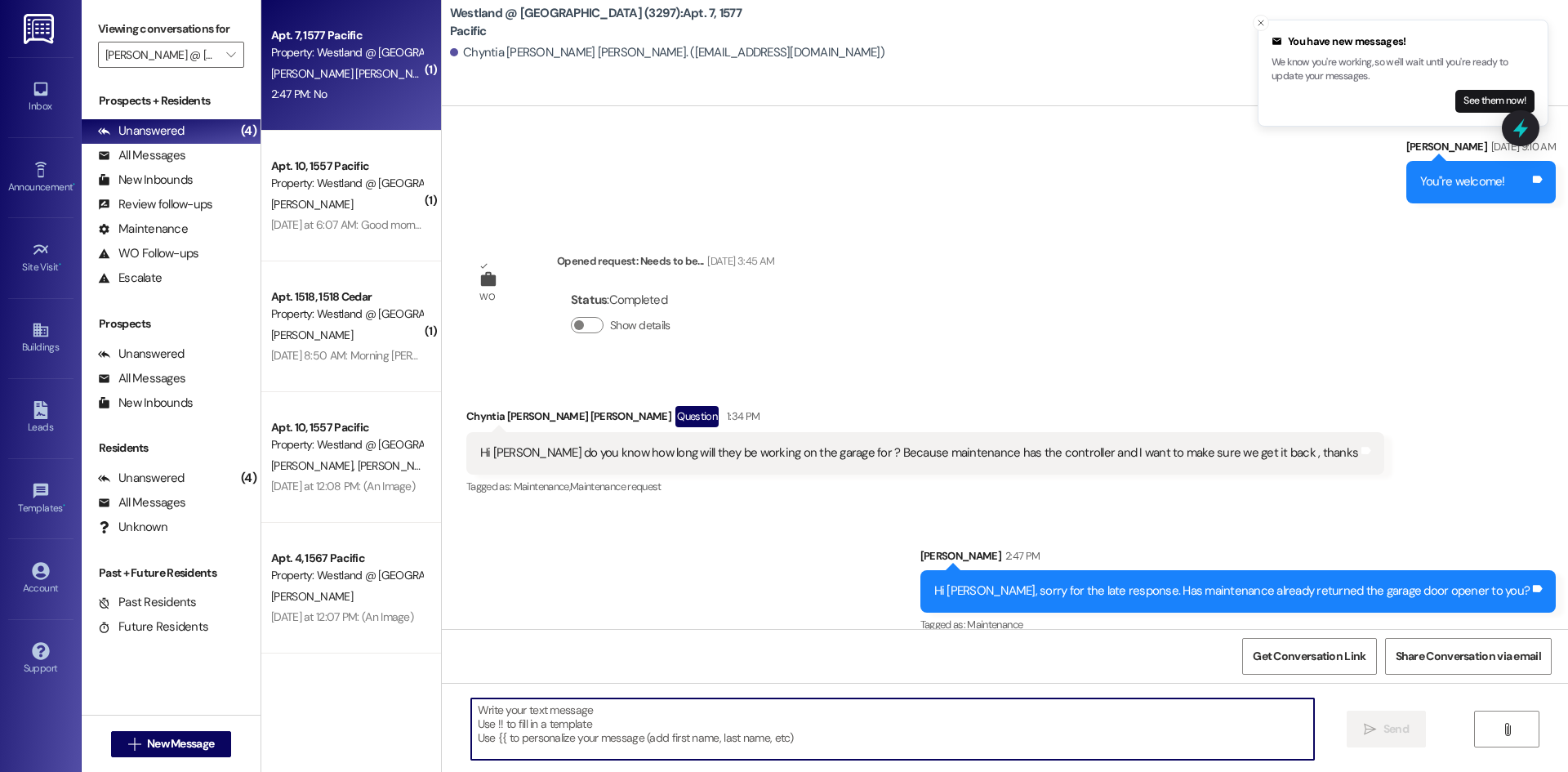
click at [632, 722] on textarea at bounding box center [892, 729] width 843 height 62
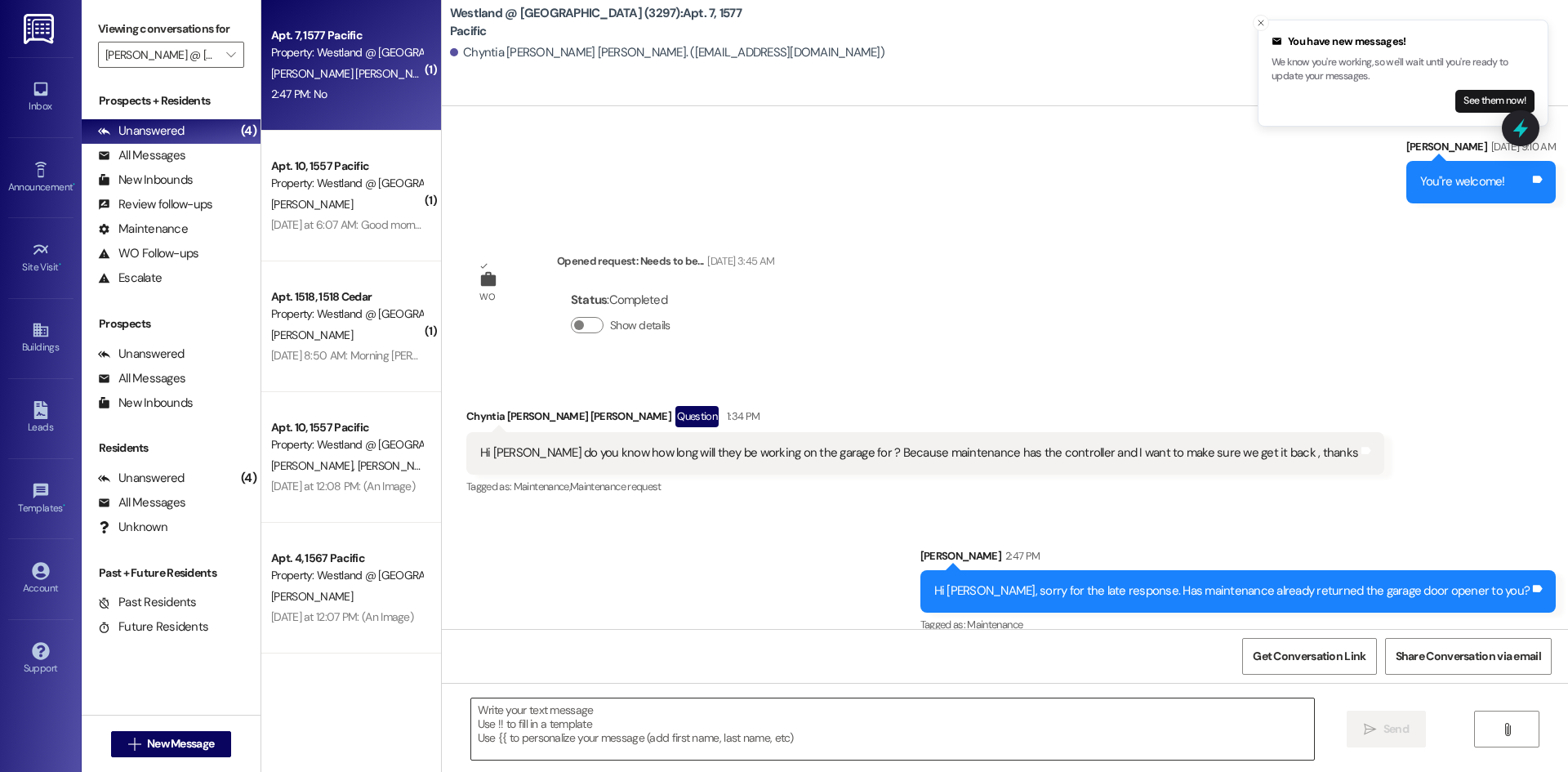
click at [663, 710] on textarea at bounding box center [892, 729] width 843 height 62
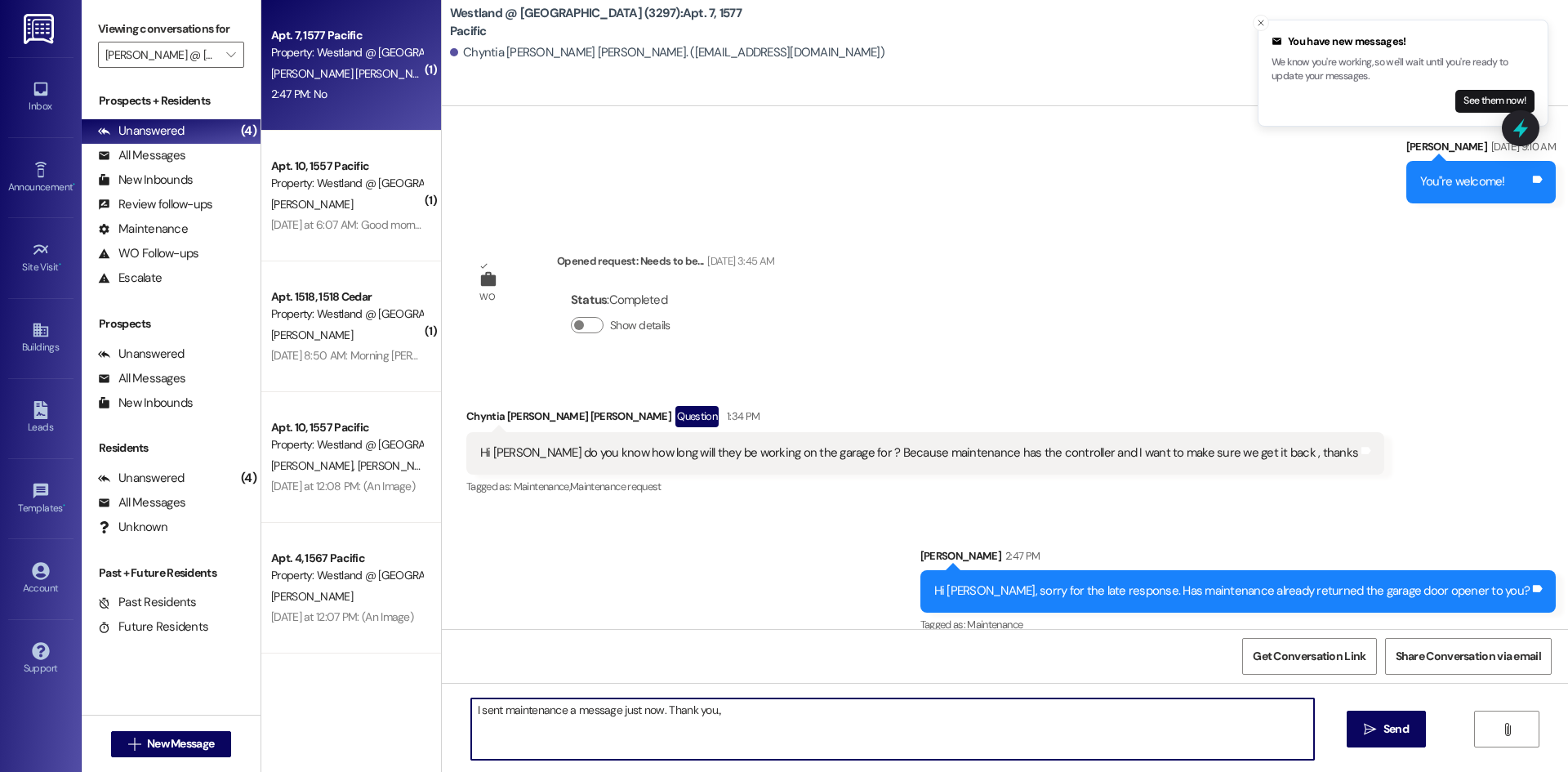
click at [573, 716] on textarea "I sent maintenance a message just now. Thank you.," at bounding box center [892, 729] width 843 height 62
click at [570, 710] on textarea "I sent maintenance messages just now. Thank you.," at bounding box center [892, 729] width 843 height 62
type textarea "I sent maintenance a message about the garage door opener just now. Thank you.,"
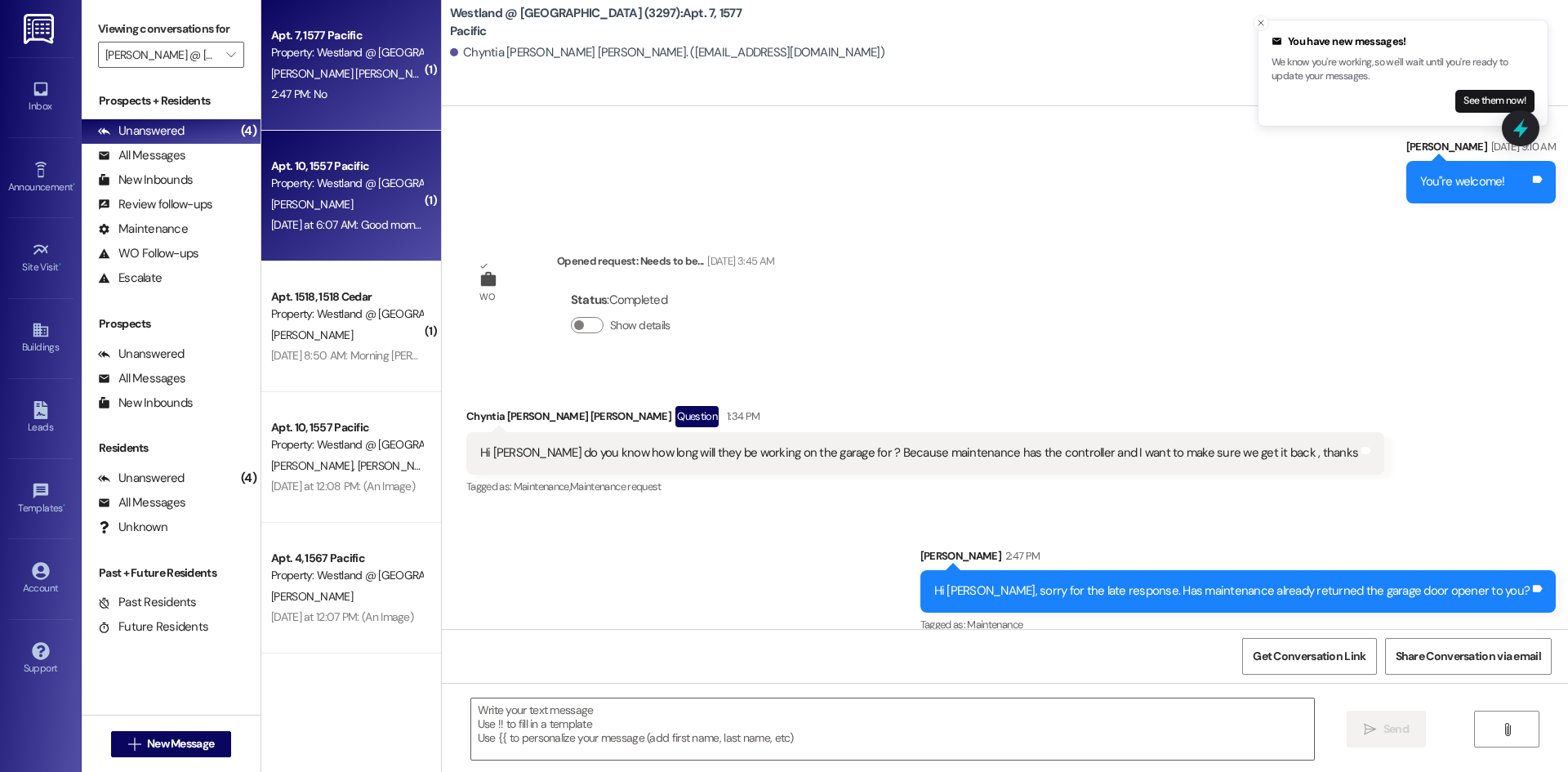
click at [332, 251] on div "Apt. 10, 1557 Pacific Property: [PERSON_NAME] @ [GEOGRAPHIC_DATA] (3297) [PERSO…" at bounding box center [351, 196] width 179 height 131
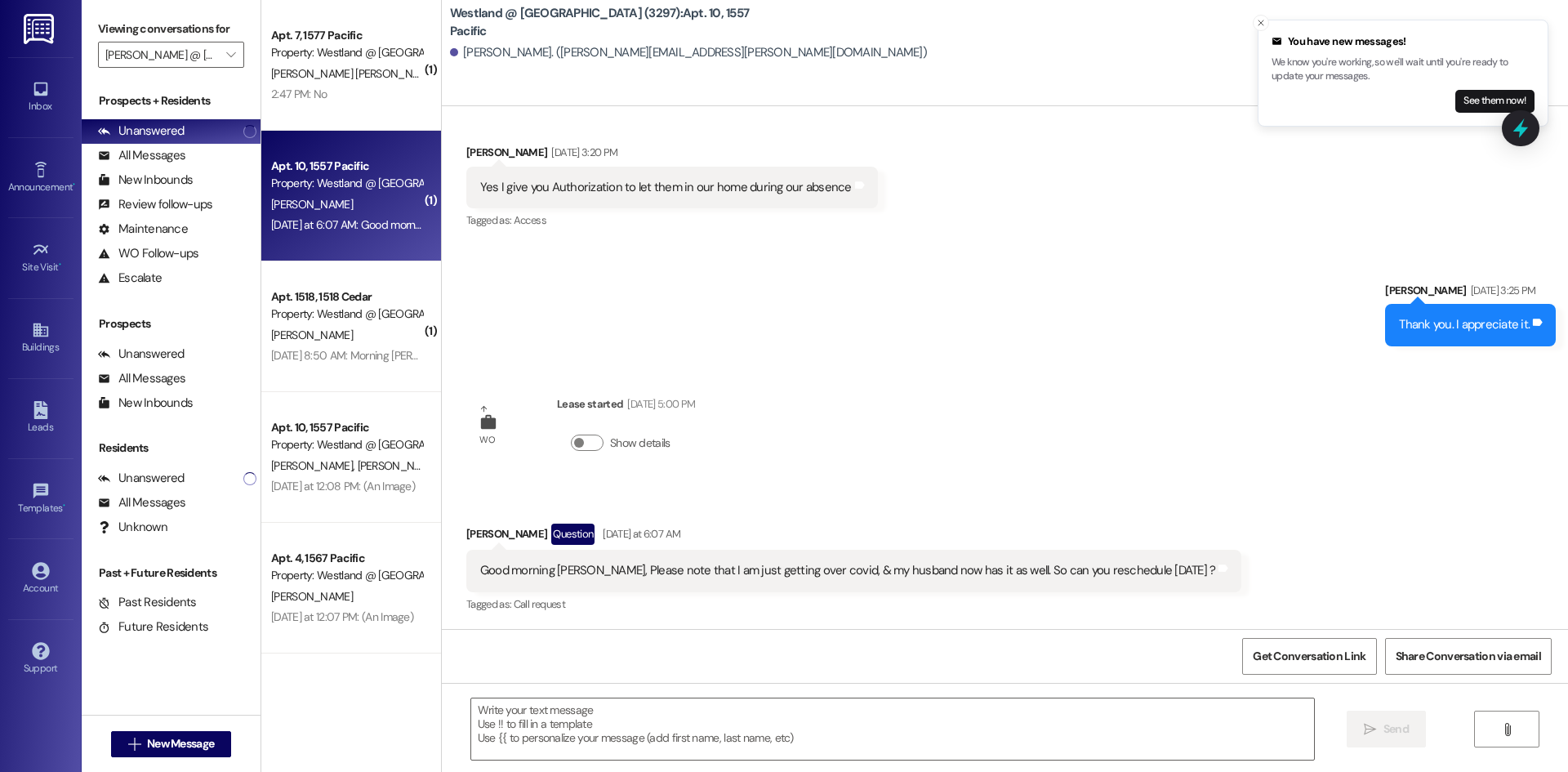
scroll to position [3551, 0]
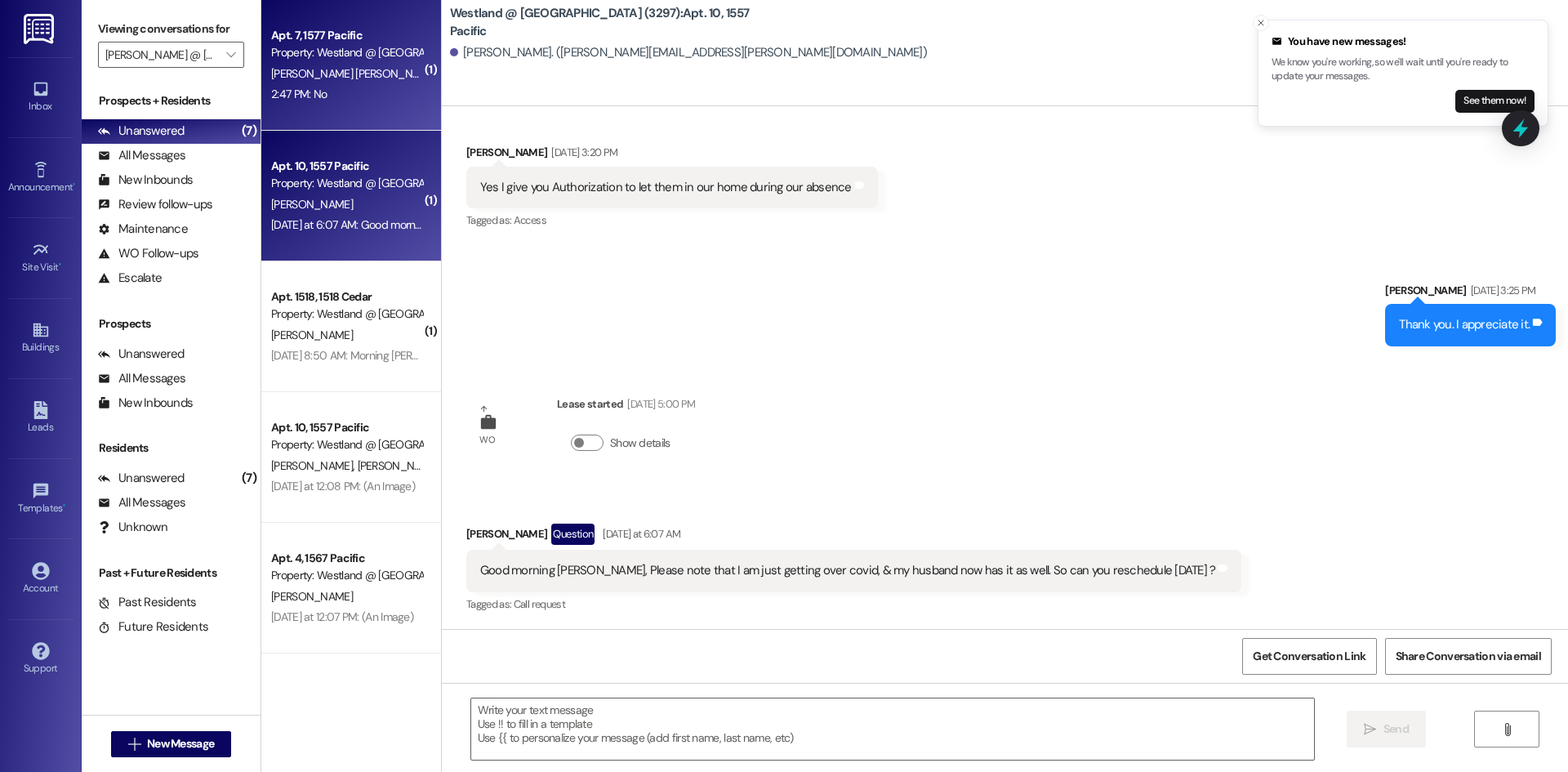
click at [288, 111] on div "Apt. 7, 1577 Pacific Property: Westland @ [GEOGRAPHIC_DATA] (3297) [PERSON_NAME…" at bounding box center [351, 65] width 179 height 131
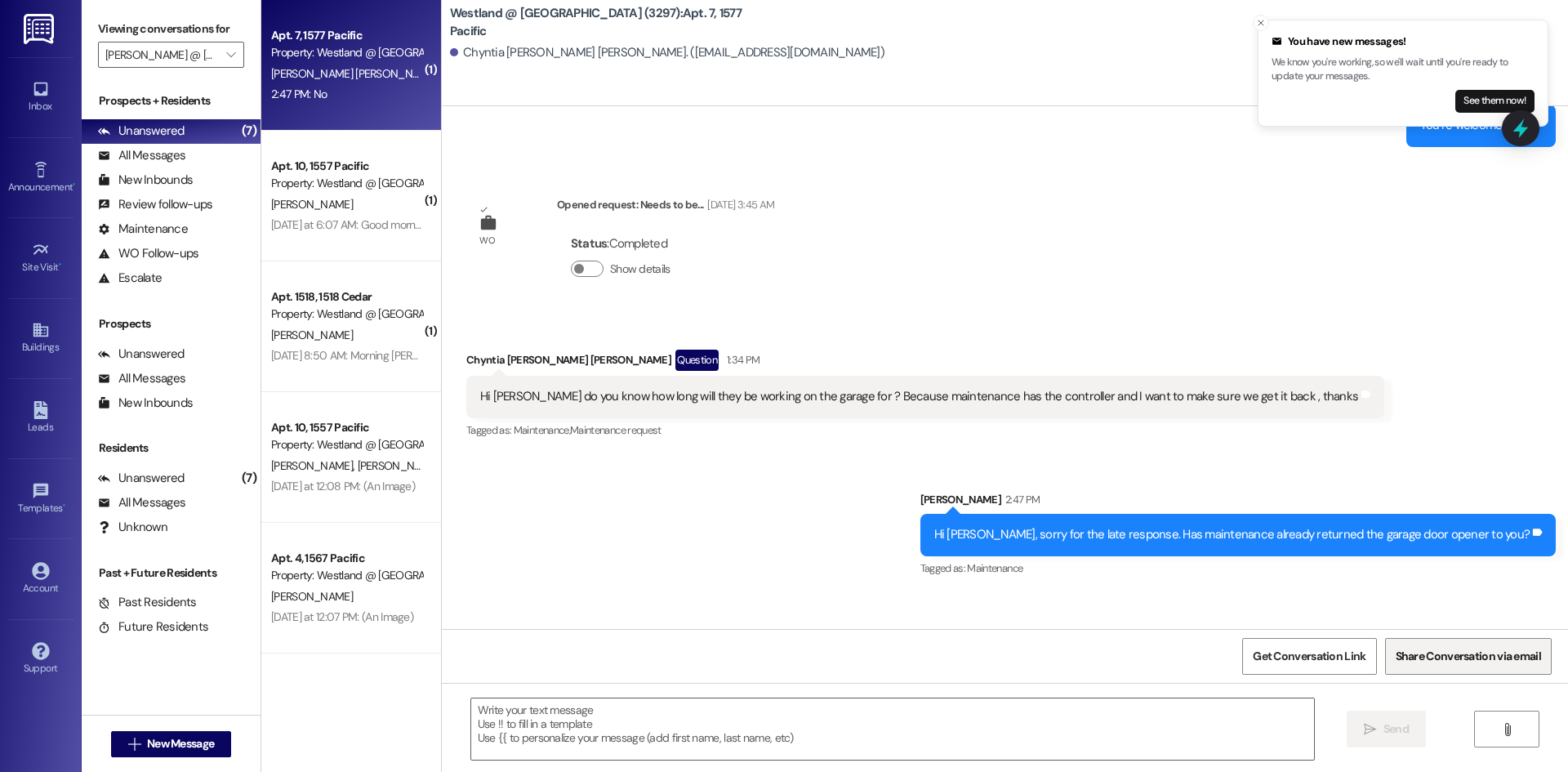
scroll to position [23240, 0]
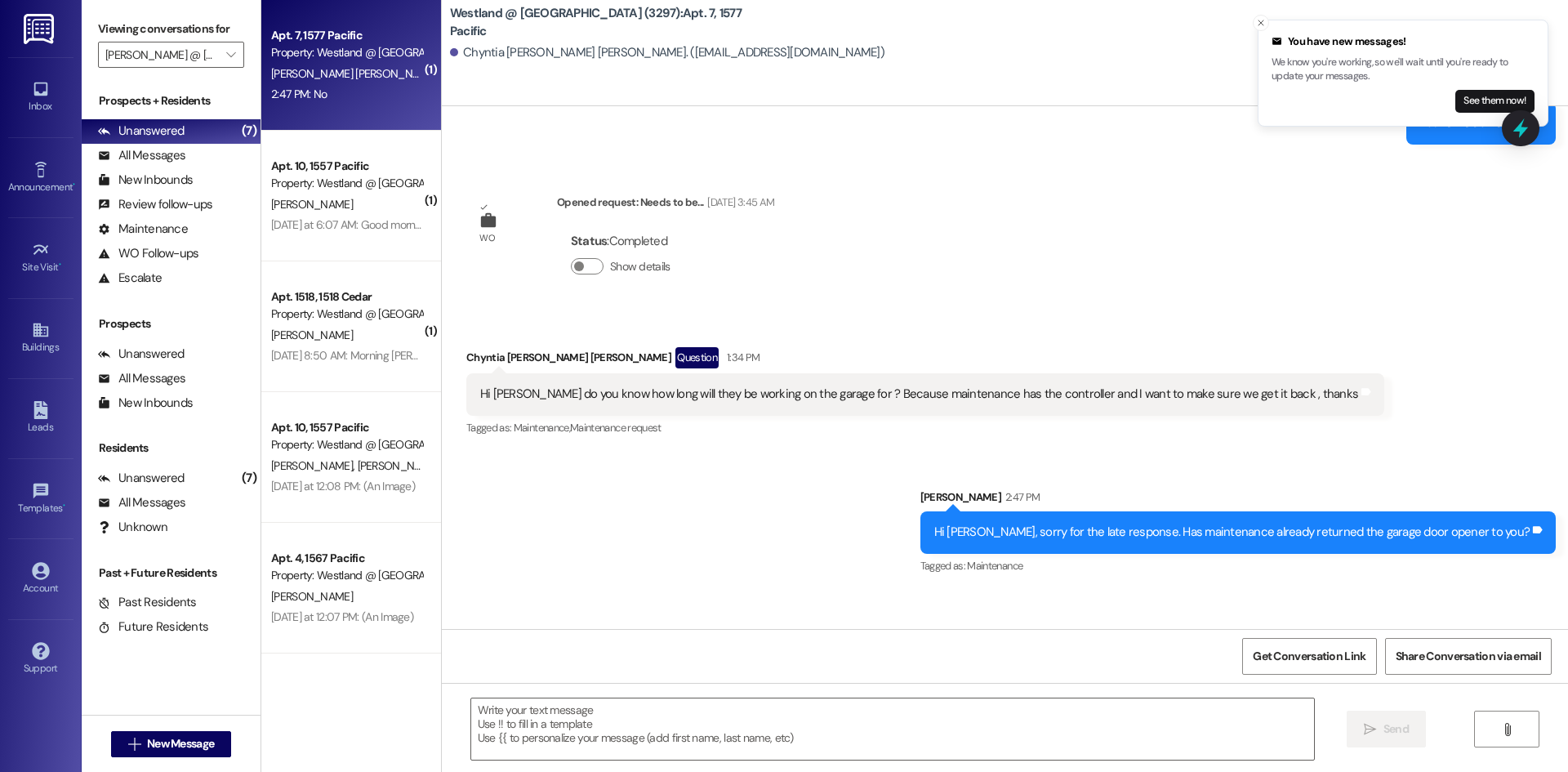
drag, startPoint x: 857, startPoint y: 698, endPoint x: 812, endPoint y: 646, distance: 68.8
click at [857, 698] on textarea at bounding box center [892, 729] width 843 height 62
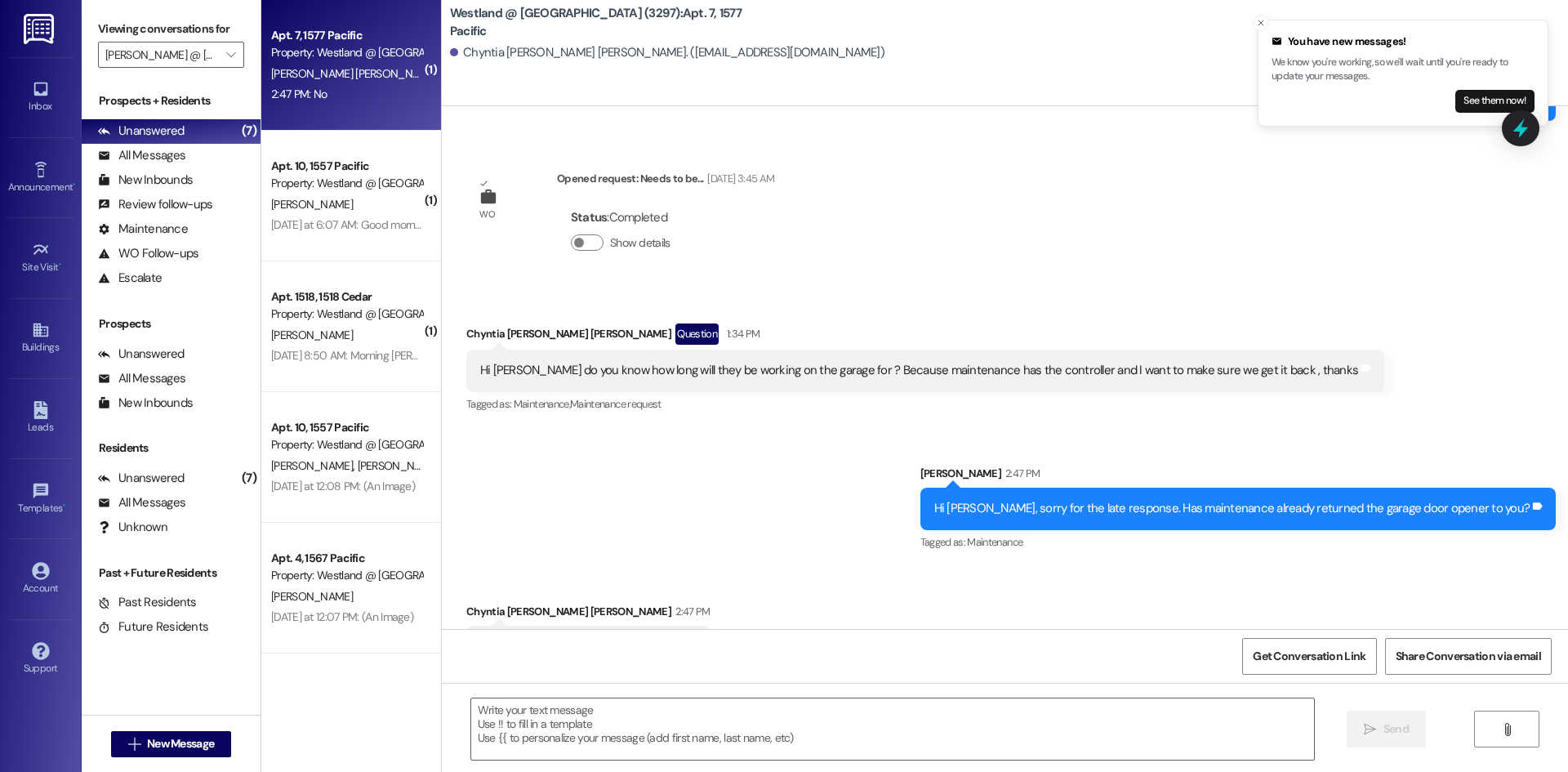
scroll to position [23320, 0]
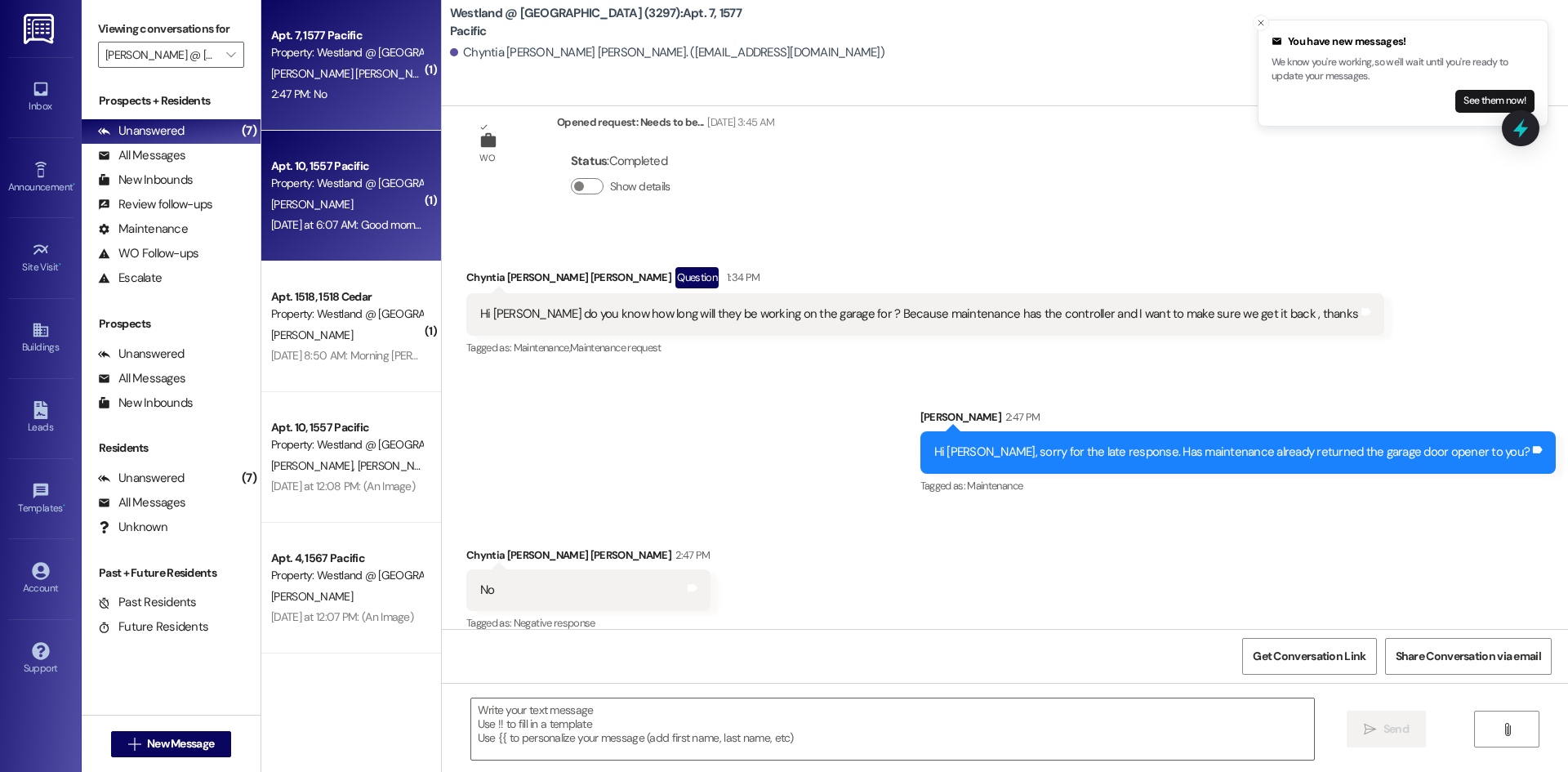
click at [294, 189] on div "Property: Westland @ [GEOGRAPHIC_DATA] (3297)" at bounding box center [346, 184] width 151 height 17
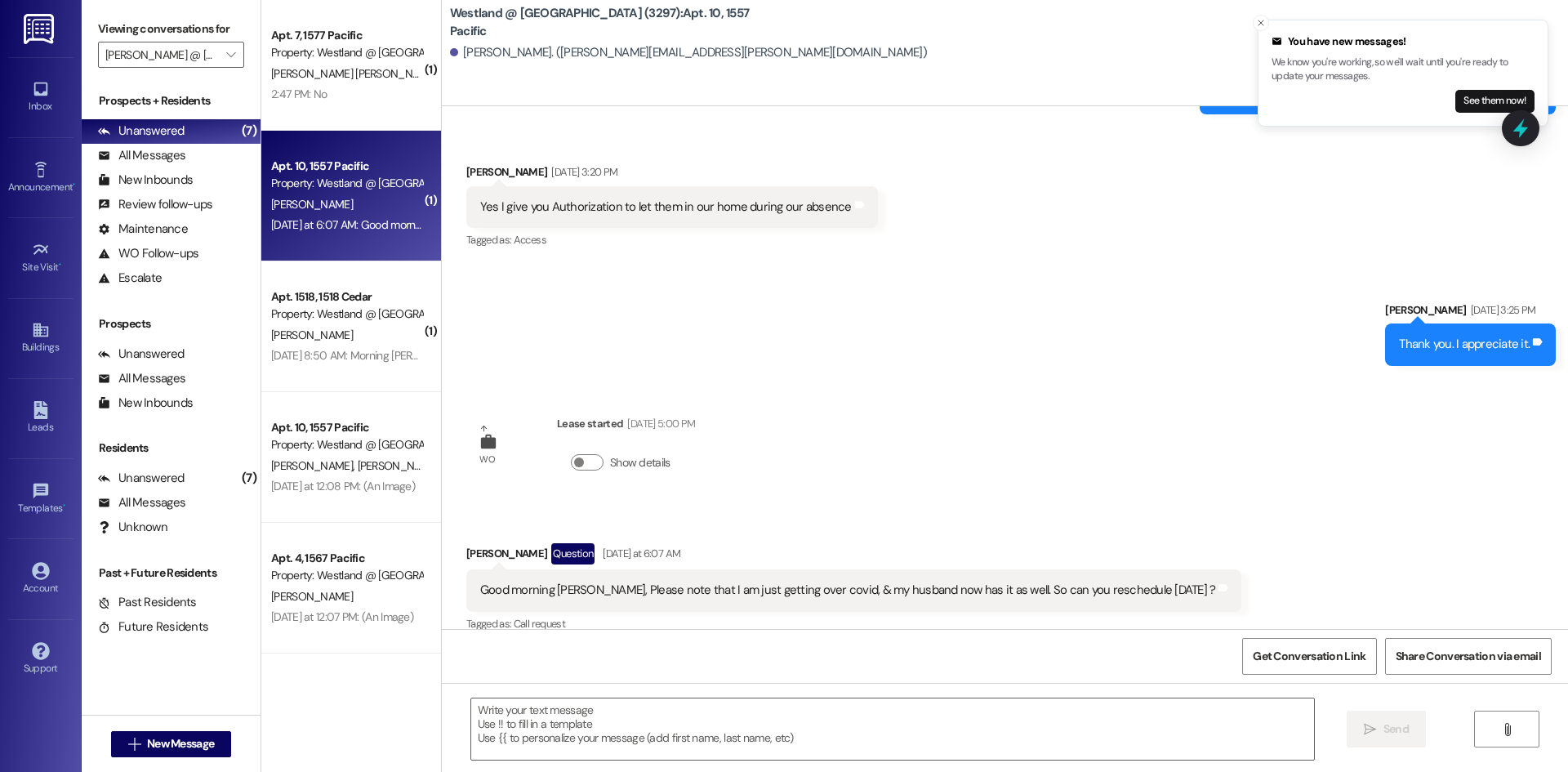
scroll to position [3551, 0]
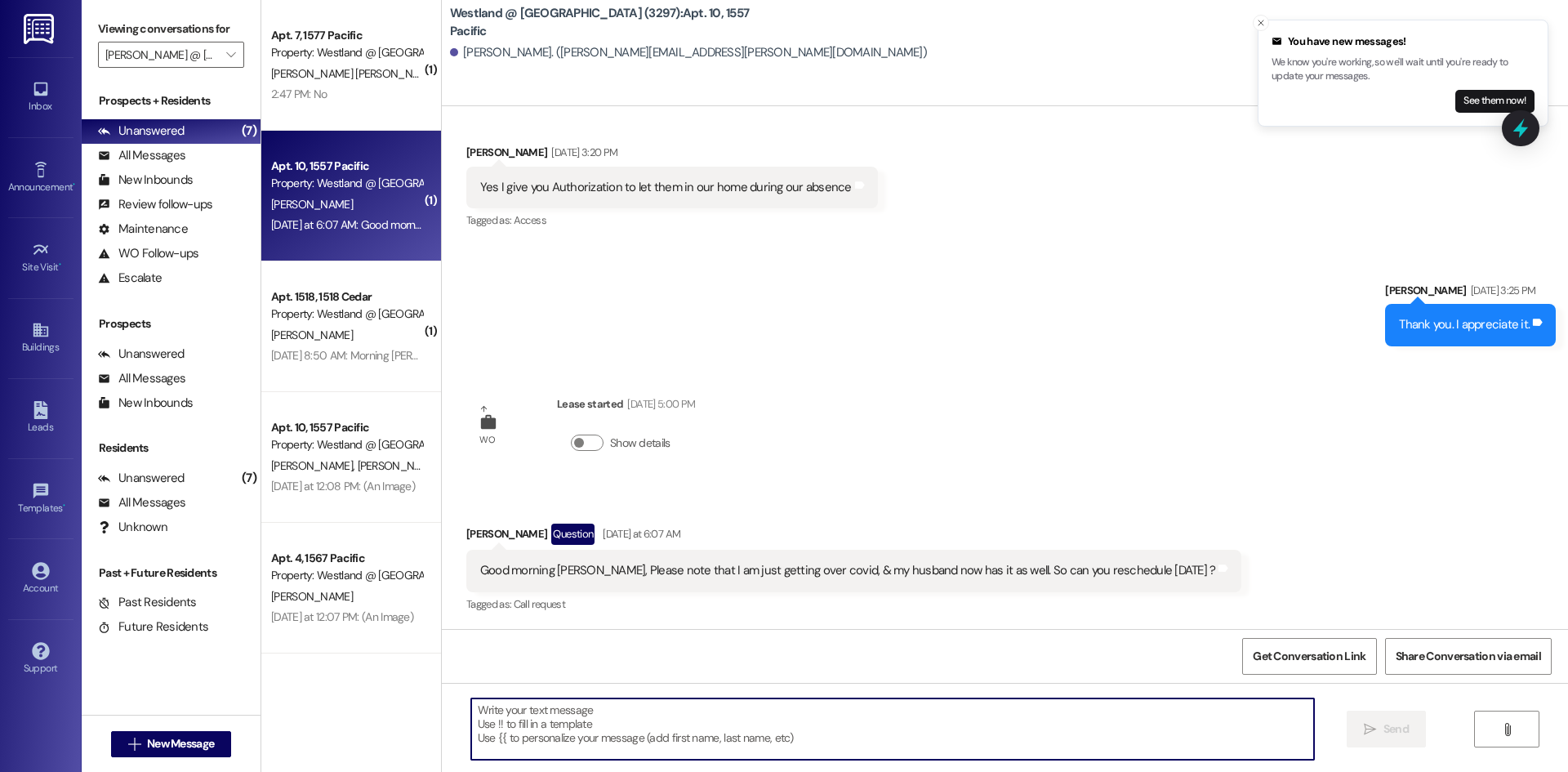
click at [603, 738] on textarea at bounding box center [892, 729] width 843 height 62
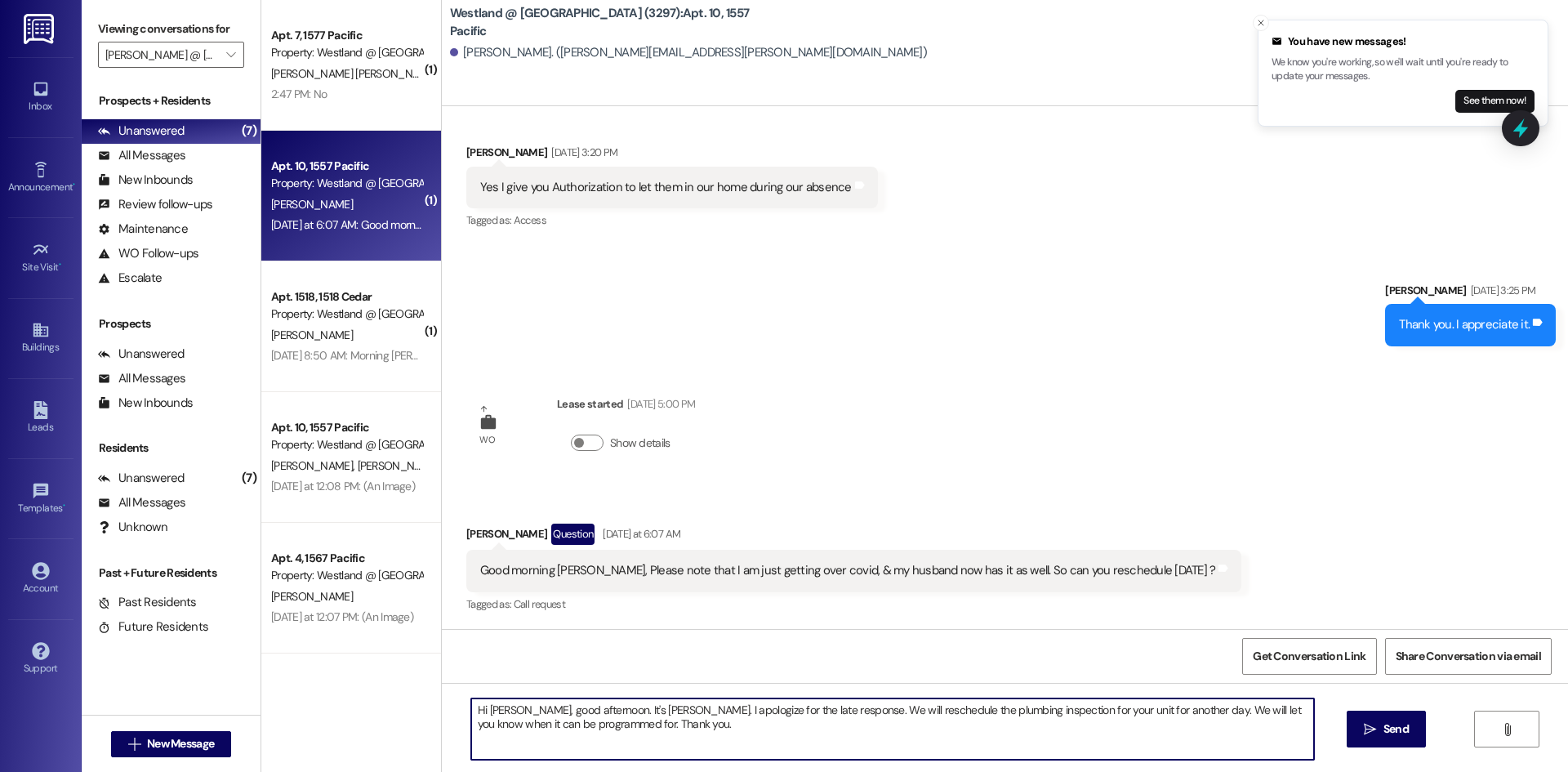
click at [533, 727] on textarea "Hi [PERSON_NAME], good afternoon. It's [PERSON_NAME]. I apologize for the late …" at bounding box center [892, 729] width 843 height 62
type textarea "Hi [PERSON_NAME], good afternoon. It's [PERSON_NAME]. I apologize for the late …"
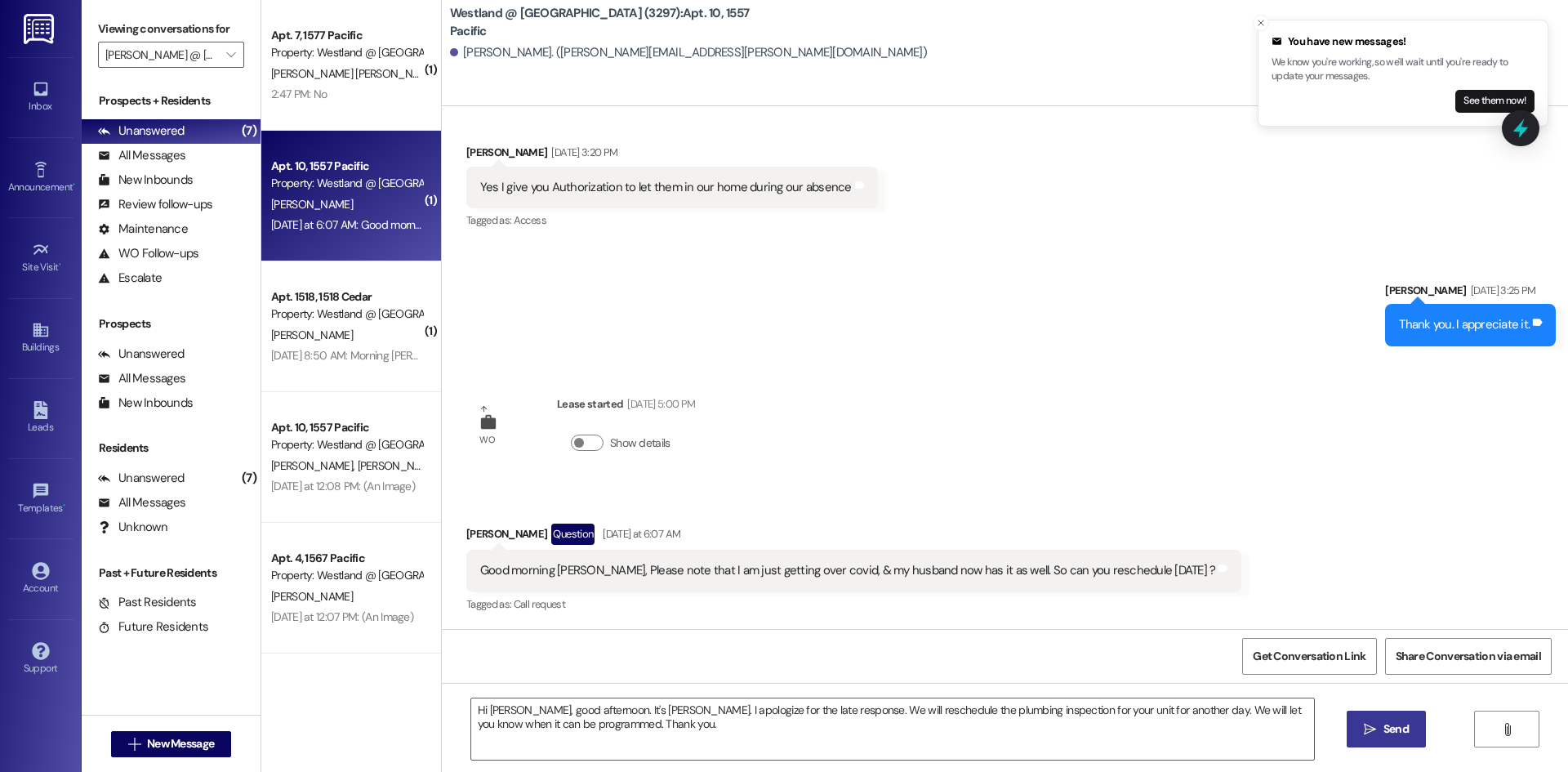
click at [1402, 728] on span "Send" at bounding box center [1396, 729] width 26 height 17
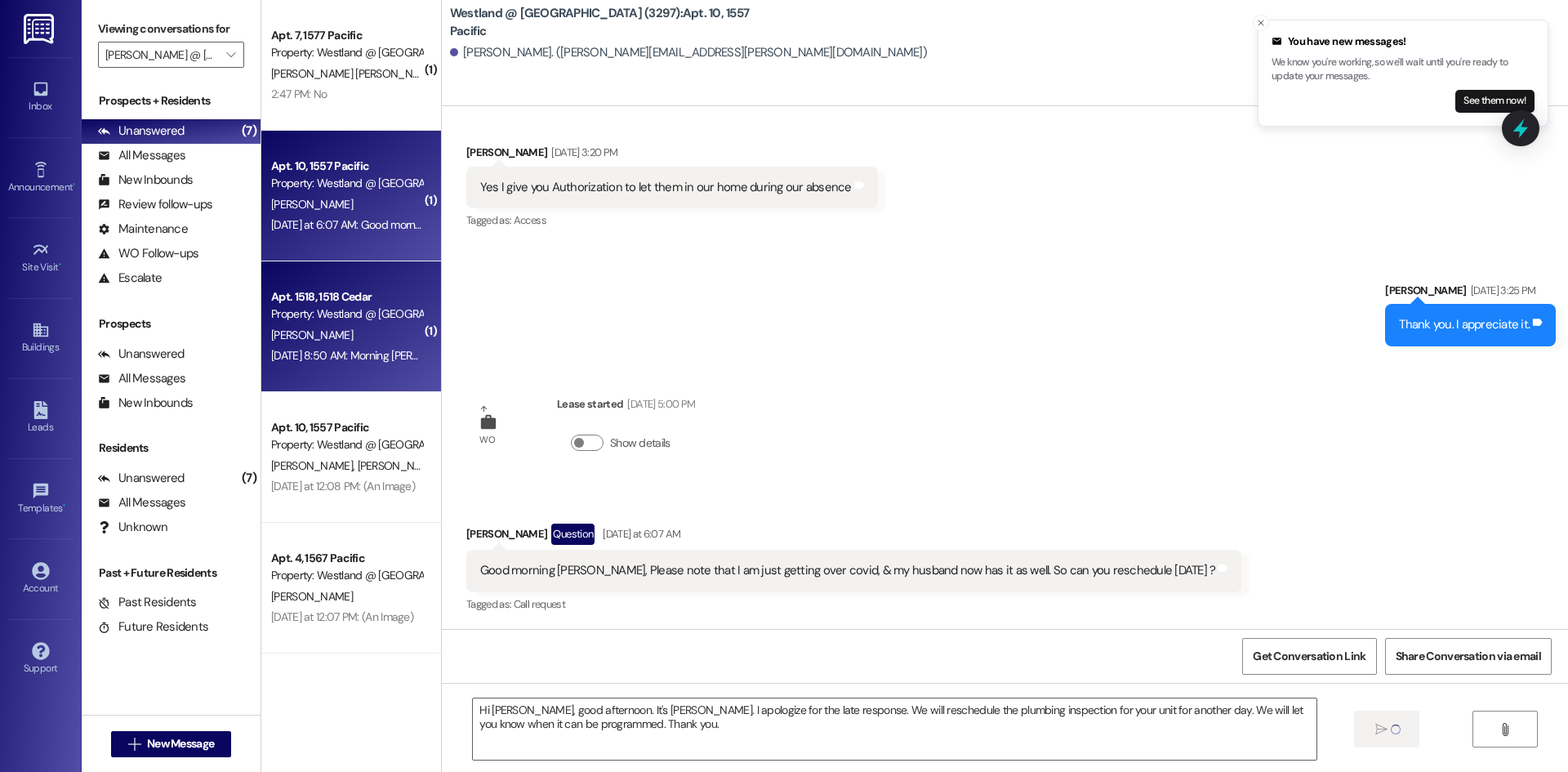
click at [347, 325] on div "[PERSON_NAME]" at bounding box center [346, 335] width 155 height 21
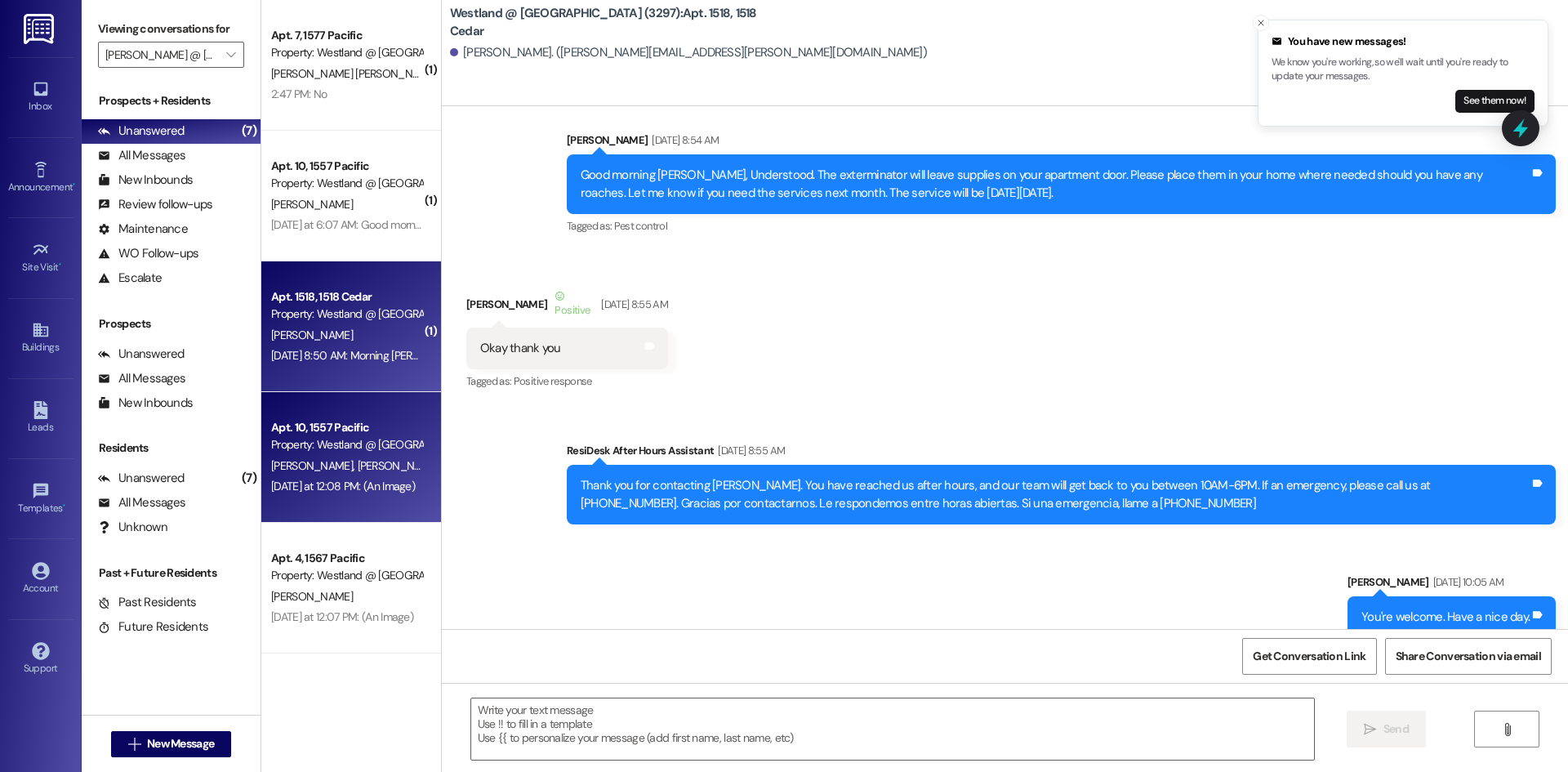
click at [358, 454] on div "Apt. 10, 1557 Pacific Property: Westland @ [GEOGRAPHIC_DATA] (3297)" at bounding box center [346, 436] width 155 height 38
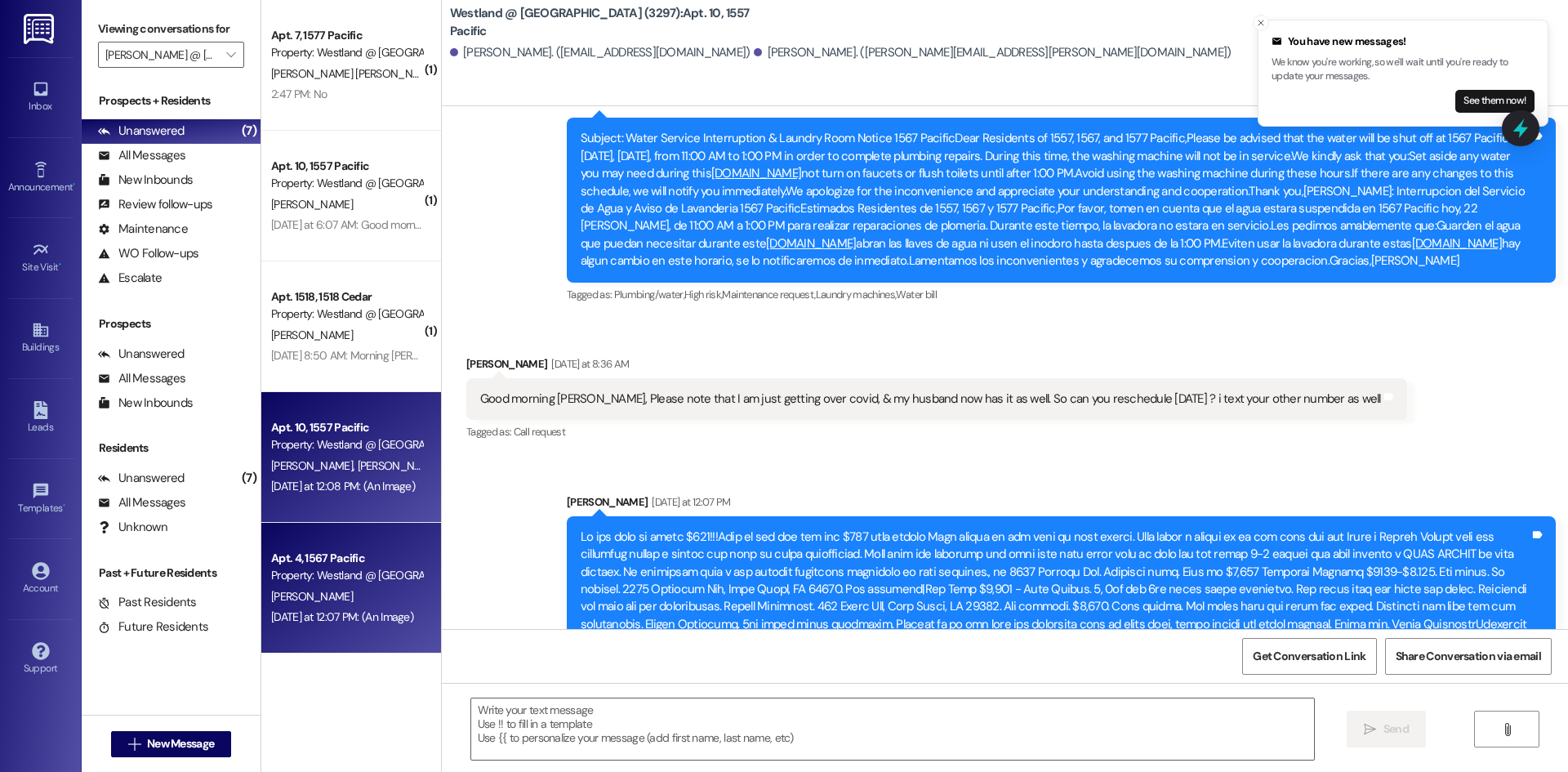
scroll to position [25297, 0]
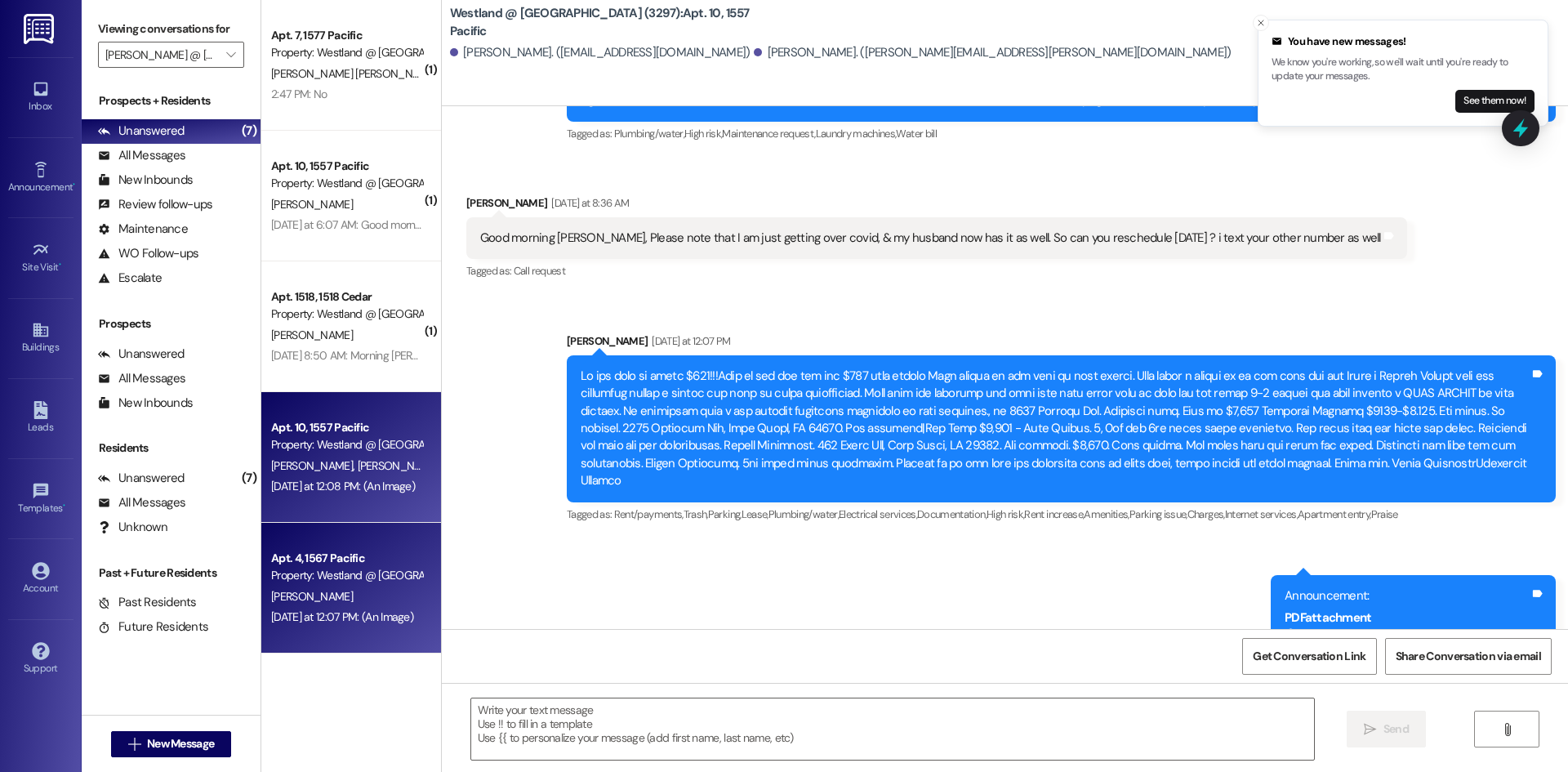
click at [353, 595] on div "[PERSON_NAME]" at bounding box center [346, 597] width 155 height 21
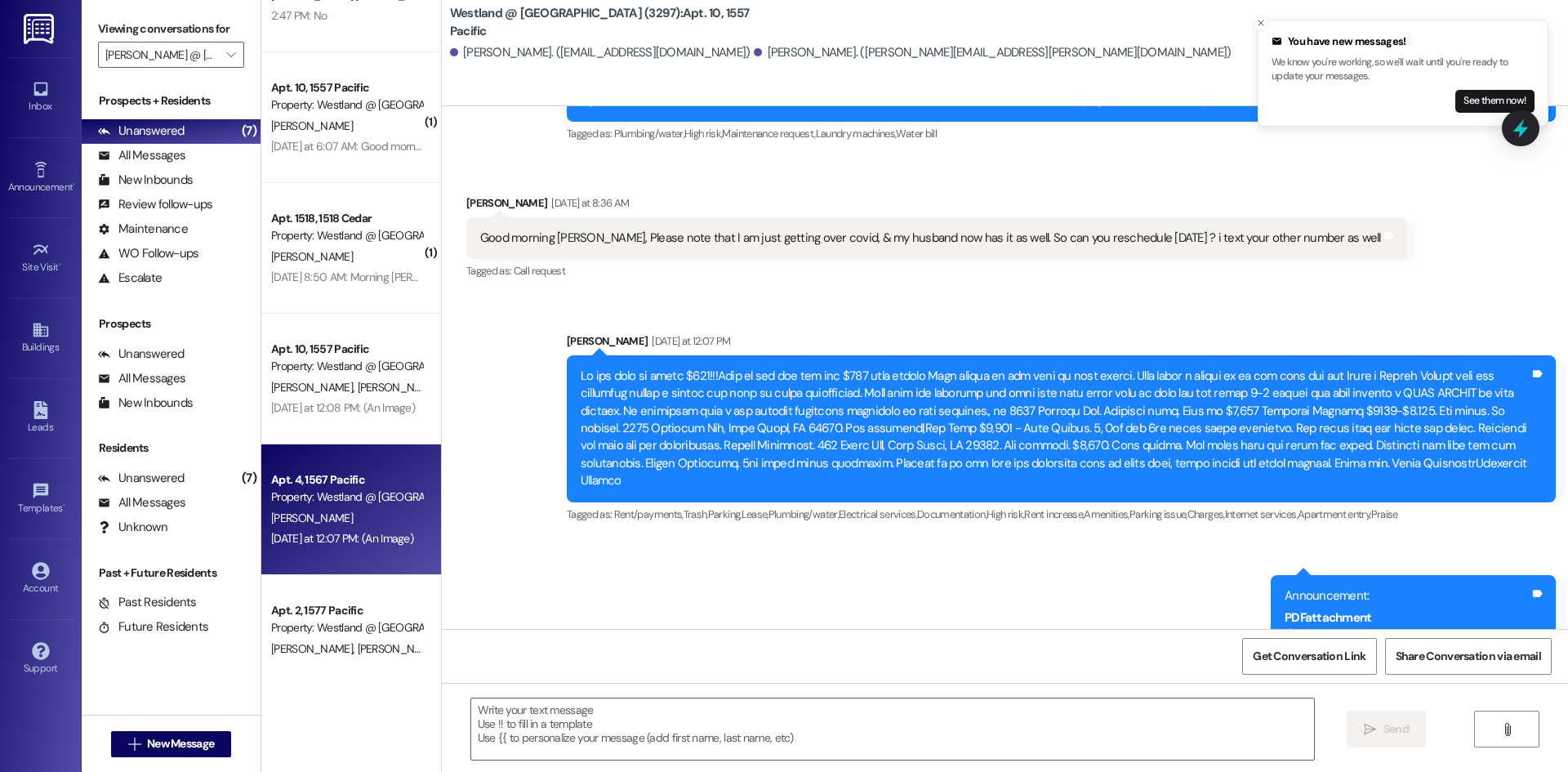
scroll to position [88, 0]
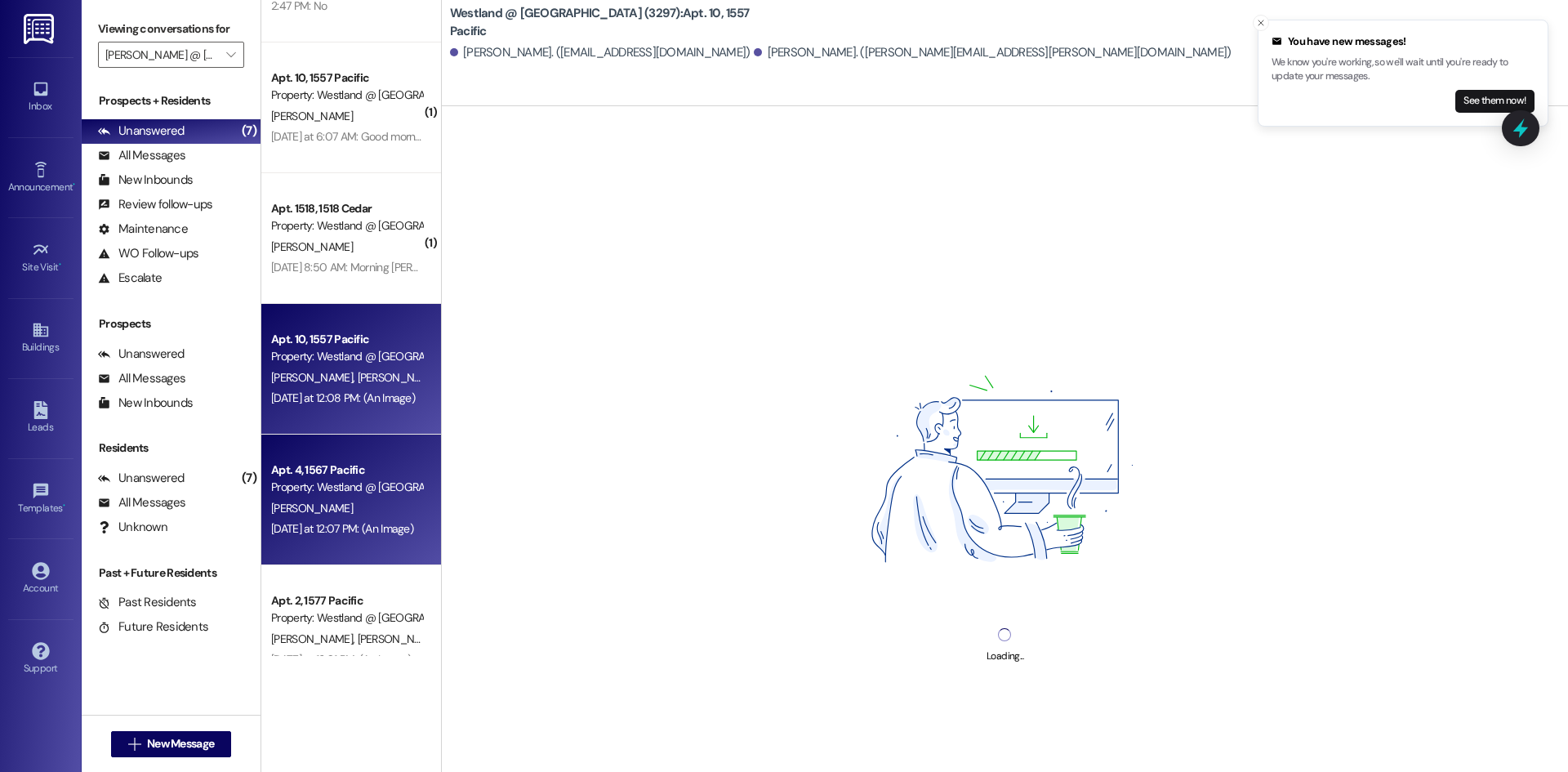
click at [308, 380] on span "[PERSON_NAME]" at bounding box center [314, 377] width 86 height 15
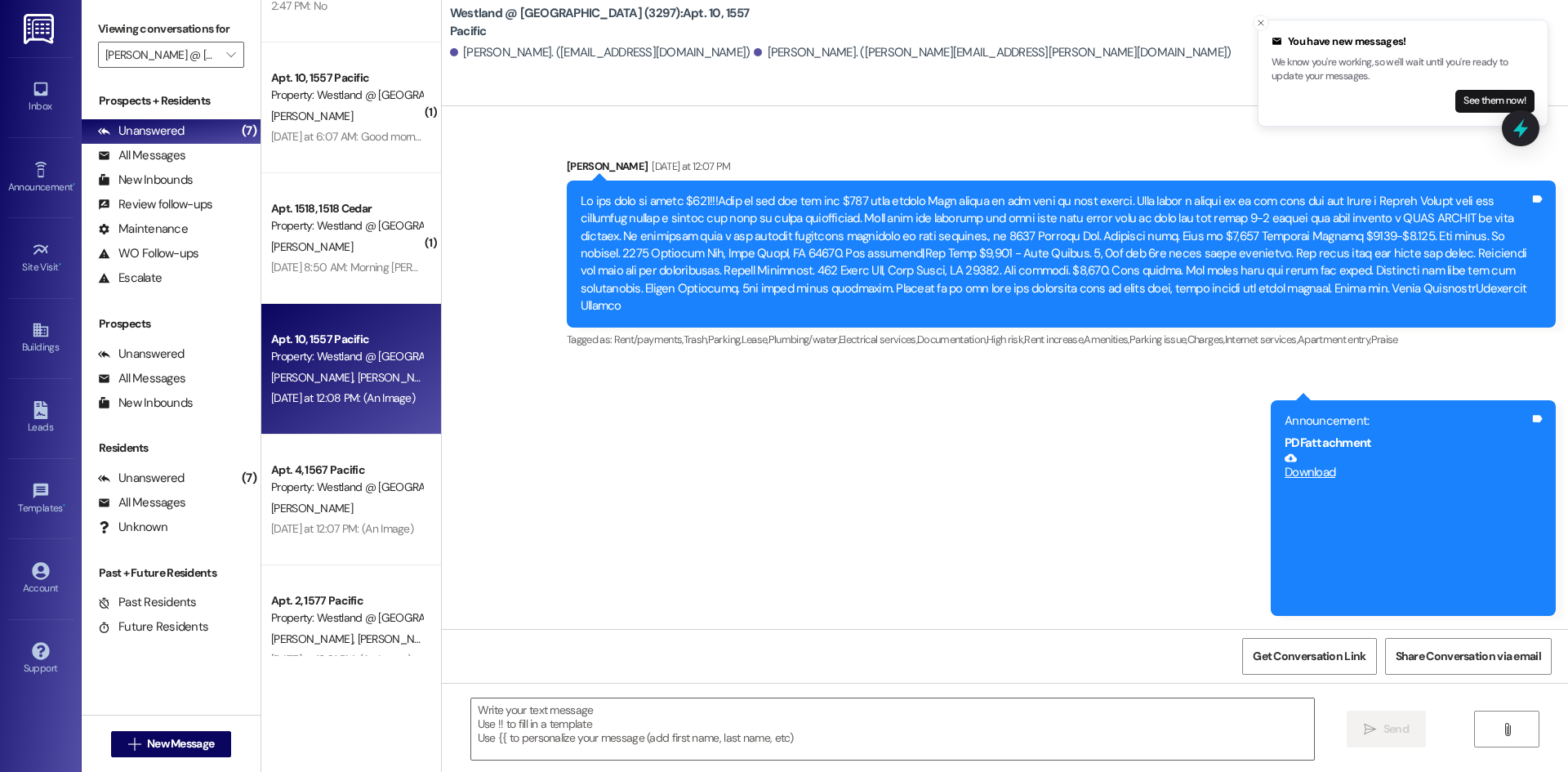
scroll to position [25297, 0]
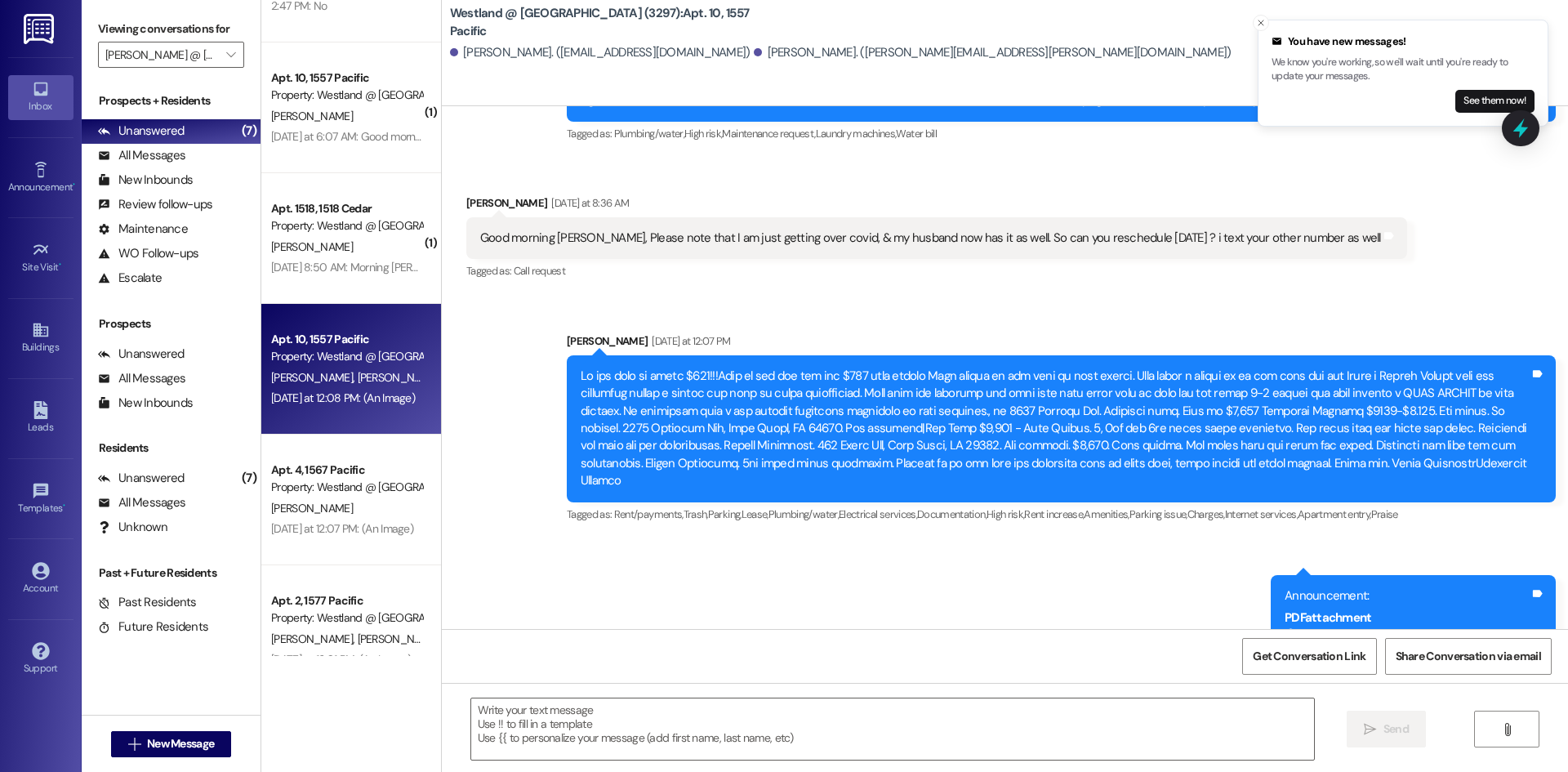
click at [57, 93] on link "Inbox" at bounding box center [41, 97] width 65 height 44
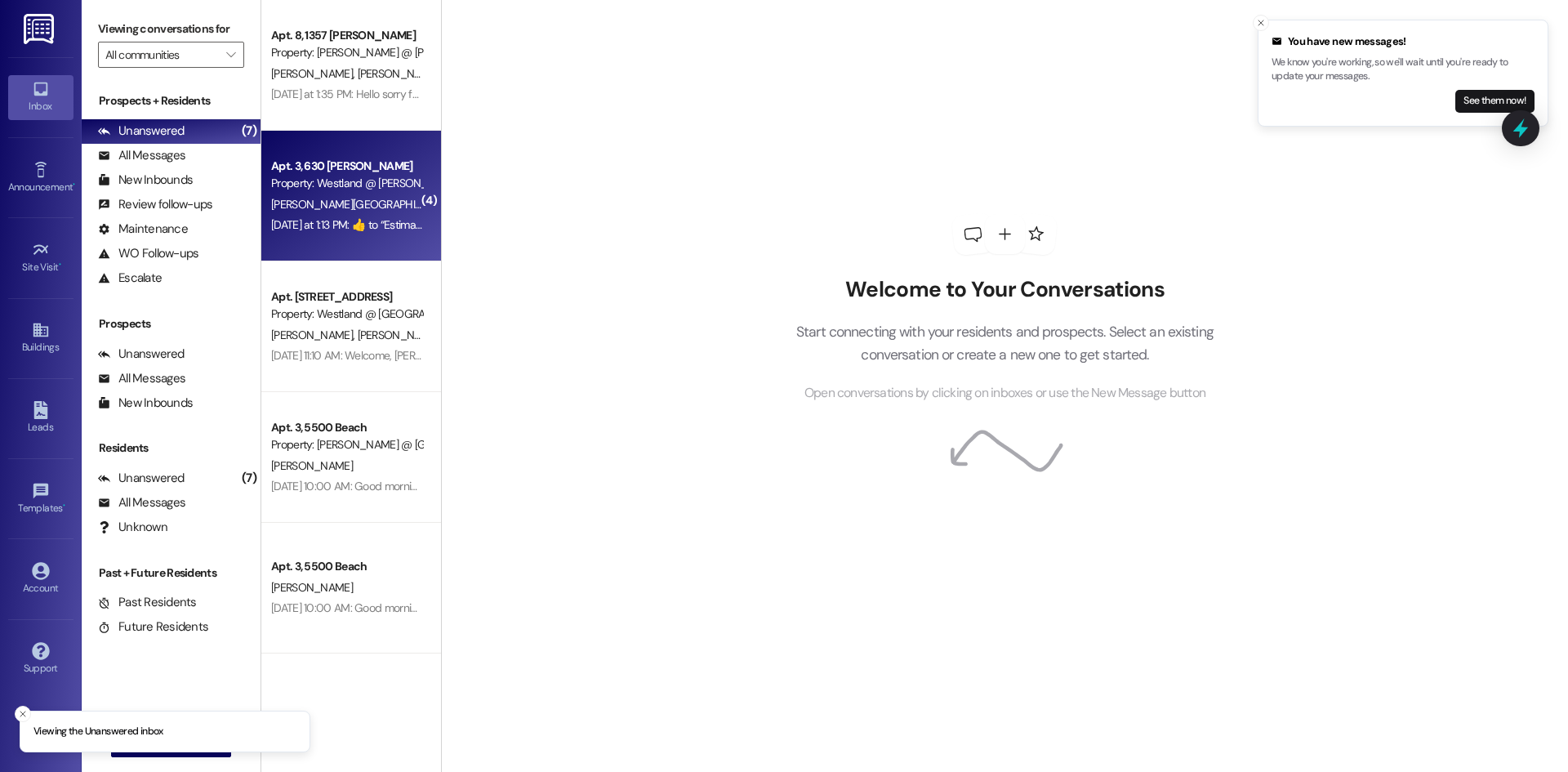
click at [344, 212] on div "[PERSON_NAME] [PERSON_NAME]" at bounding box center [346, 204] width 155 height 21
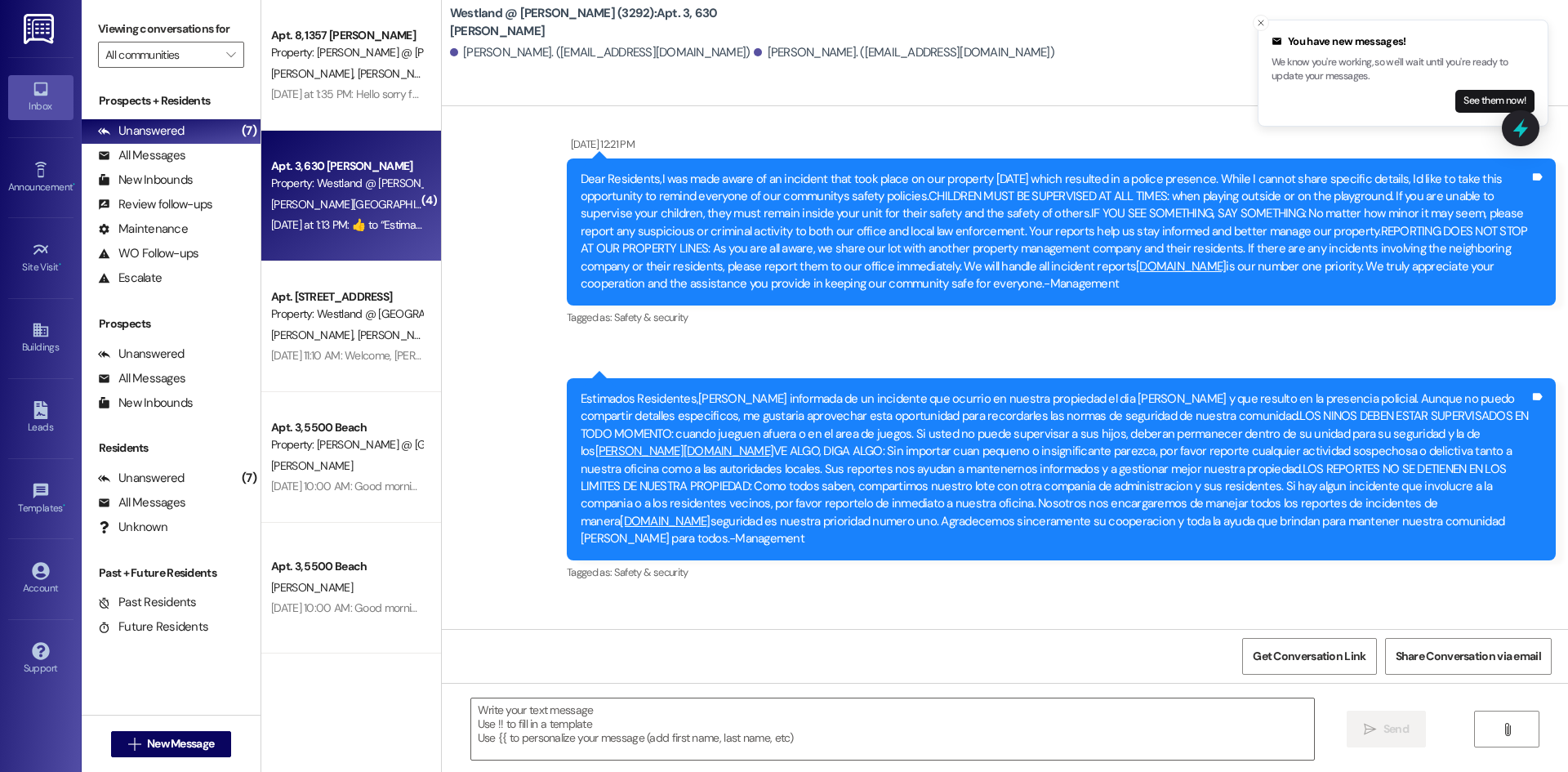
scroll to position [5629, 0]
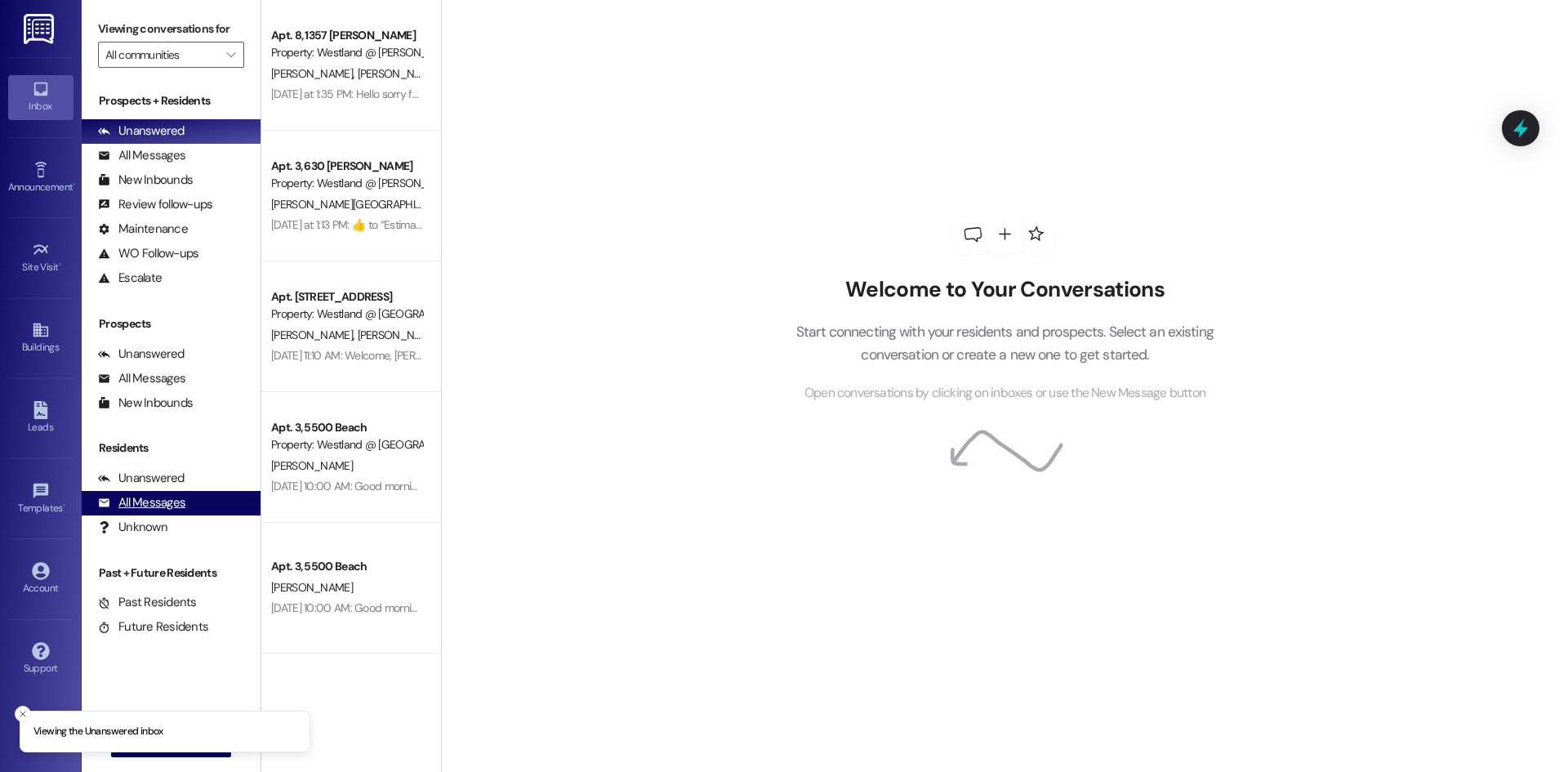
click at [162, 508] on div "All Messages" at bounding box center [142, 503] width 87 height 17
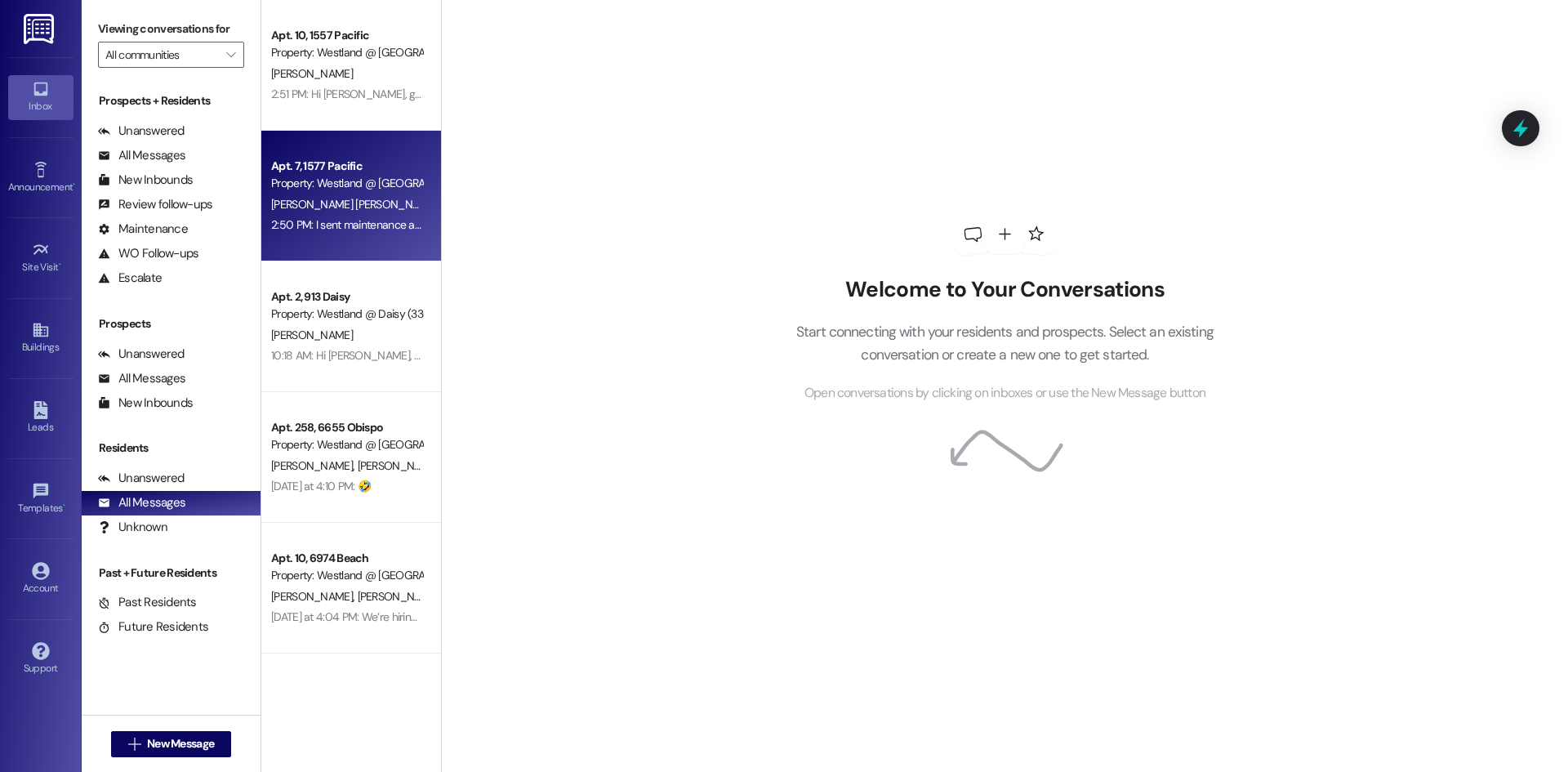
click at [336, 212] on div "[PERSON_NAME] [PERSON_NAME]" at bounding box center [346, 204] width 155 height 21
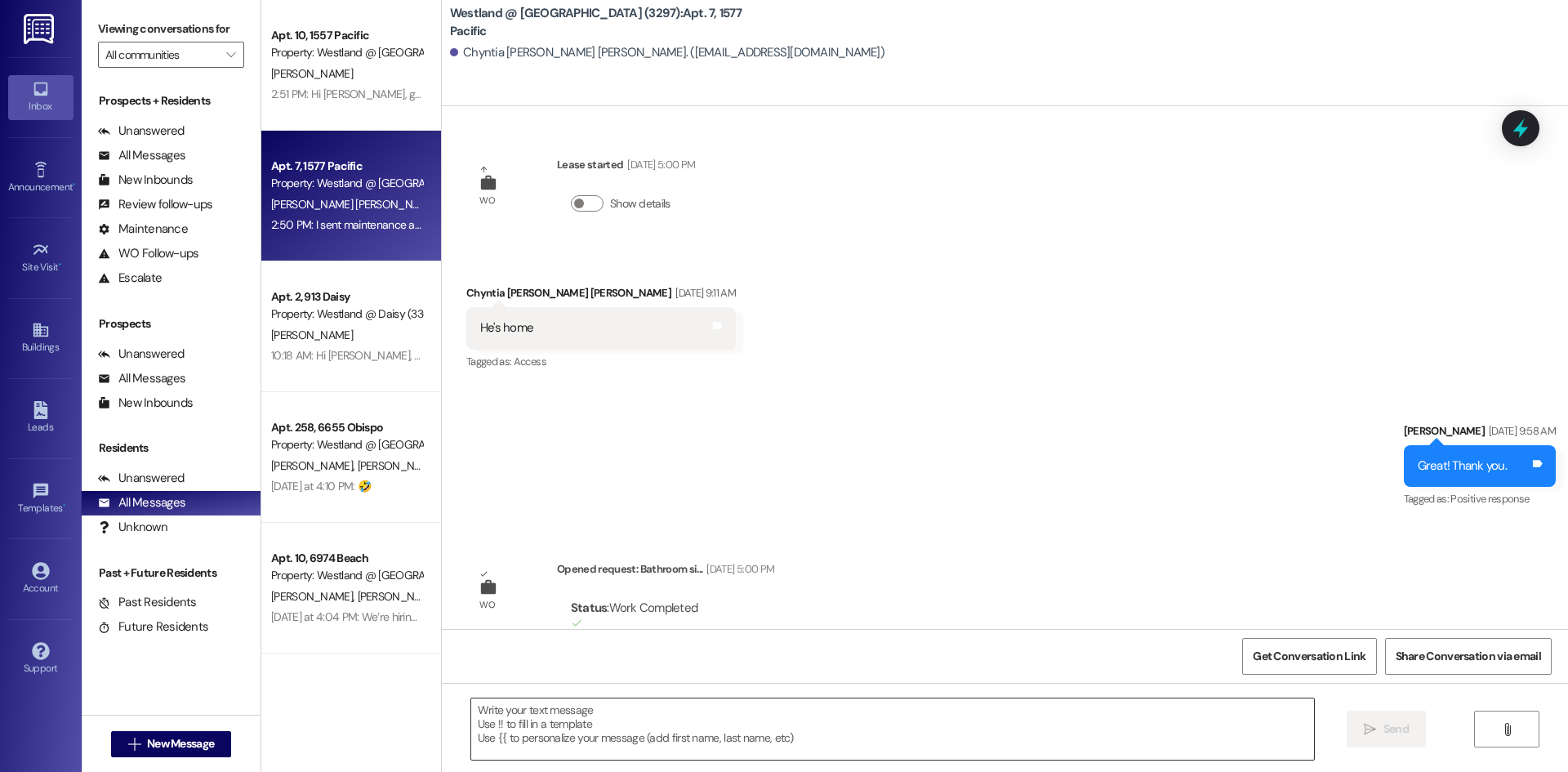
click at [614, 712] on textarea at bounding box center [892, 729] width 843 height 62
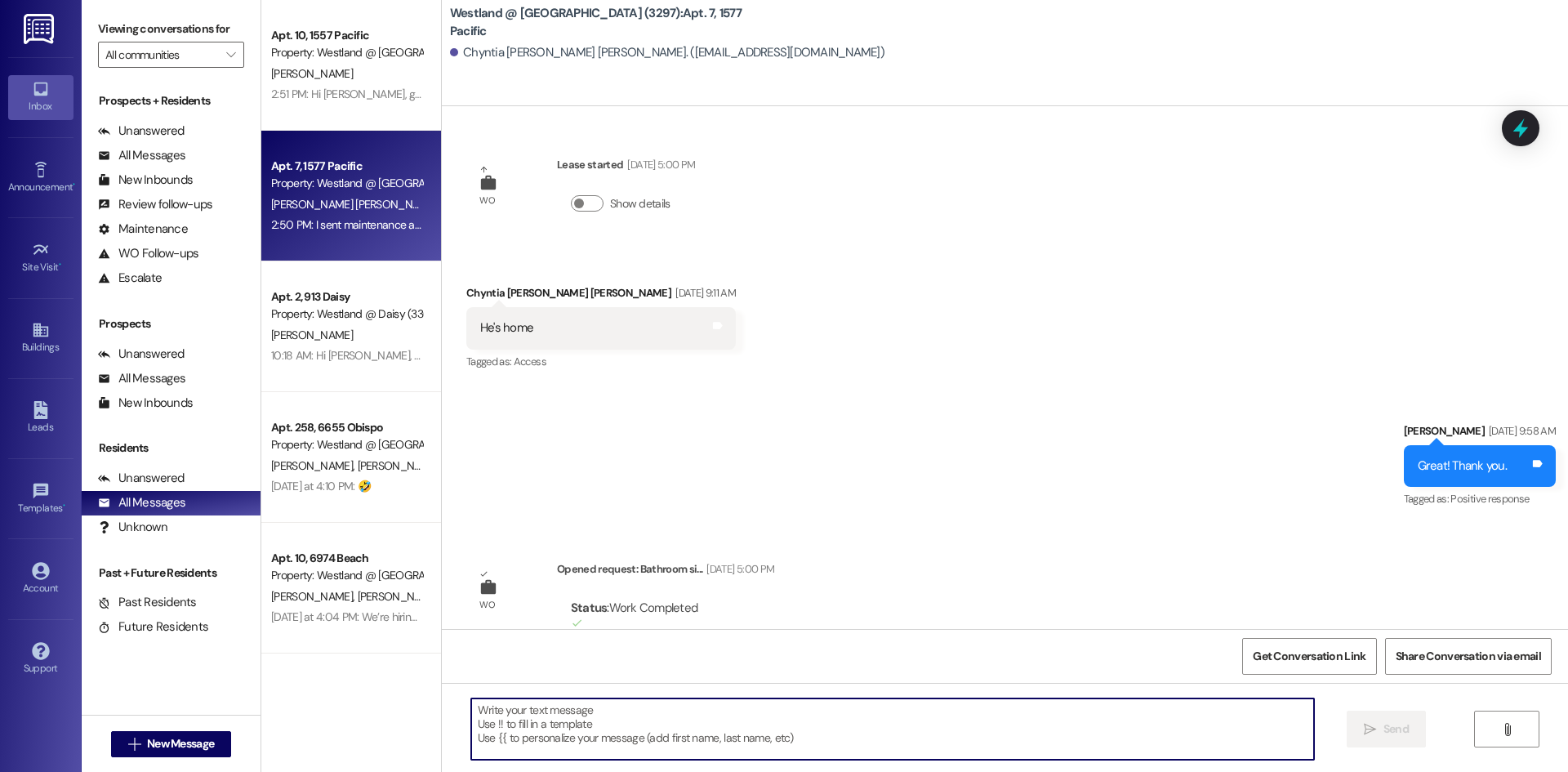
scroll to position [23320, 0]
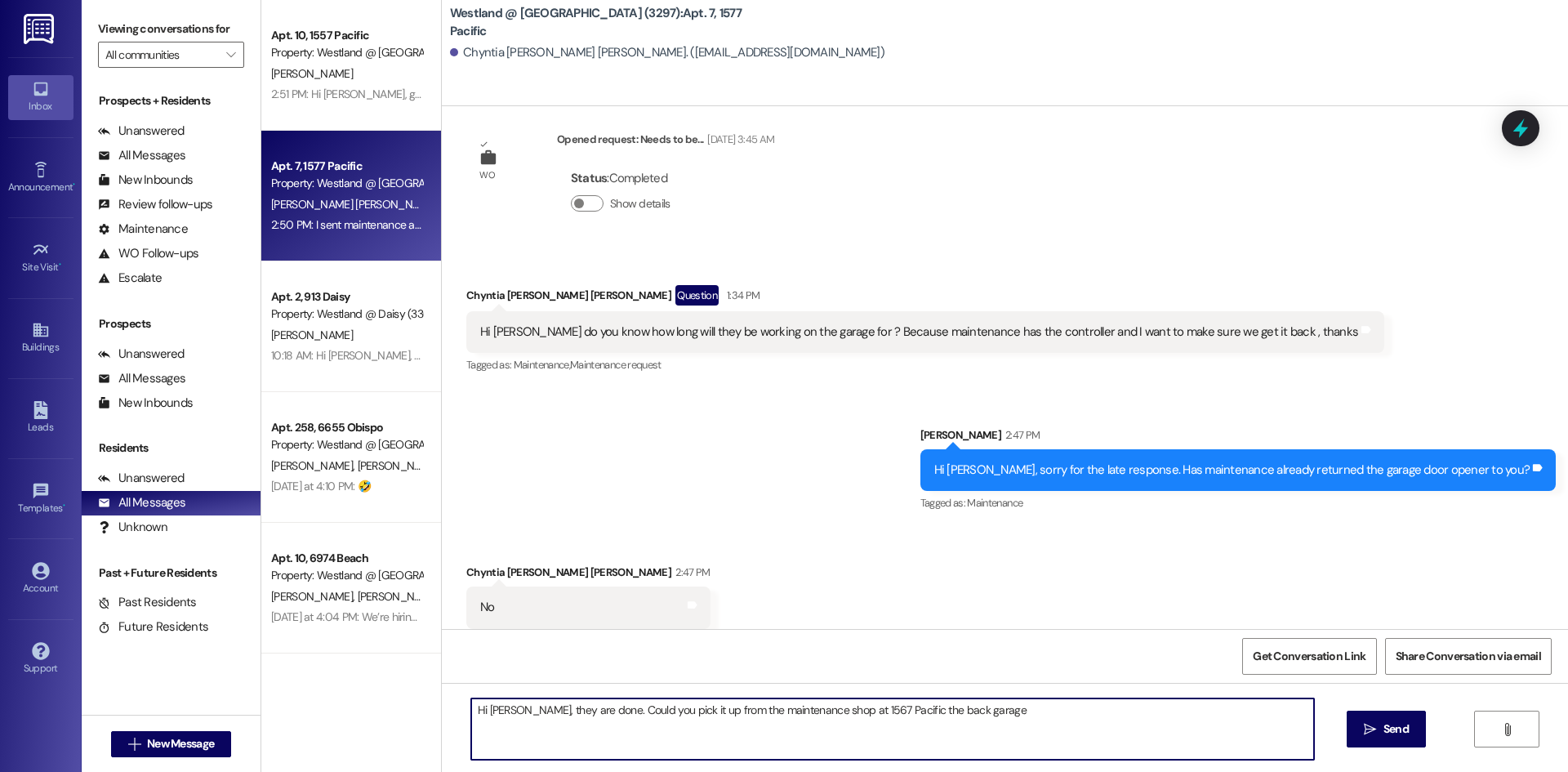
type textarea "Hi [PERSON_NAME], they are done. Could you pick it up from the maintenance shop…"
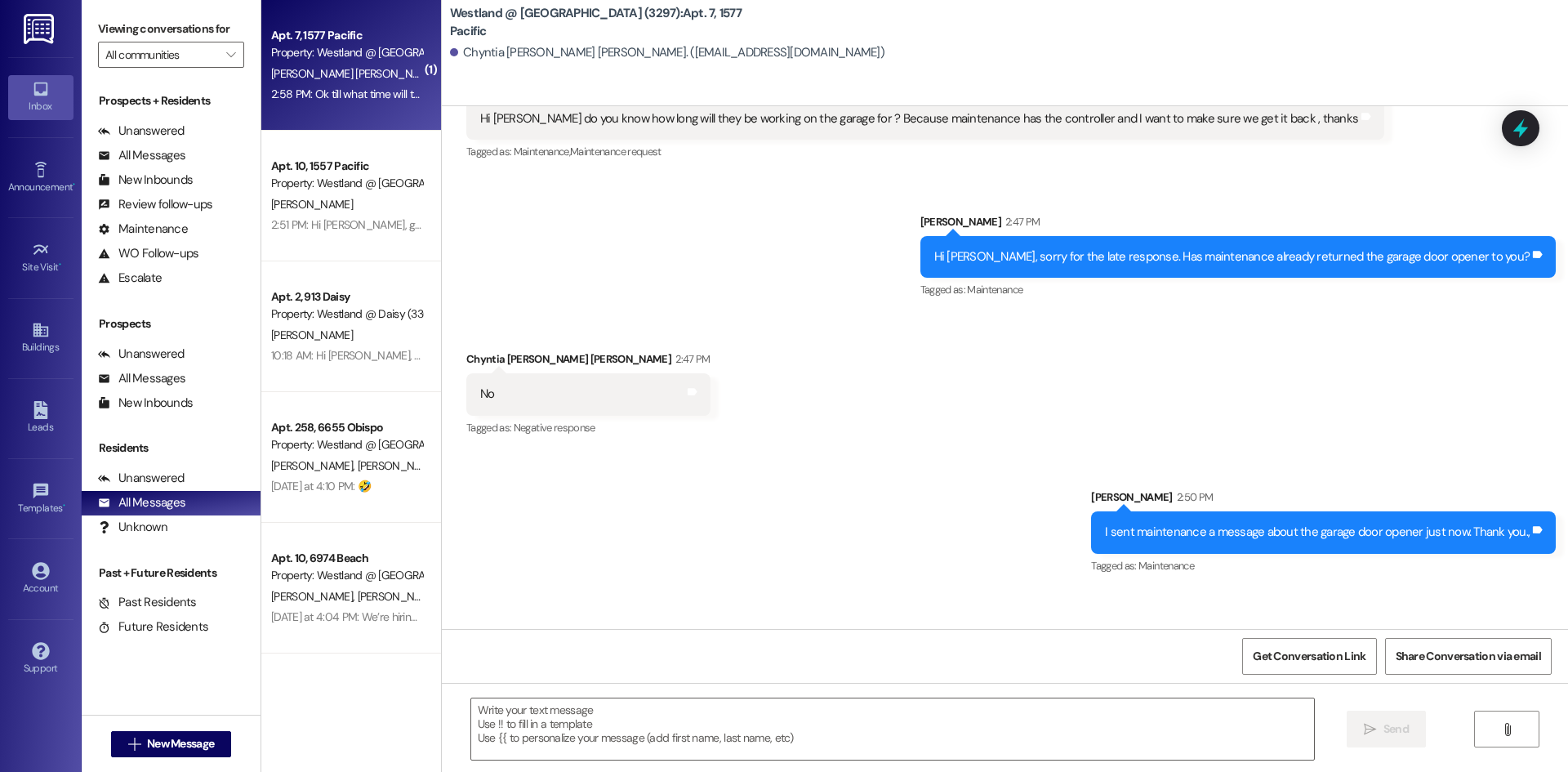
scroll to position [23546, 0]
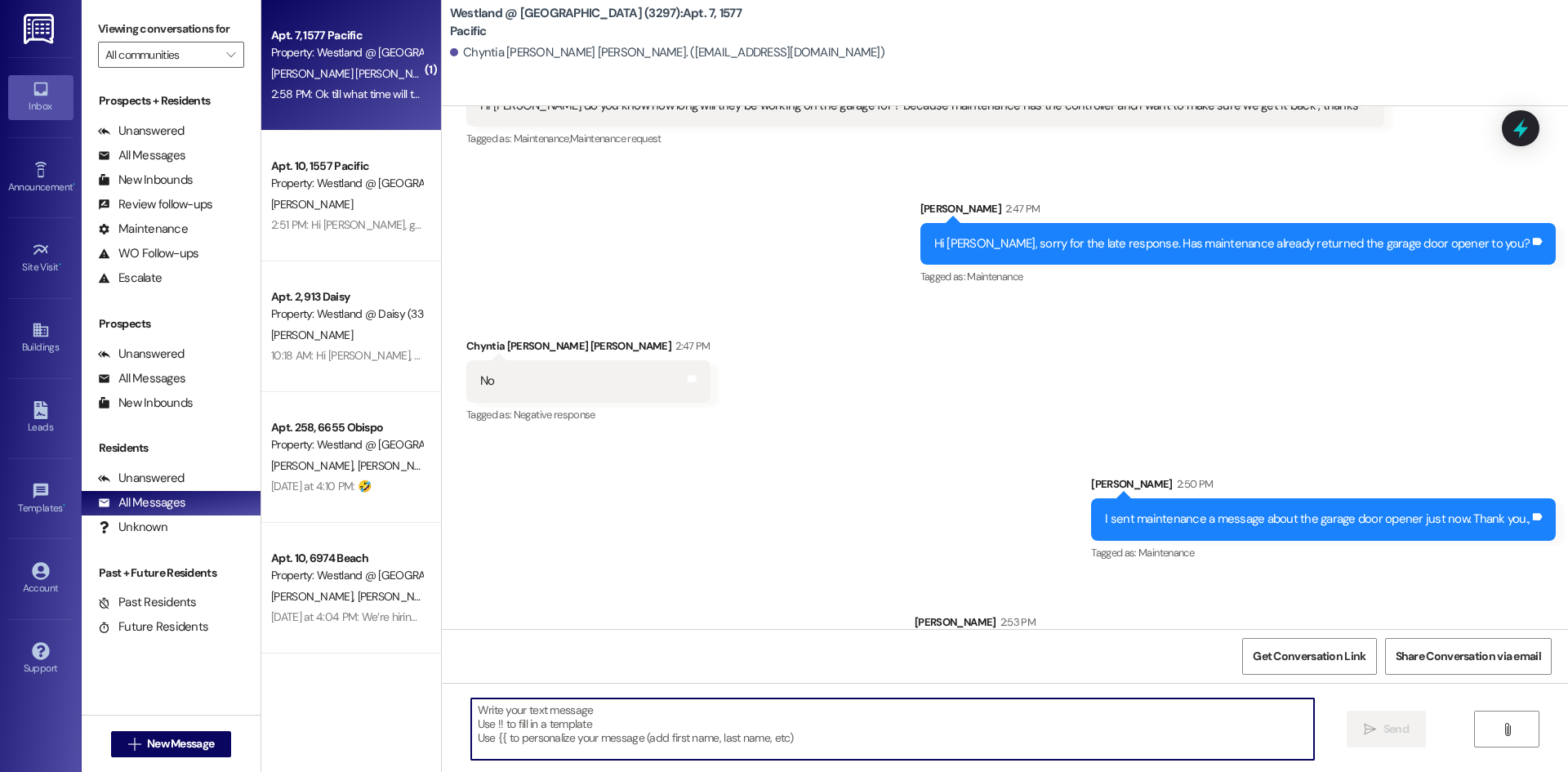
click at [351, 70] on span "[PERSON_NAME] [PERSON_NAME]" at bounding box center [354, 73] width 166 height 15
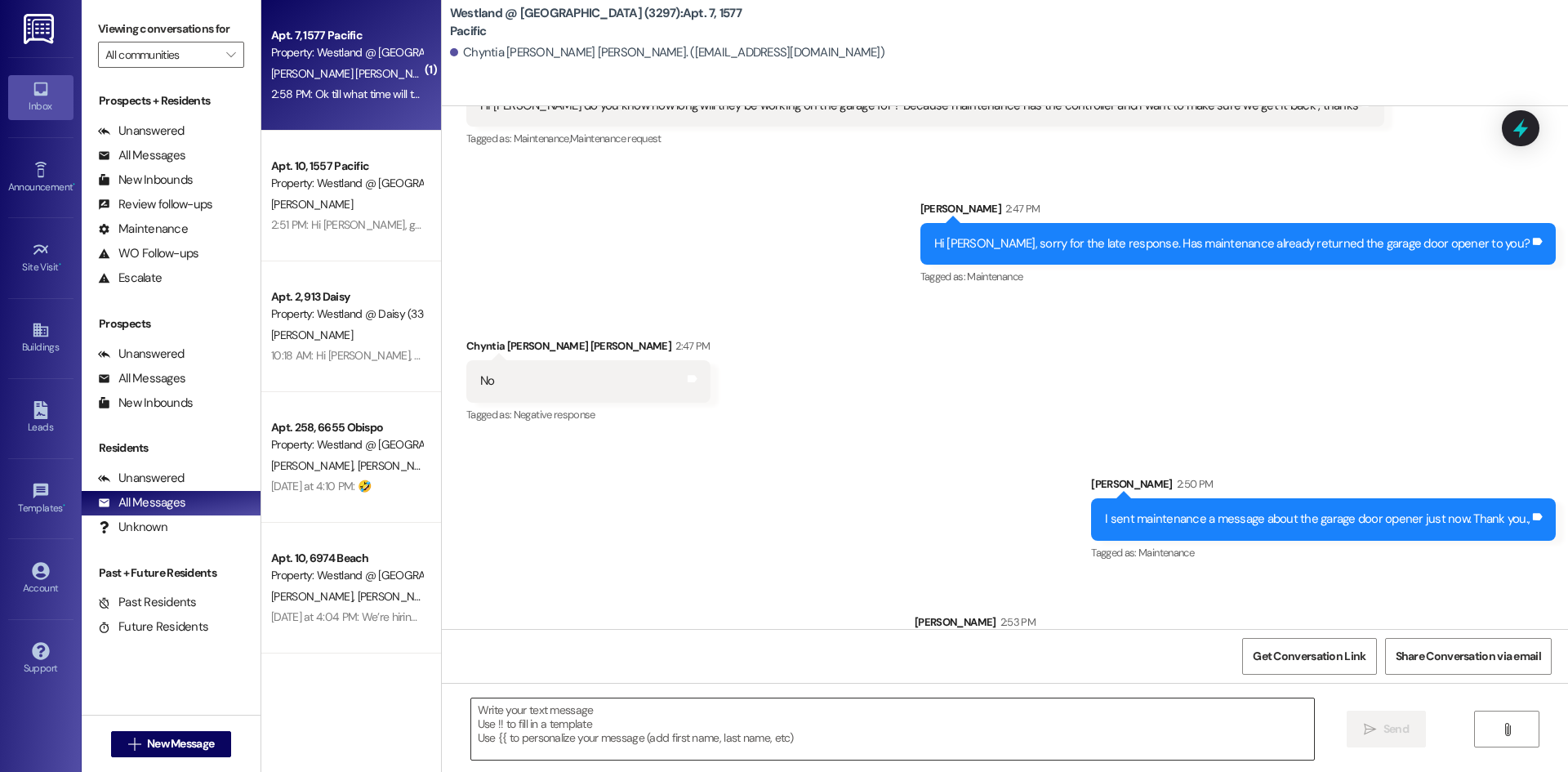
click at [639, 727] on textarea at bounding box center [892, 729] width 843 height 62
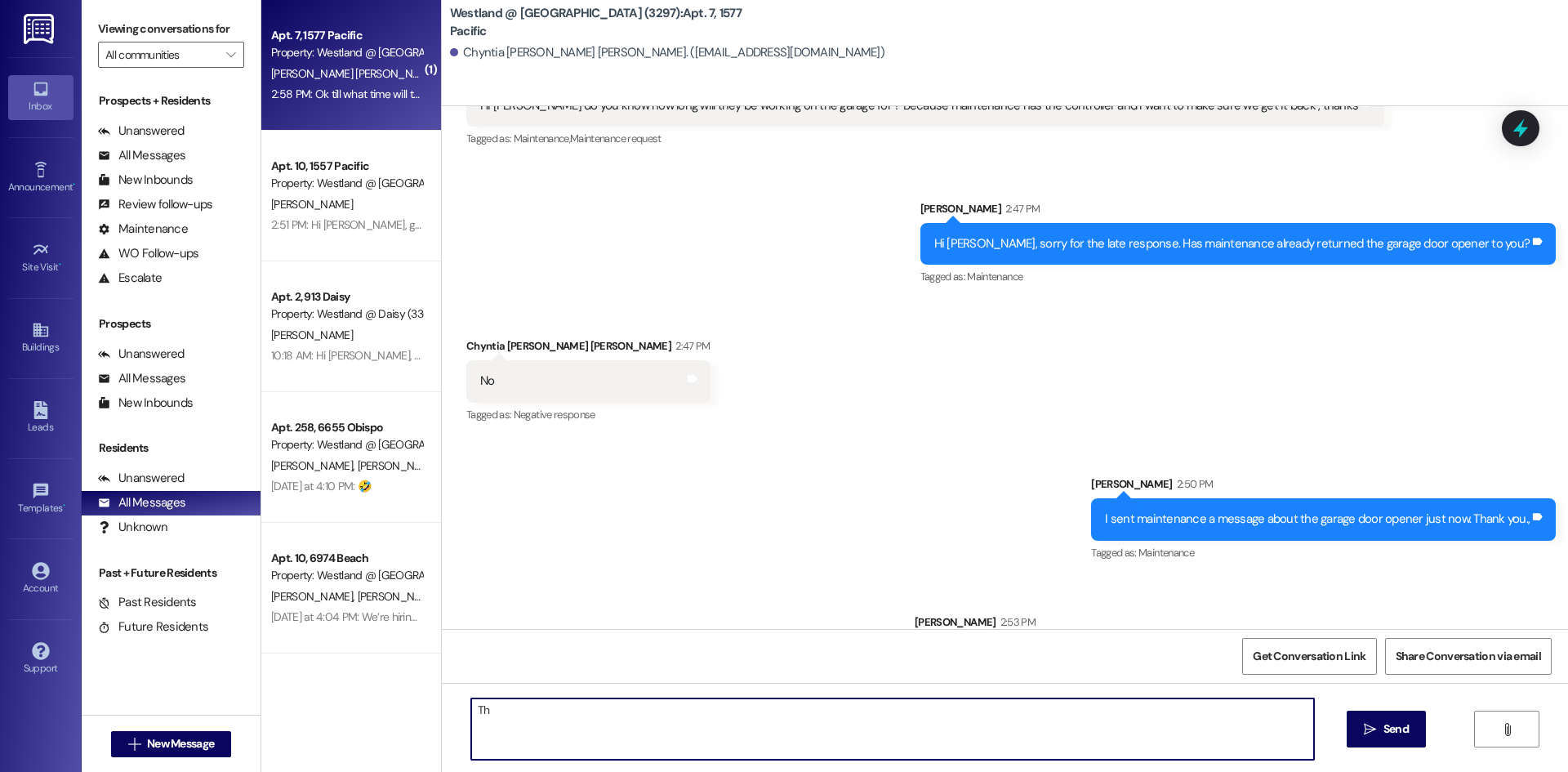
type textarea "T"
type textarea "He is there right now."
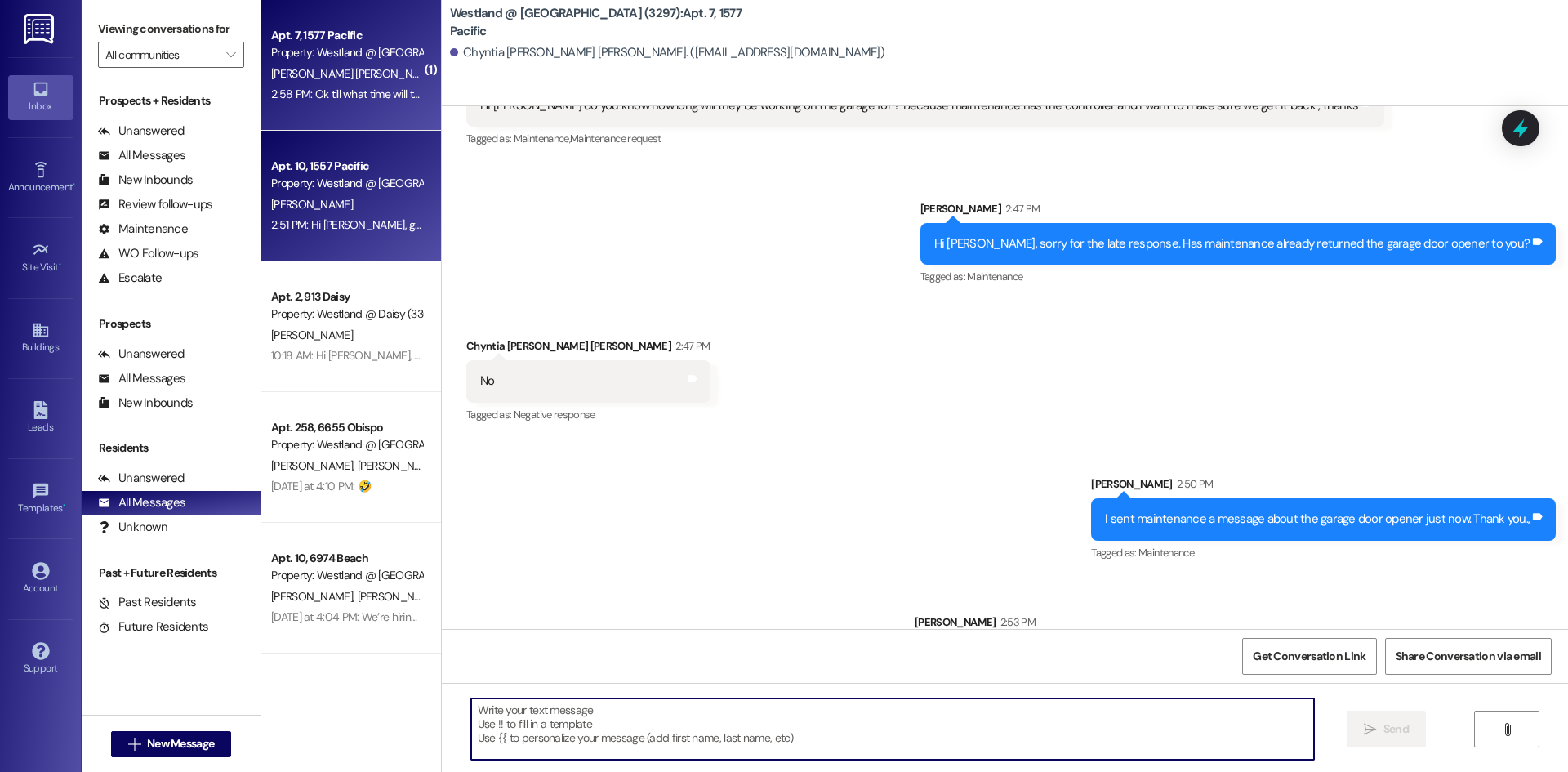
click at [322, 233] on div "2:51 PM: Hi Jameelah, good afternoon. It's Wendy. I apologize for the late resp…" at bounding box center [346, 225] width 155 height 21
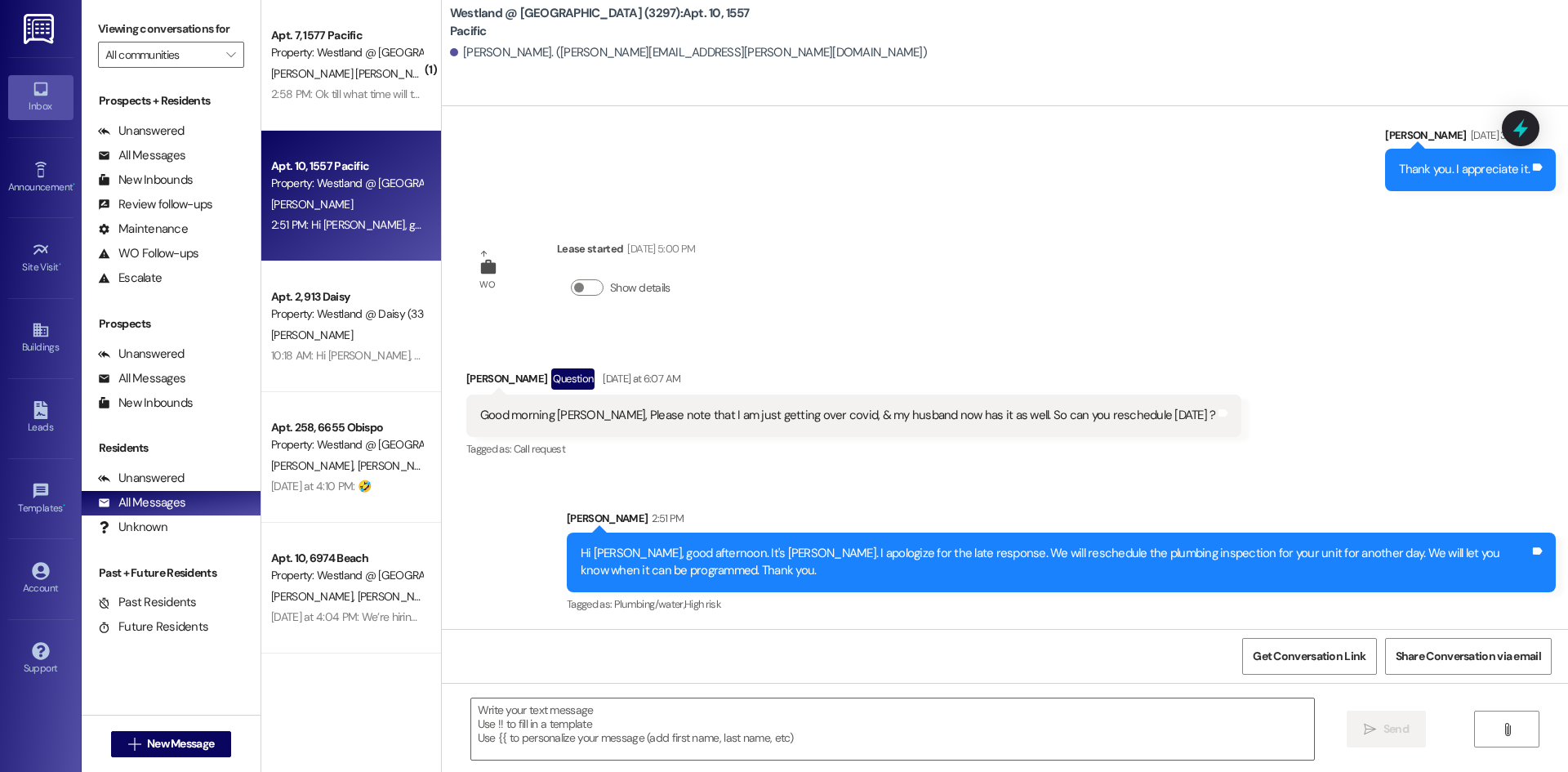
scroll to position [3706, 0]
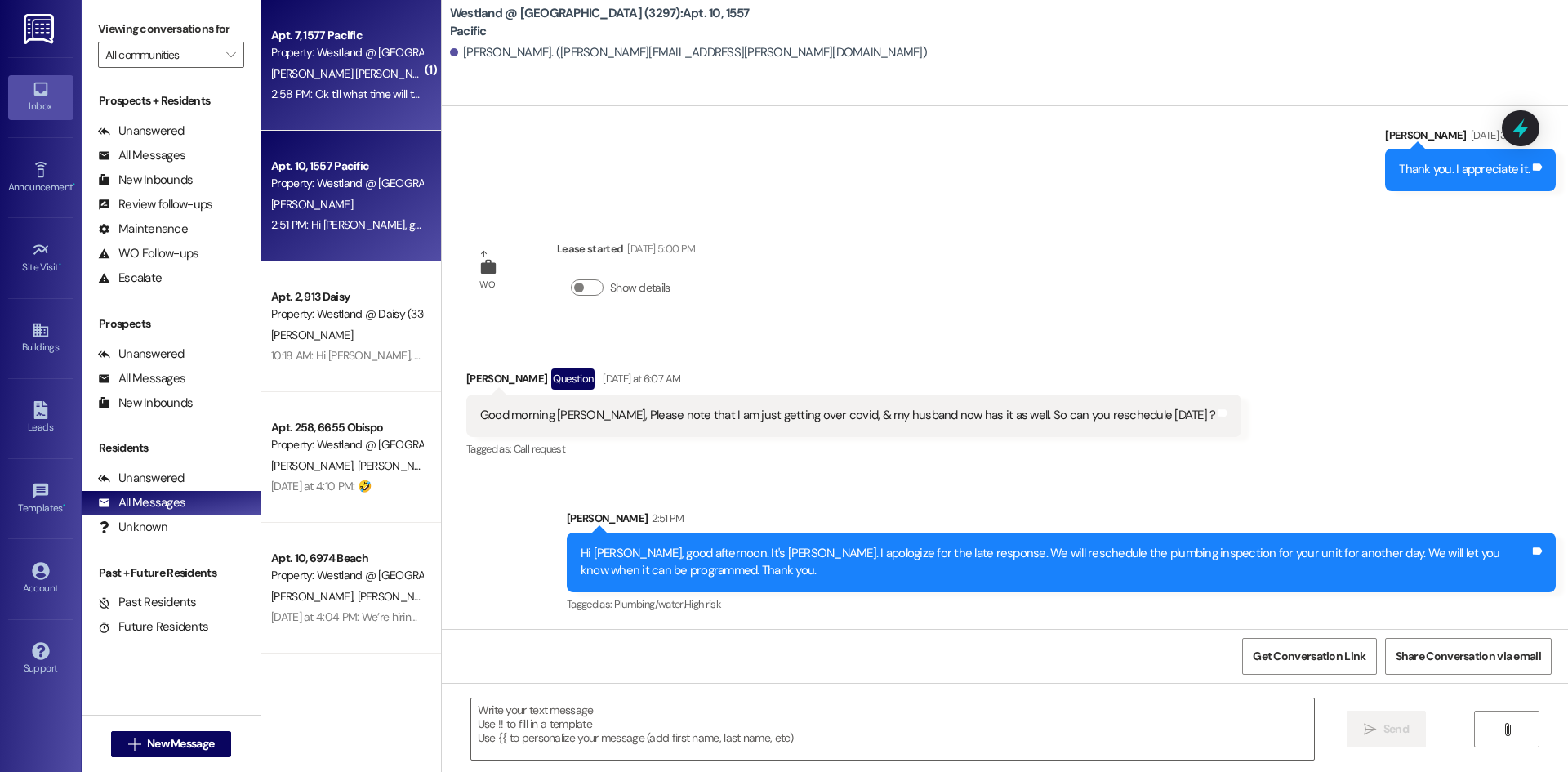
click at [332, 83] on div "Apt. 7, 1577 Pacific Property: Westland @ Pacific (3297) C. Garcia Vivanco 2:58…" at bounding box center [351, 65] width 179 height 131
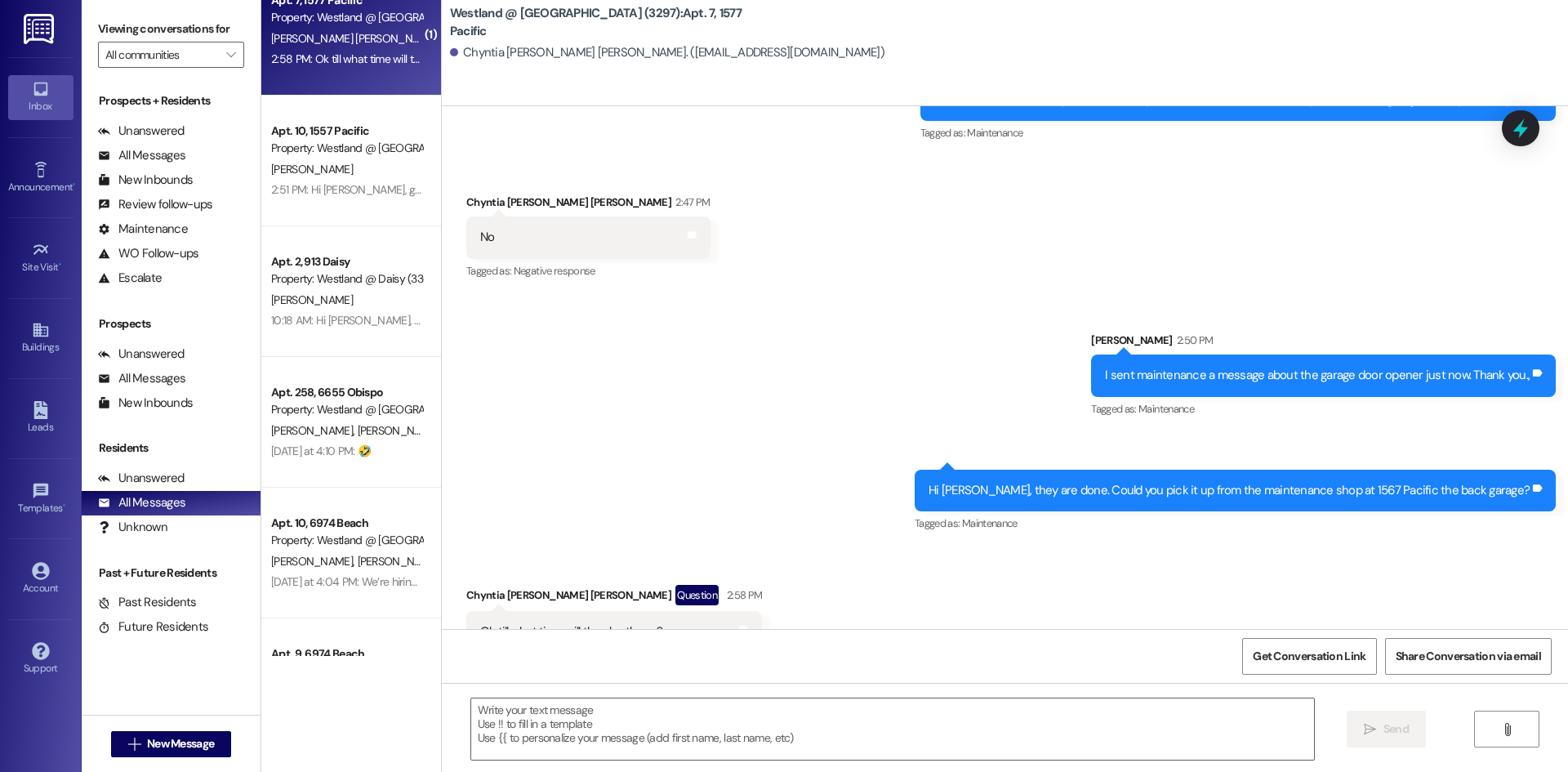
scroll to position [29, 0]
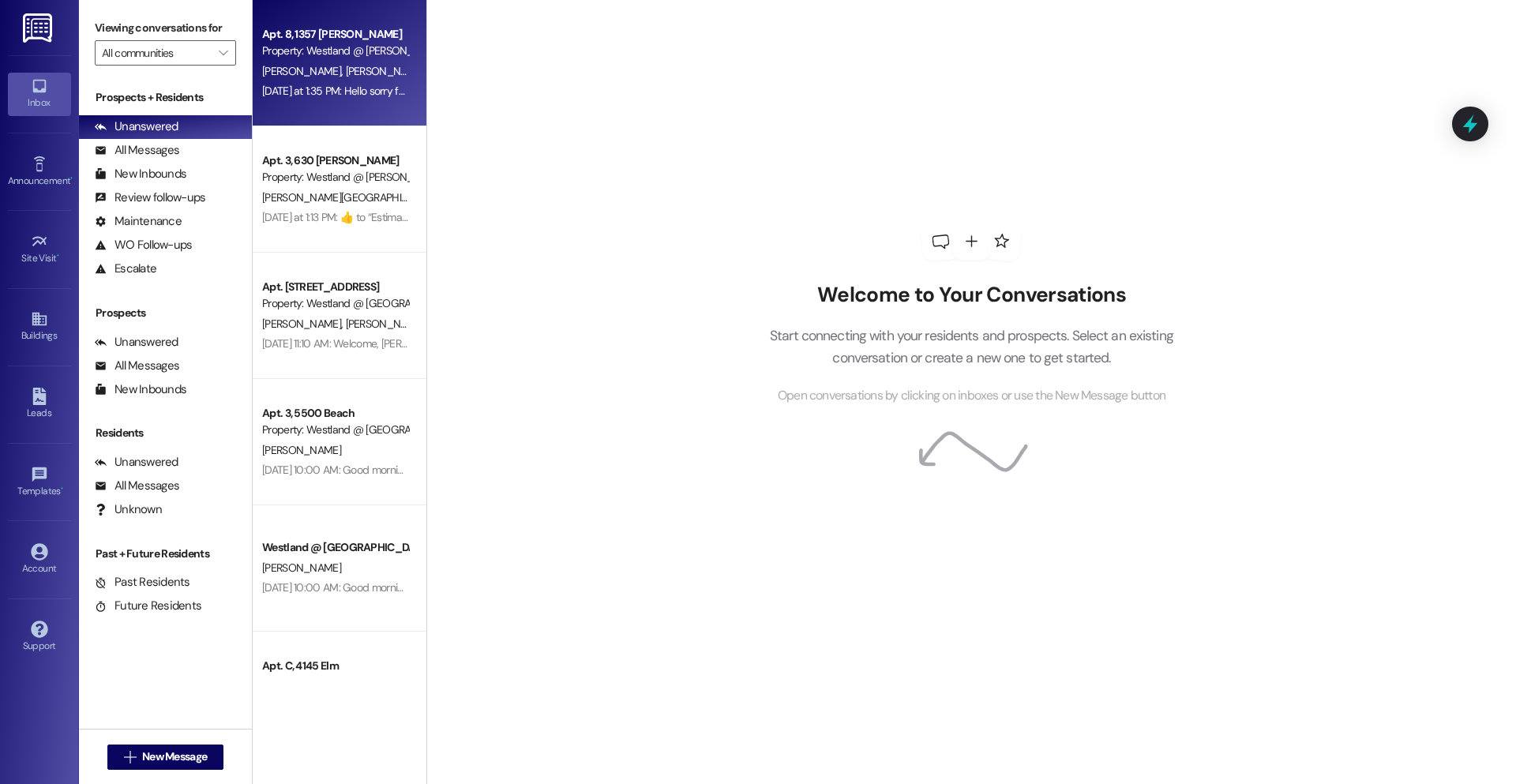
click at [324, 84] on div "Yesterday at 1:35 PM: Hello sorry for the inconvenience my check was short was …" at bounding box center [586, 90] width 649 height 14
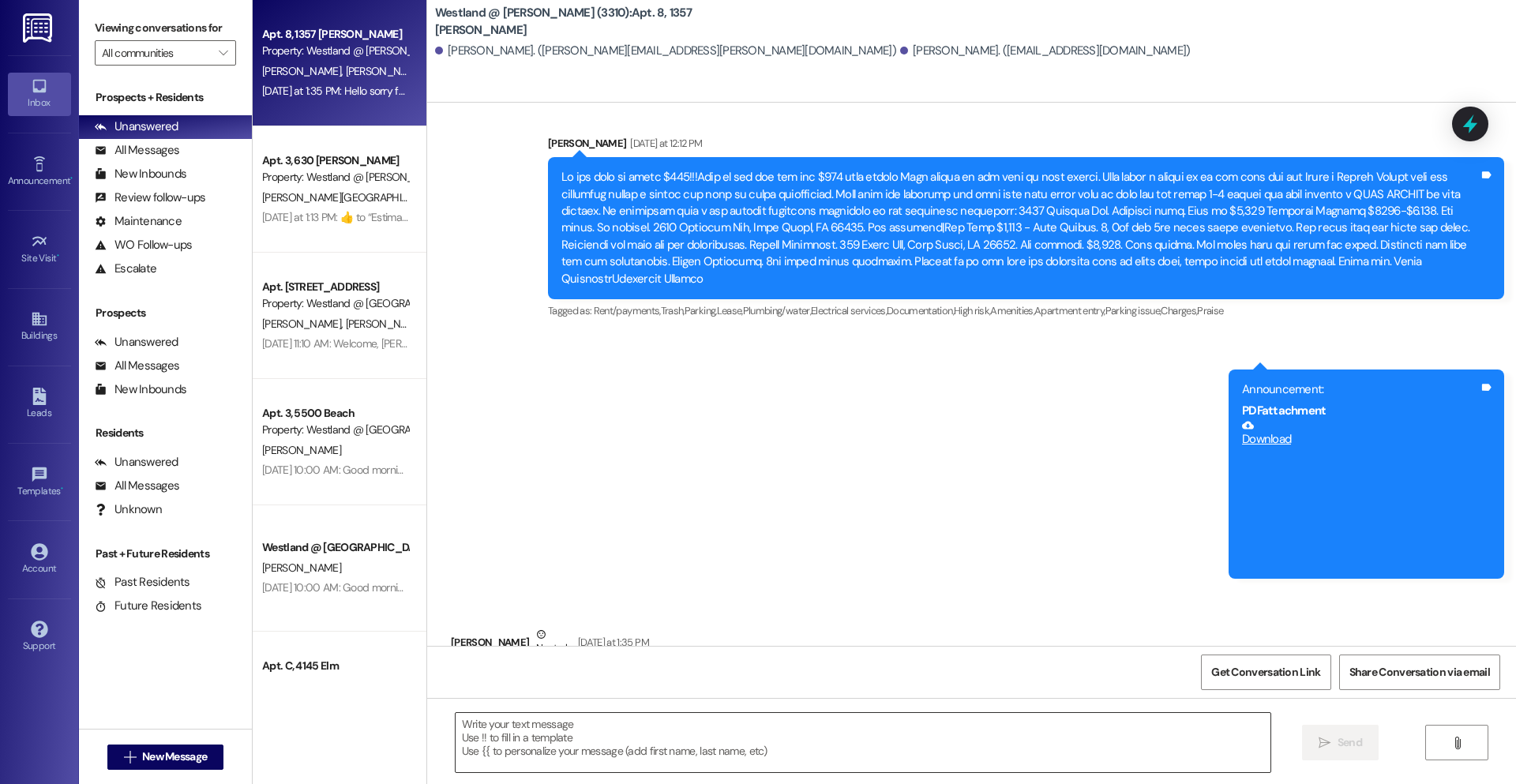
drag, startPoint x: 666, startPoint y: 738, endPoint x: 665, endPoint y: 729, distance: 9.1
click at [665, 729] on textarea at bounding box center [863, 743] width 815 height 59
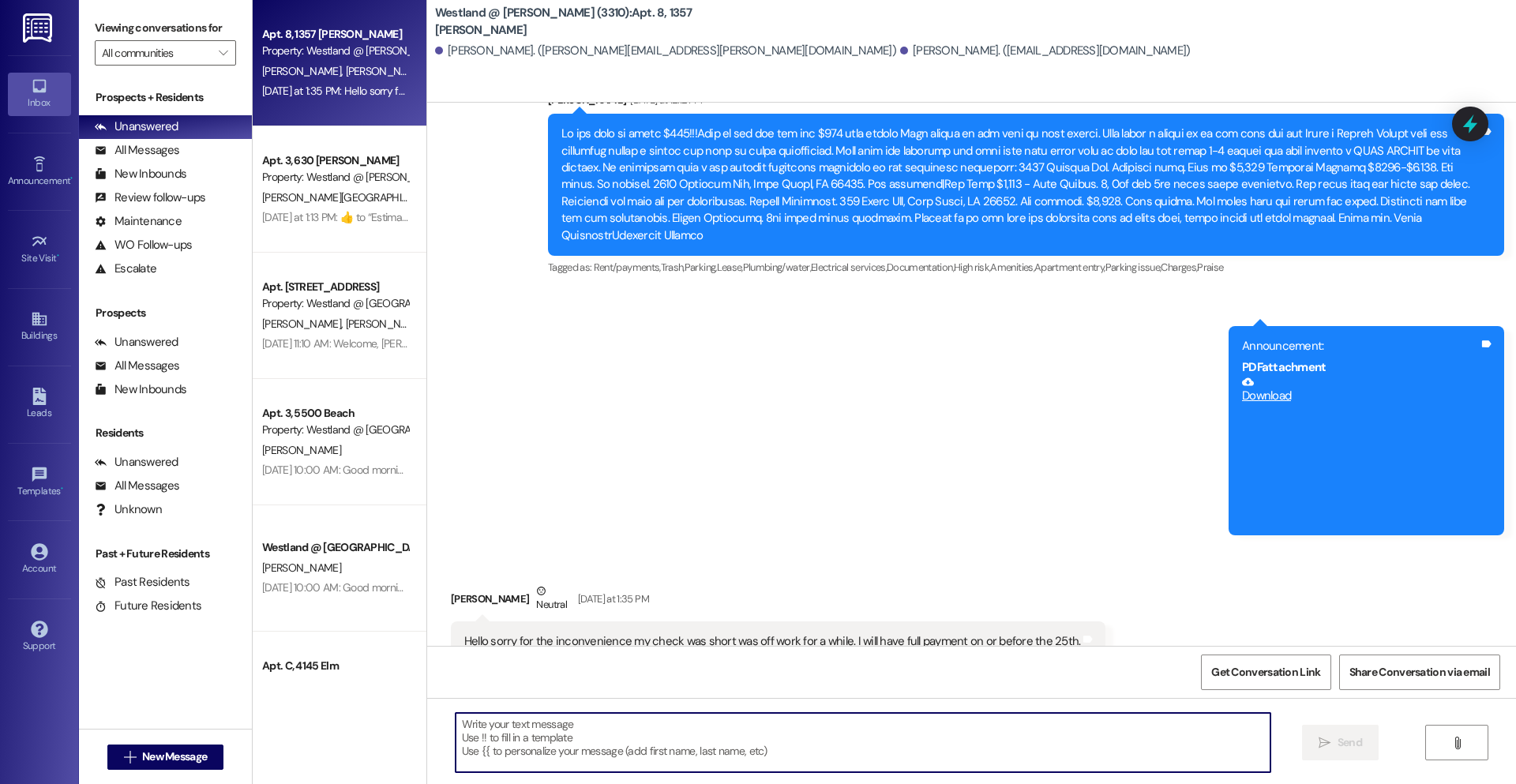
scroll to position [2190, 0]
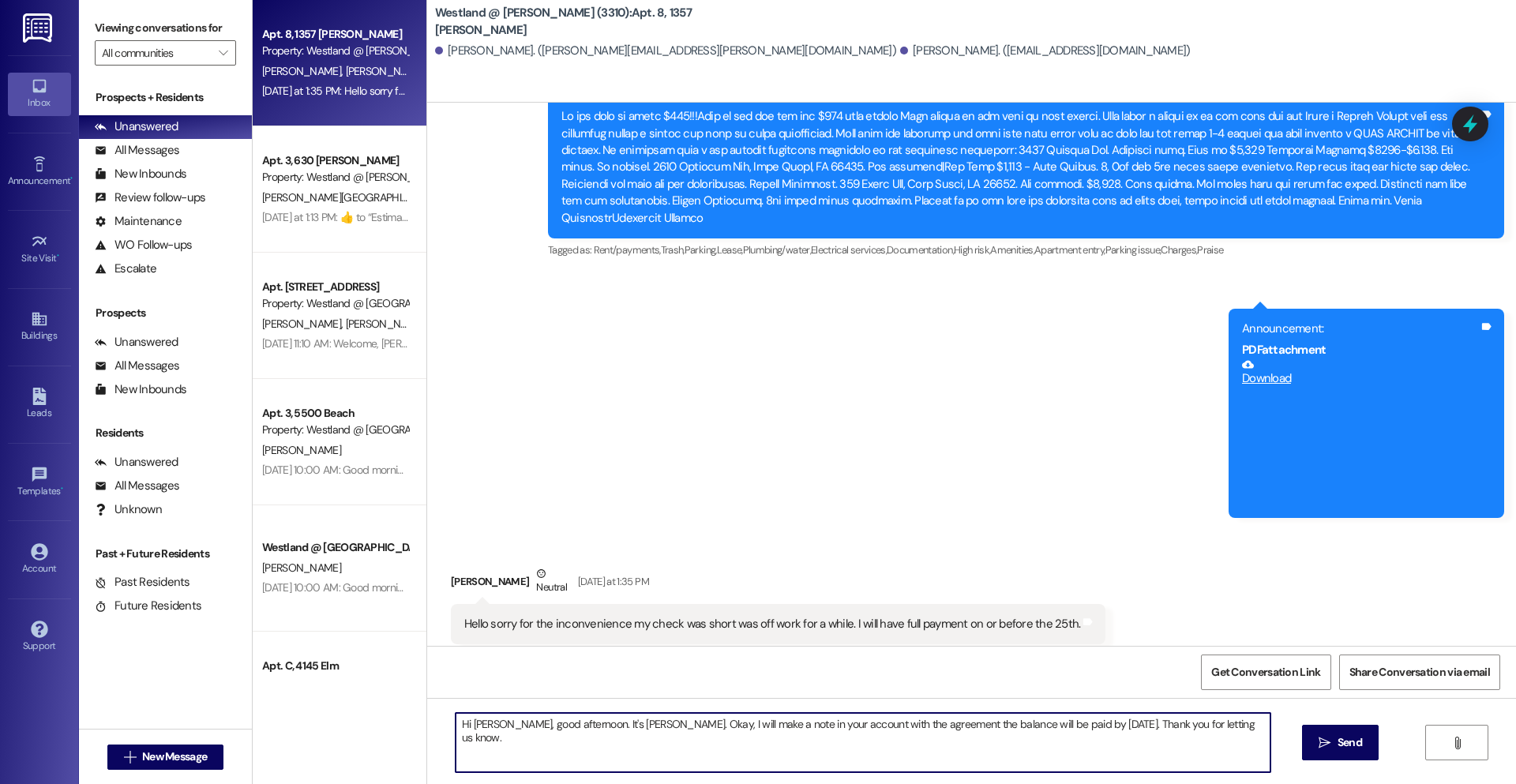
type textarea "Hi Louneesha, good afternoon. It's Wendy. Okay, I will make a note in your acco…"
